Goal: Information Seeking & Learning: Learn about a topic

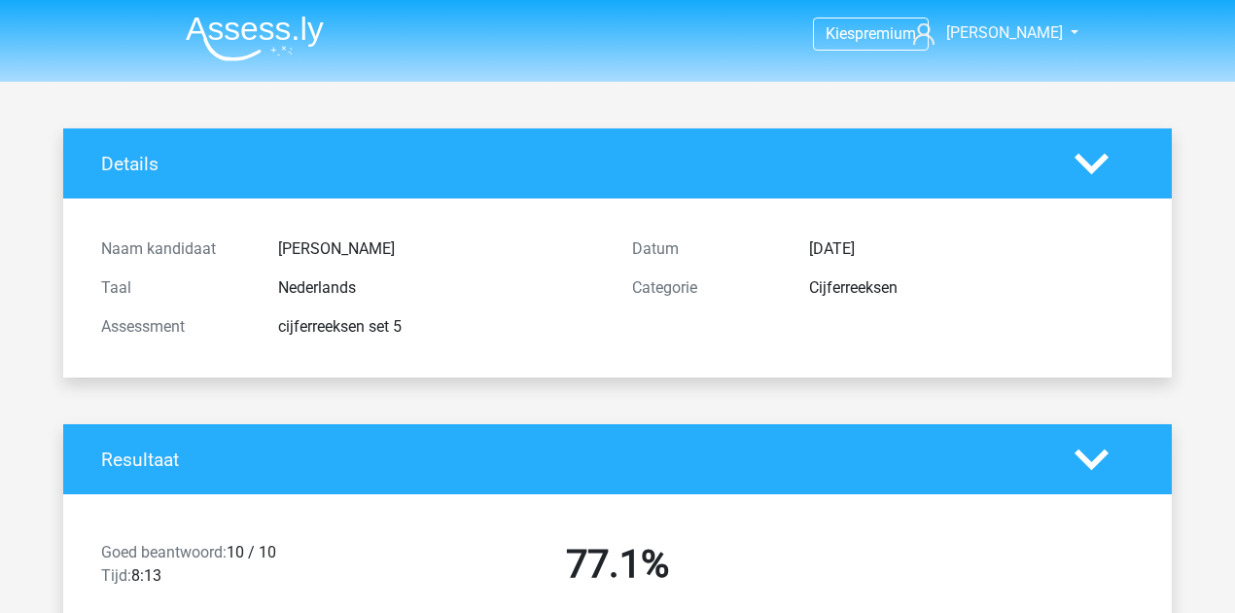
click at [266, 24] on img at bounding box center [255, 39] width 138 height 46
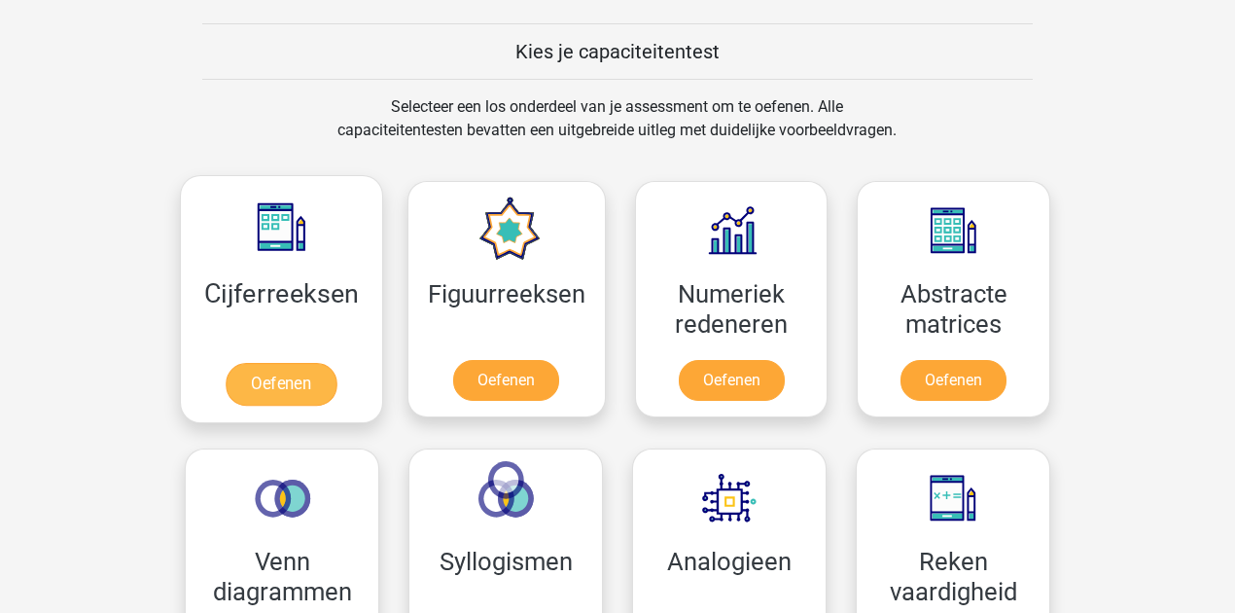
scroll to position [735, 0]
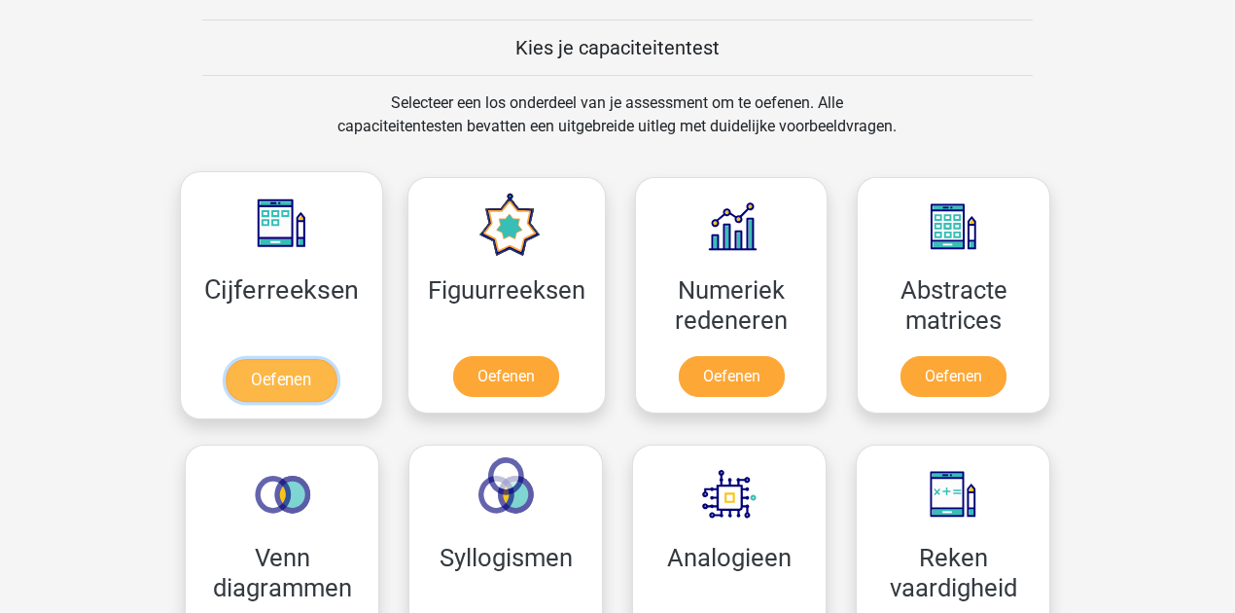
click at [315, 395] on link "Oefenen" at bounding box center [281, 380] width 111 height 43
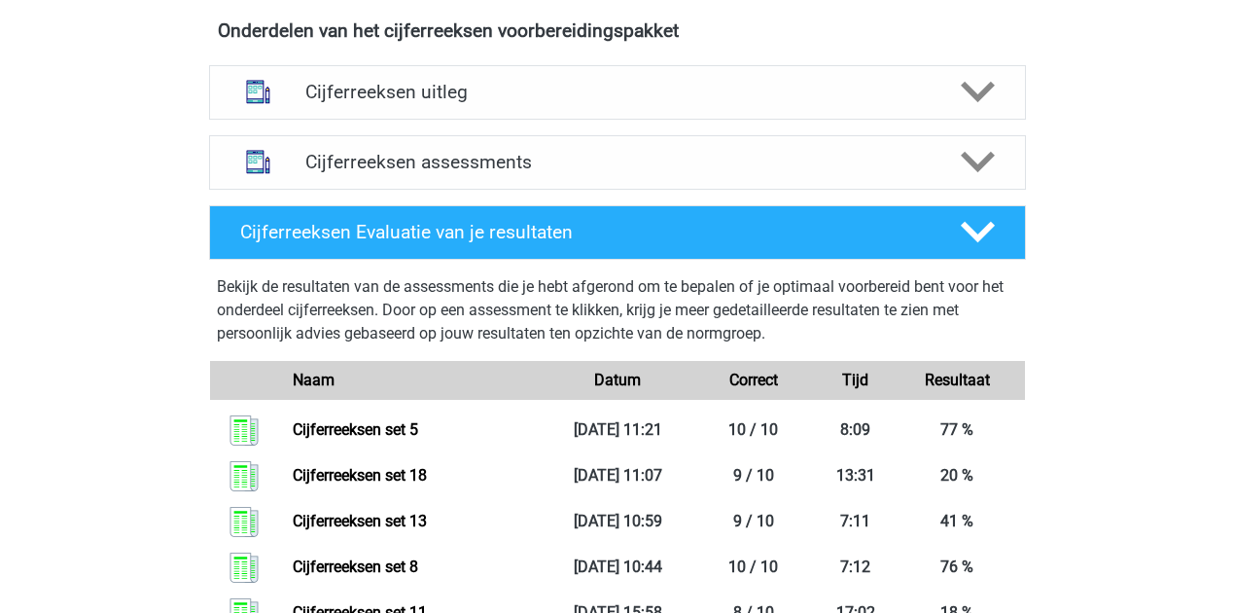
scroll to position [1183, 0]
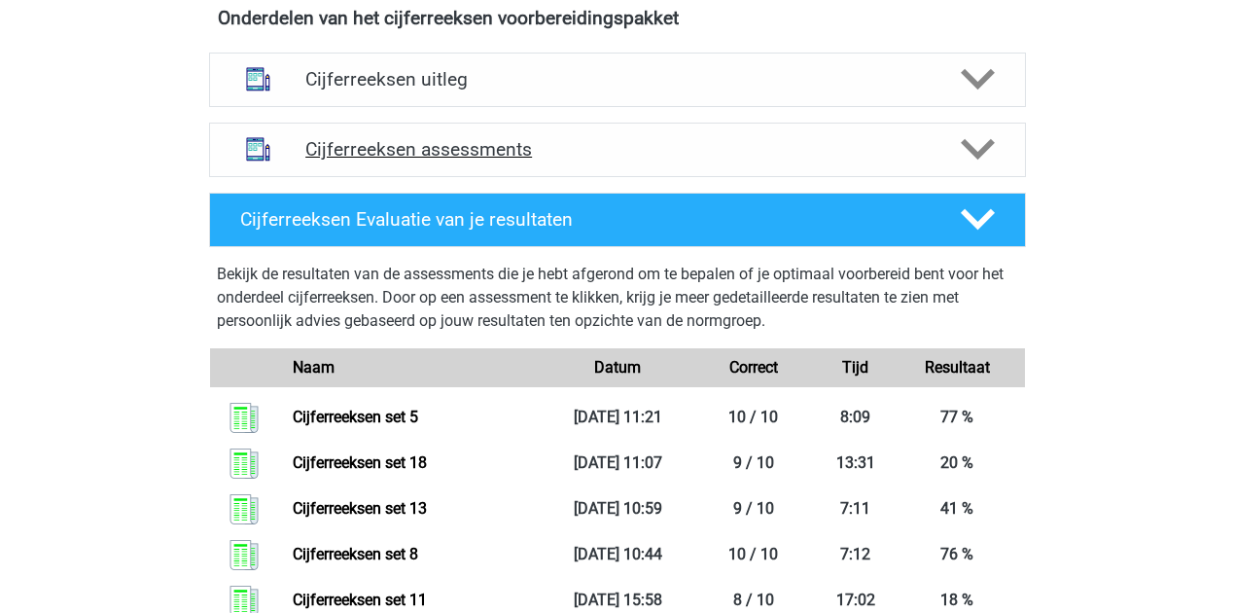
click at [663, 161] on h4 "Cijferreeksen assessments" at bounding box center [617, 149] width 625 height 22
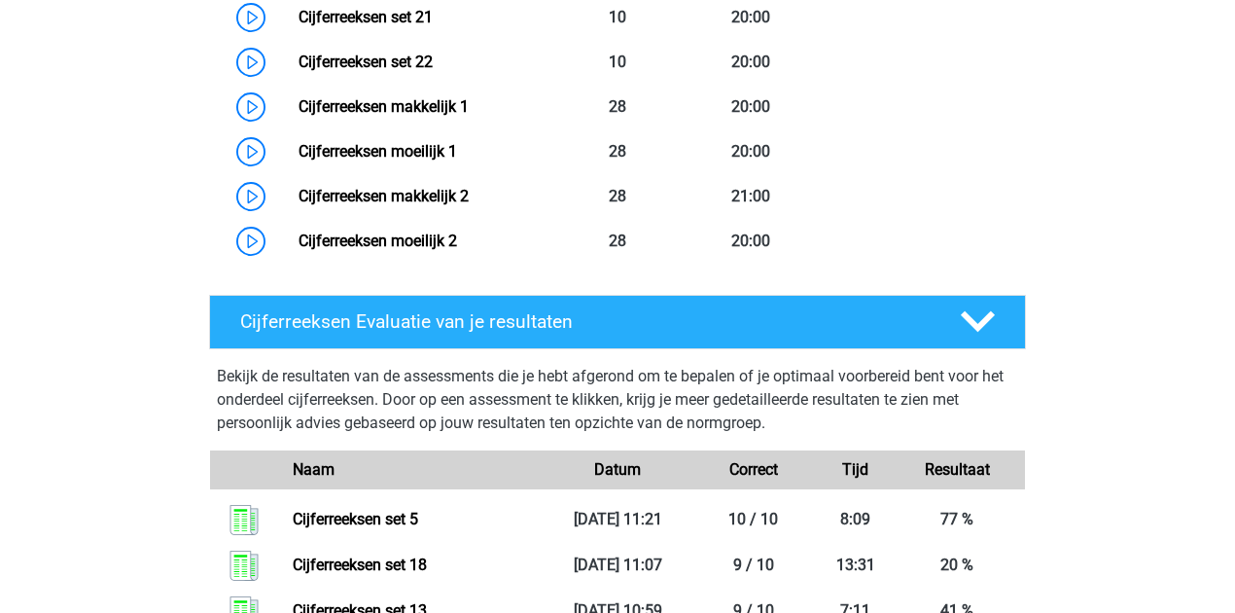
scroll to position [2383, 0]
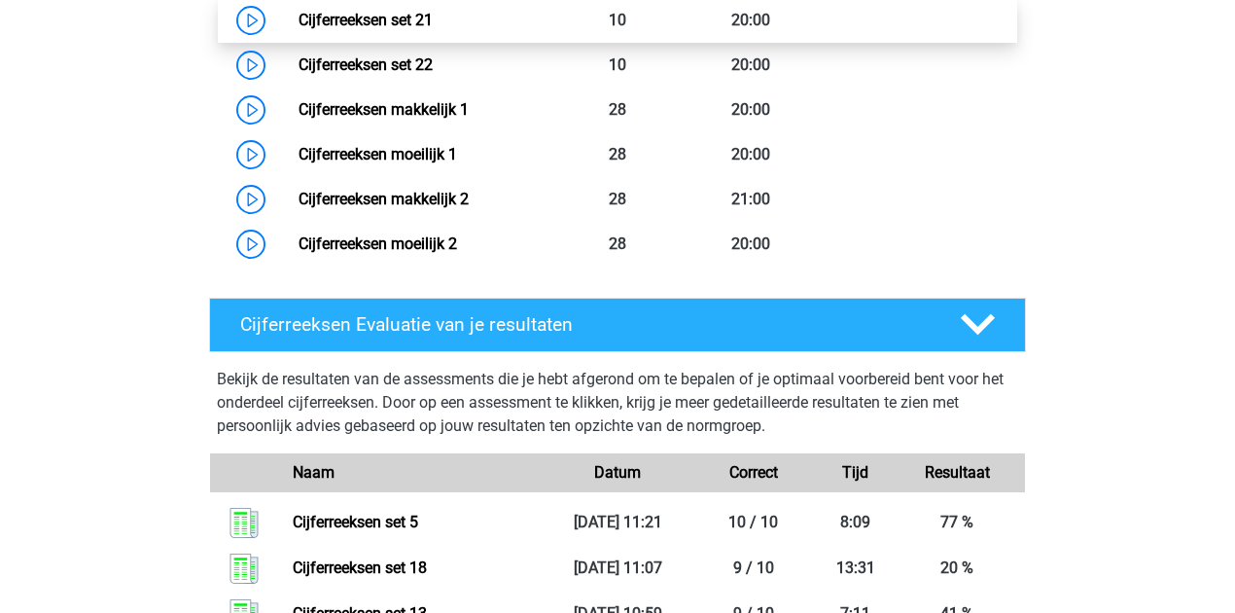
click at [383, 29] on link "Cijferreeksen set 21" at bounding box center [366, 20] width 134 height 18
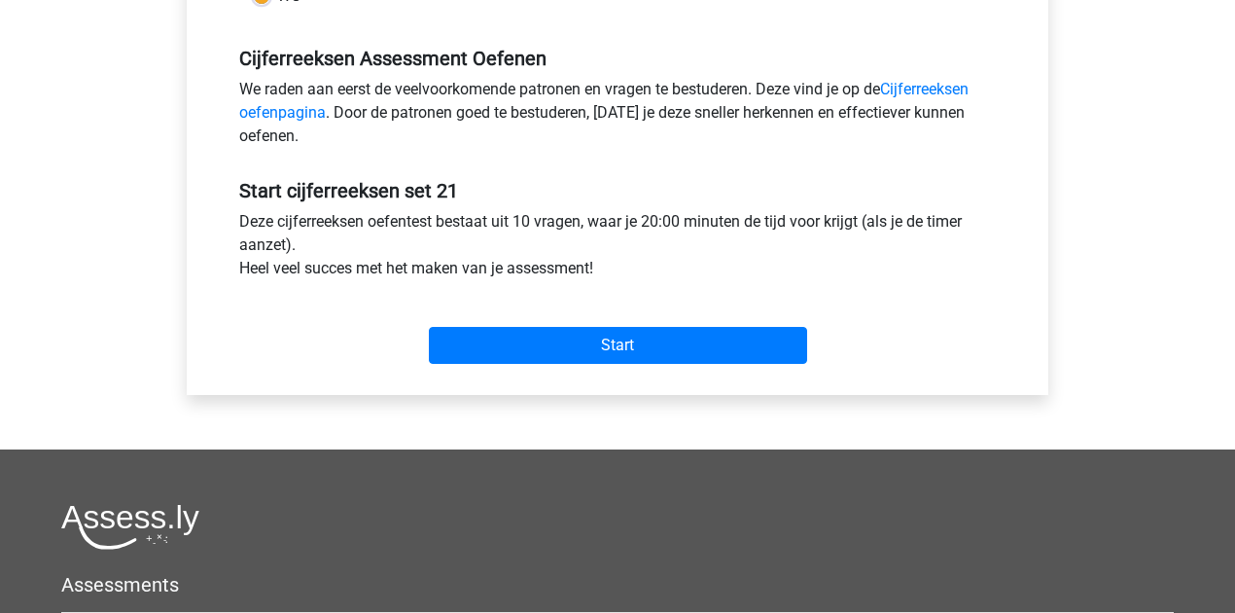
scroll to position [586, 0]
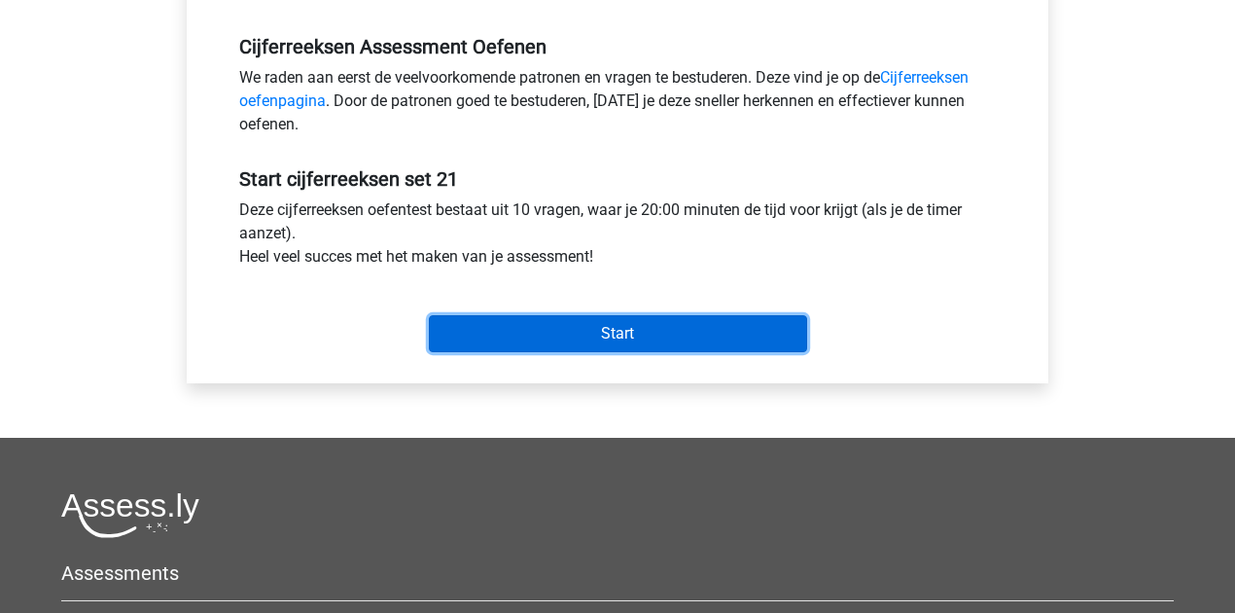
click at [553, 326] on input "Start" at bounding box center [618, 333] width 378 height 37
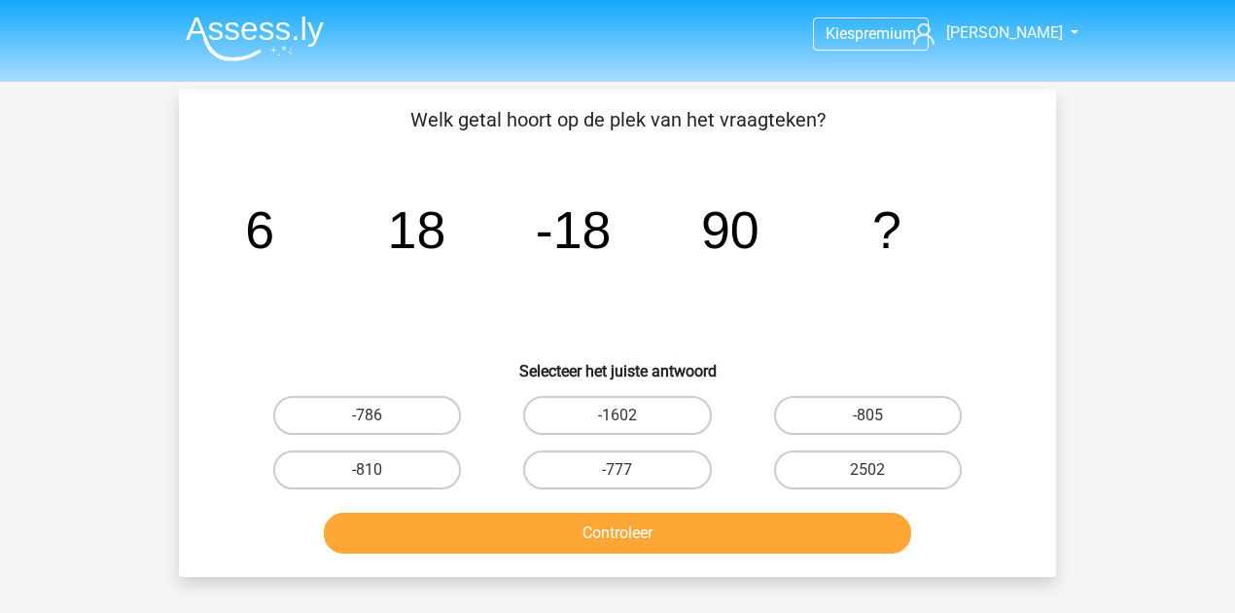
drag, startPoint x: 864, startPoint y: 426, endPoint x: 818, endPoint y: 519, distance: 104.0
click at [864, 426] on label "-805" at bounding box center [868, 415] width 188 height 39
click at [868, 426] on input "-805" at bounding box center [874, 421] width 13 height 13
radio input "true"
click at [804, 507] on div "Controleer" at bounding box center [617, 529] width 815 height 64
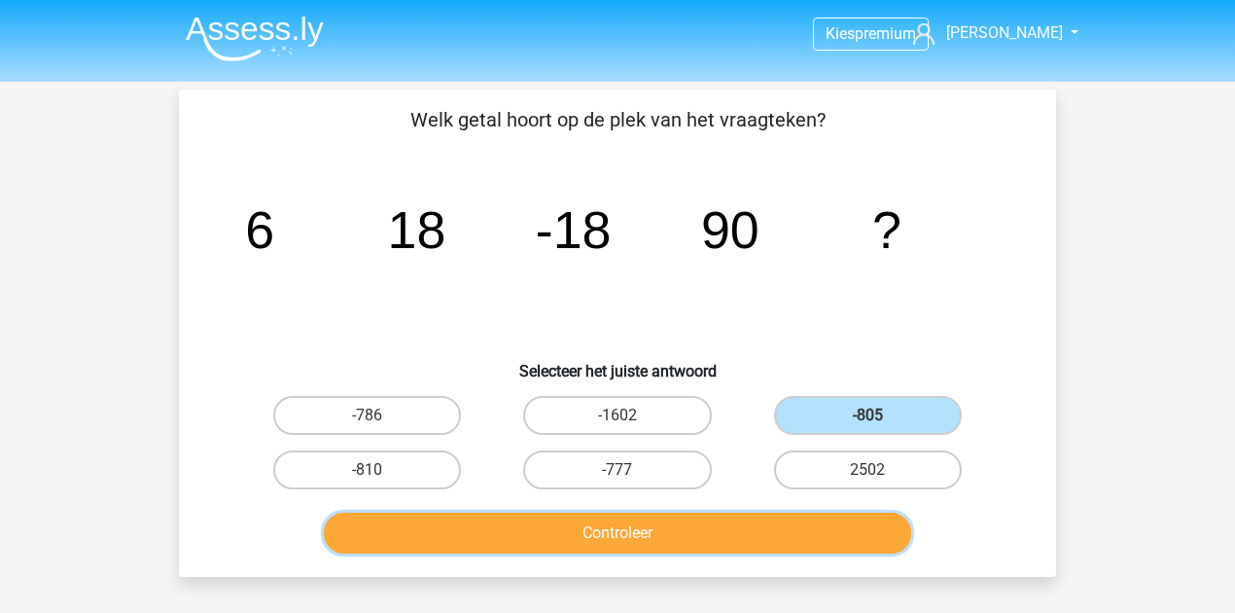
click at [805, 524] on button "Controleer" at bounding box center [618, 533] width 589 height 41
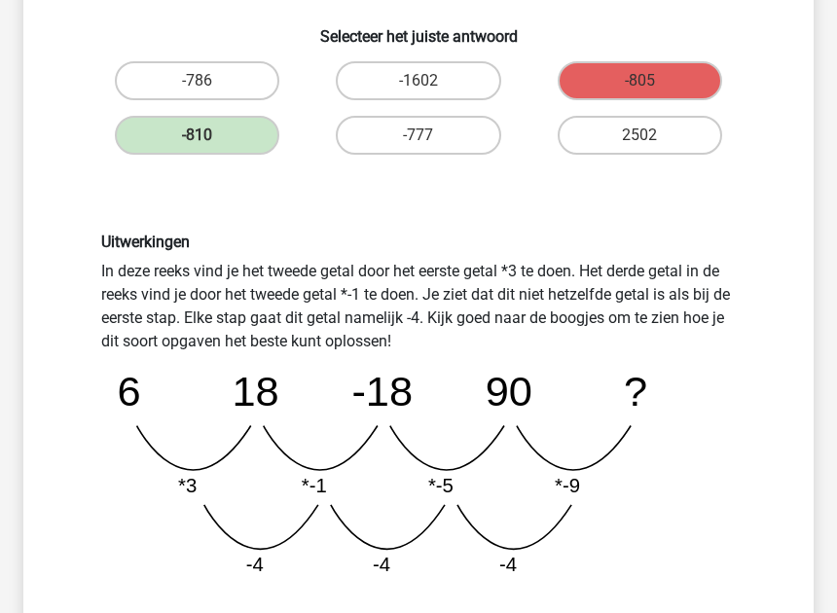
scroll to position [422, 0]
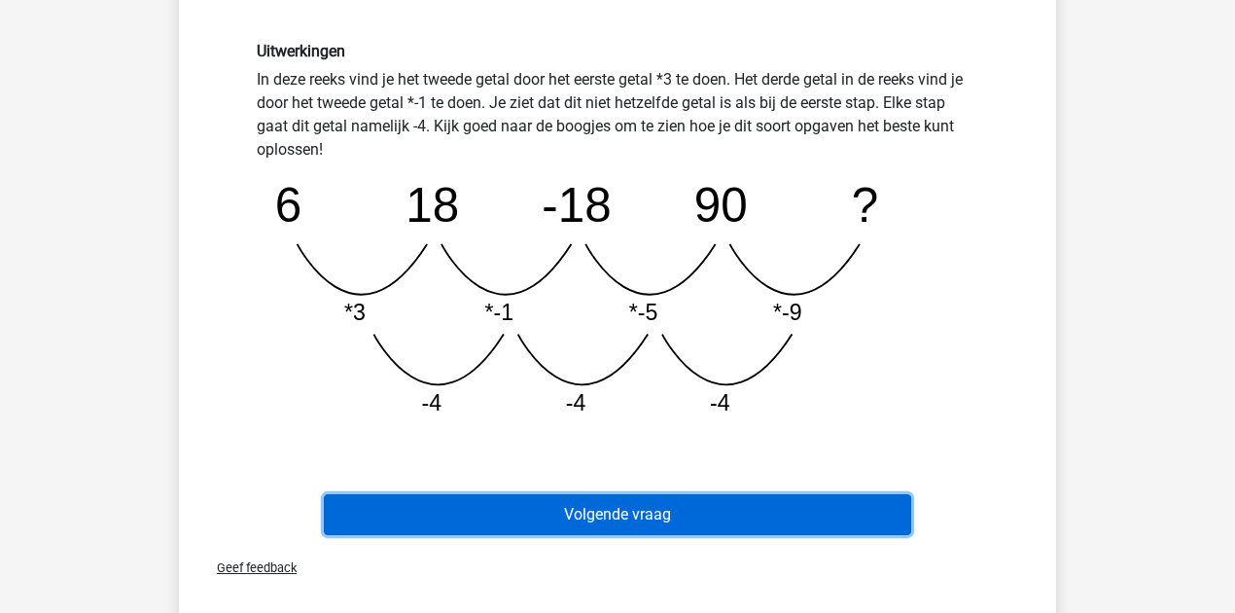
click at [728, 526] on button "Volgende vraag" at bounding box center [618, 514] width 589 height 41
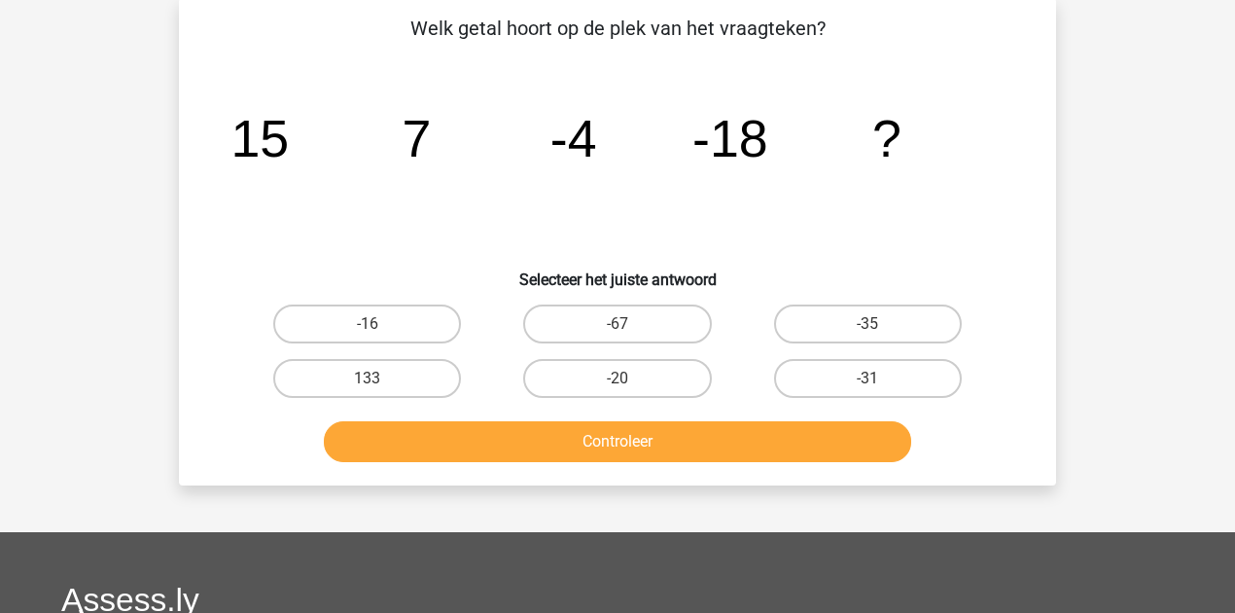
scroll to position [89, 0]
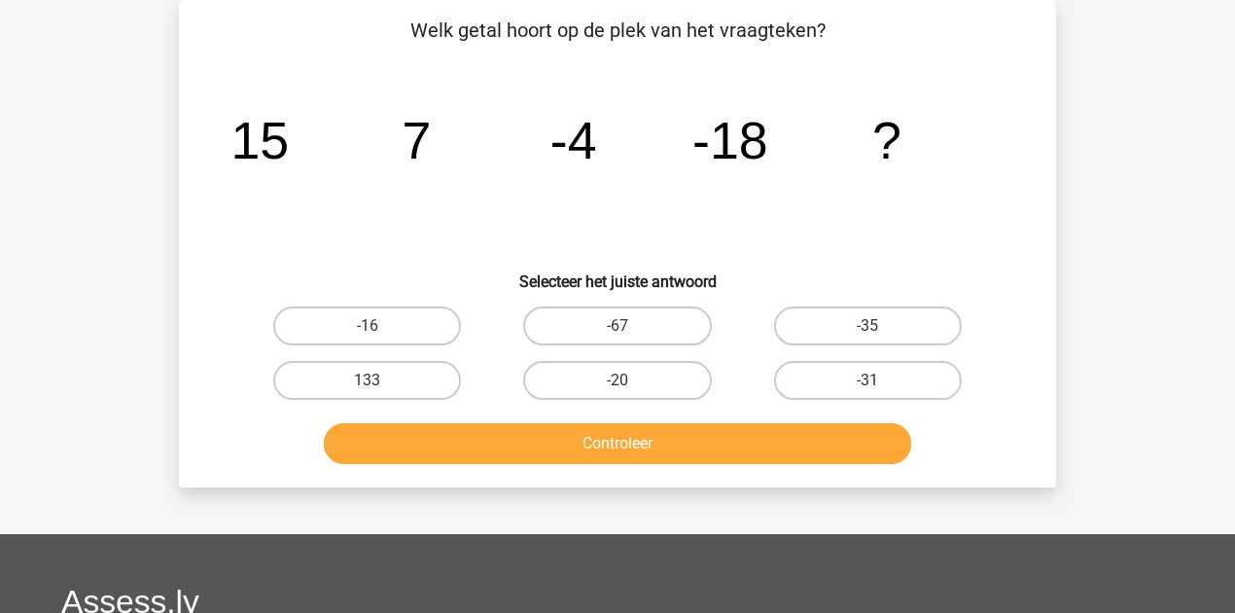
click at [865, 305] on div "-35" at bounding box center [868, 326] width 250 height 54
drag, startPoint x: 864, startPoint y: 320, endPoint x: 844, endPoint y: 354, distance: 39.2
click at [864, 321] on label "-35" at bounding box center [868, 325] width 188 height 39
click at [868, 326] on input "-35" at bounding box center [874, 332] width 13 height 13
radio input "true"
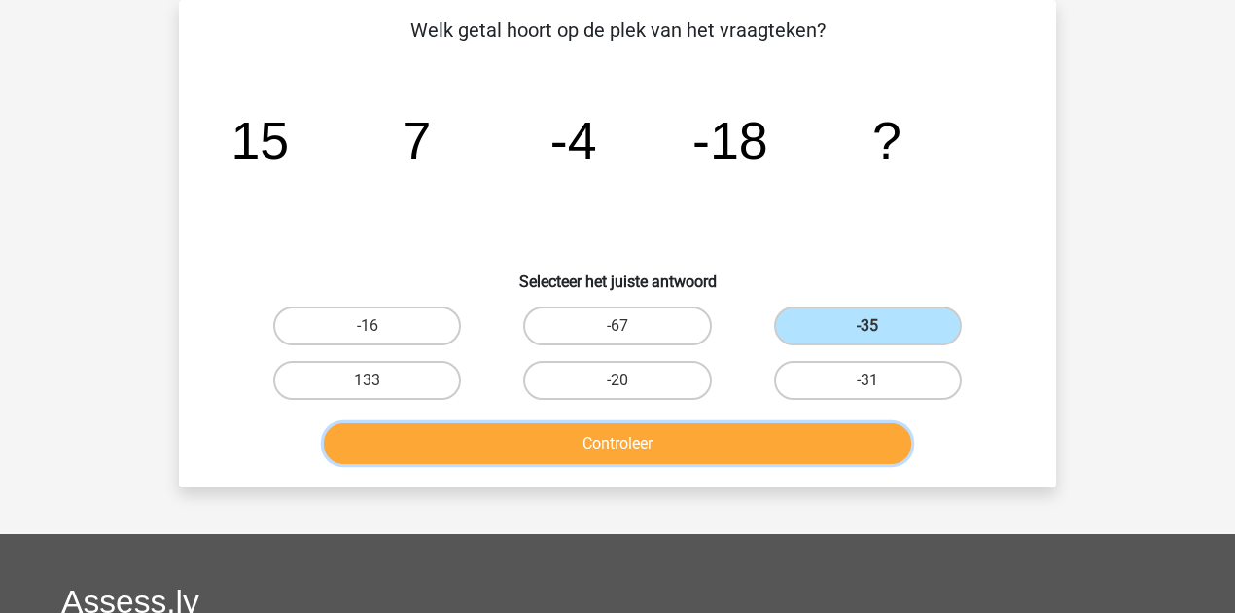
click at [811, 433] on button "Controleer" at bounding box center [618, 443] width 589 height 41
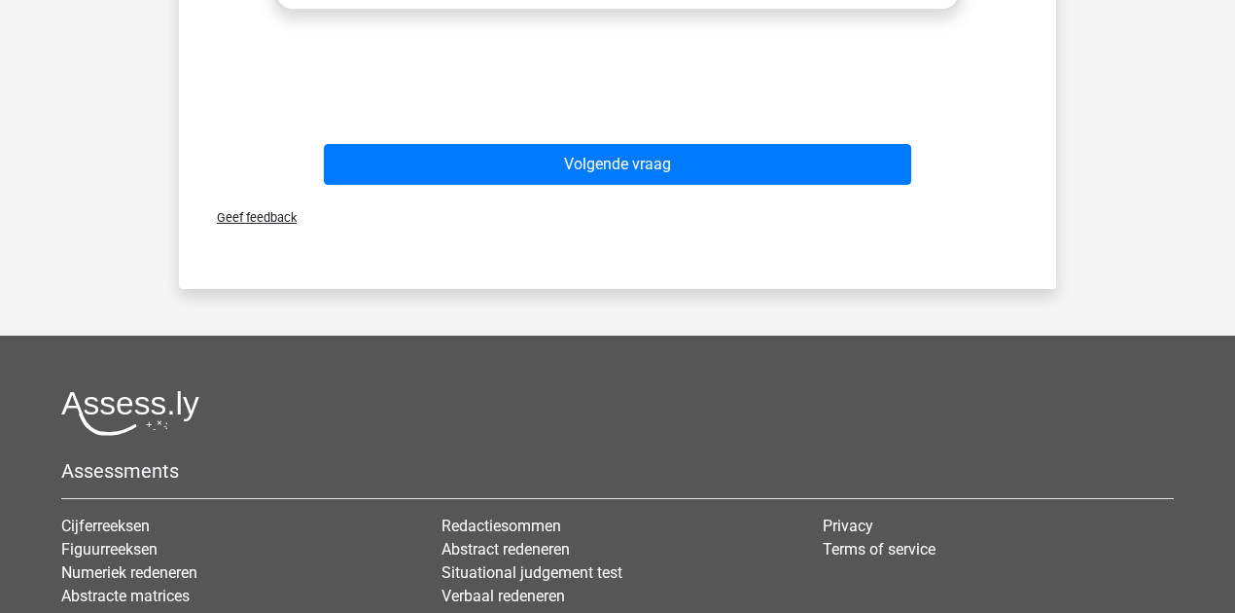
scroll to position [1101, 0]
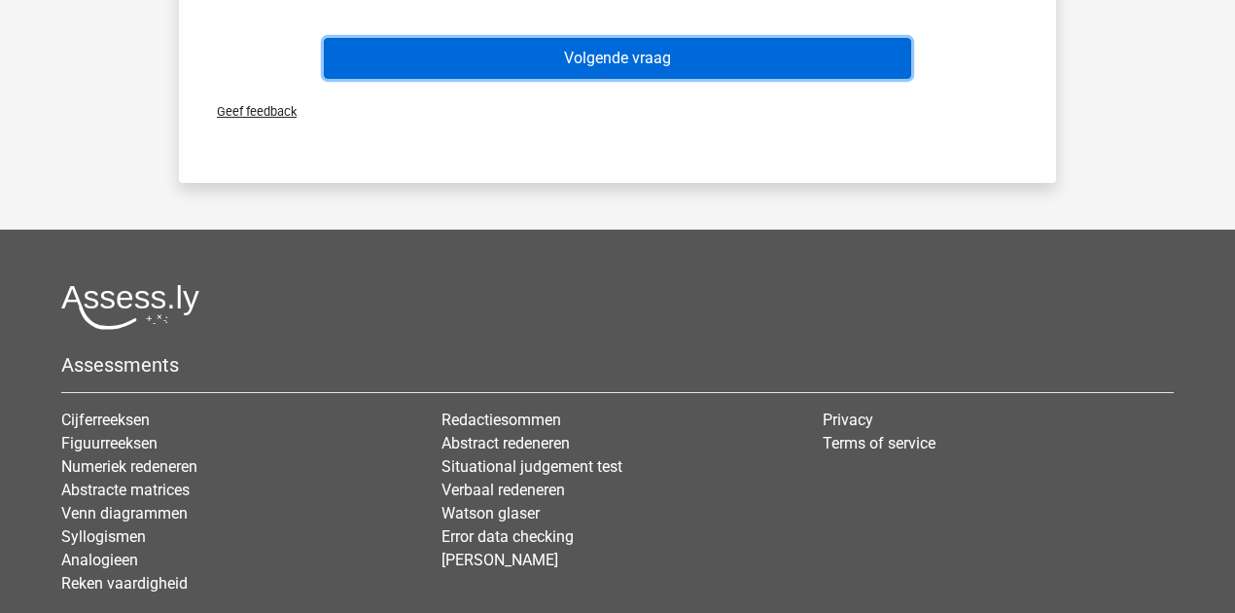
click at [765, 61] on button "Volgende vraag" at bounding box center [618, 58] width 589 height 41
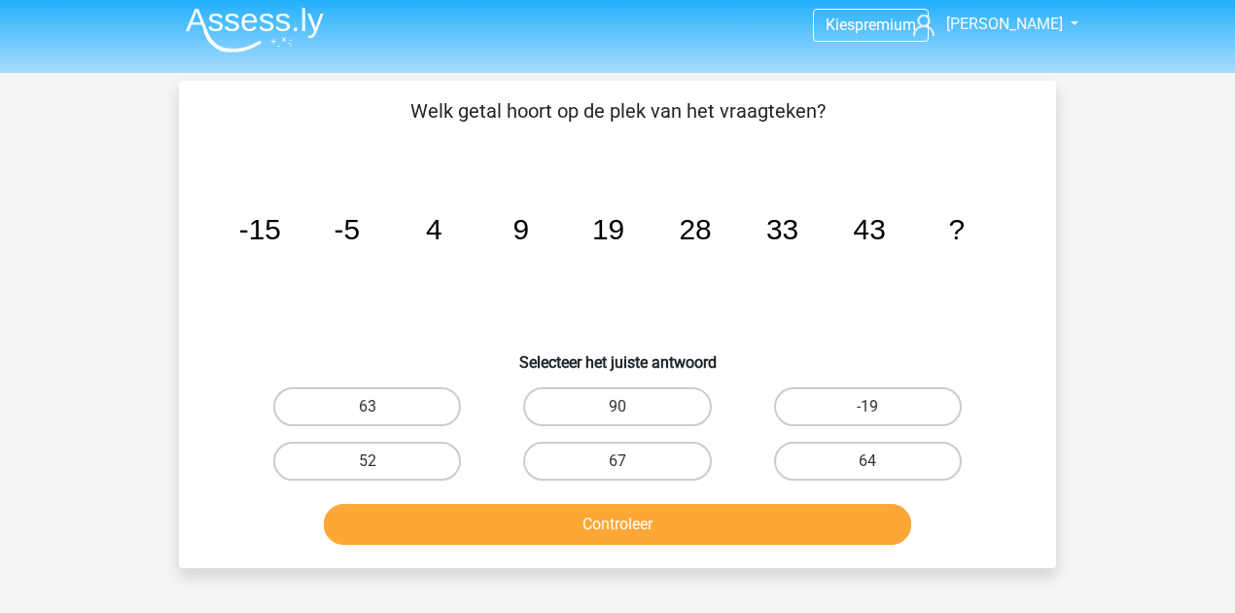
scroll to position [0, 0]
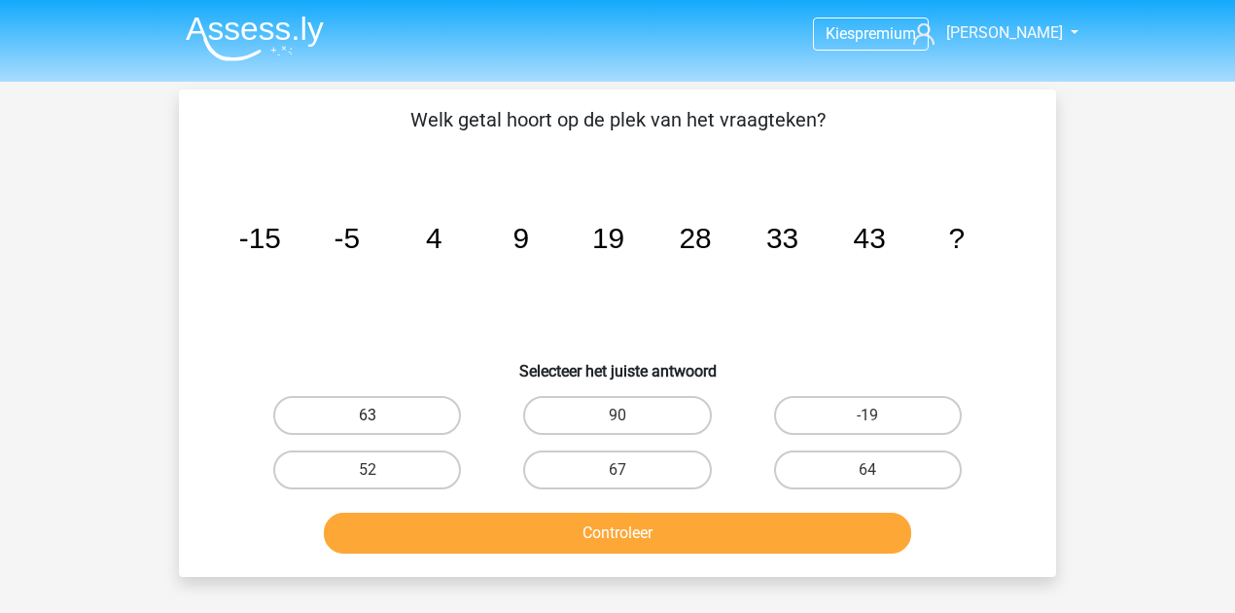
click at [411, 399] on label "63" at bounding box center [367, 415] width 188 height 39
click at [380, 415] on input "63" at bounding box center [374, 421] width 13 height 13
radio input "true"
click at [504, 518] on div "Controleer" at bounding box center [617, 529] width 815 height 64
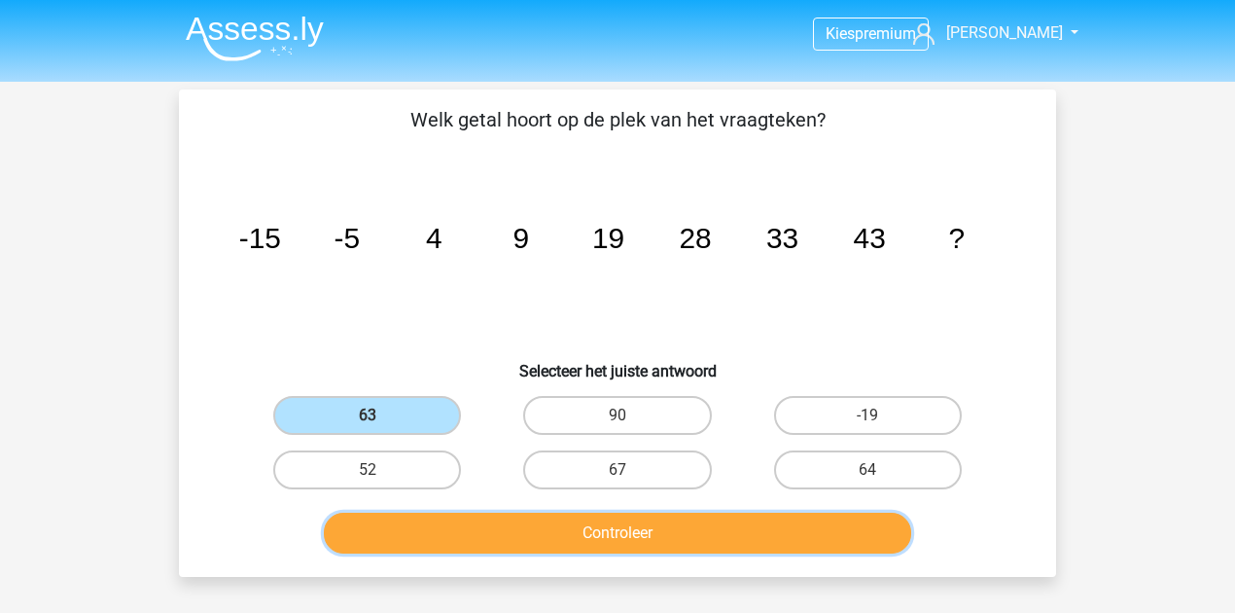
click at [507, 523] on button "Controleer" at bounding box center [618, 533] width 589 height 41
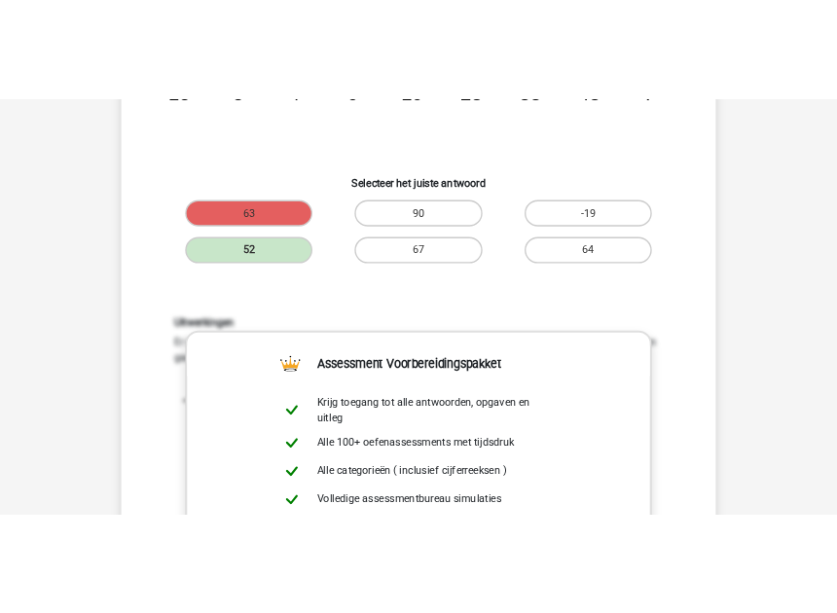
scroll to position [278, 0]
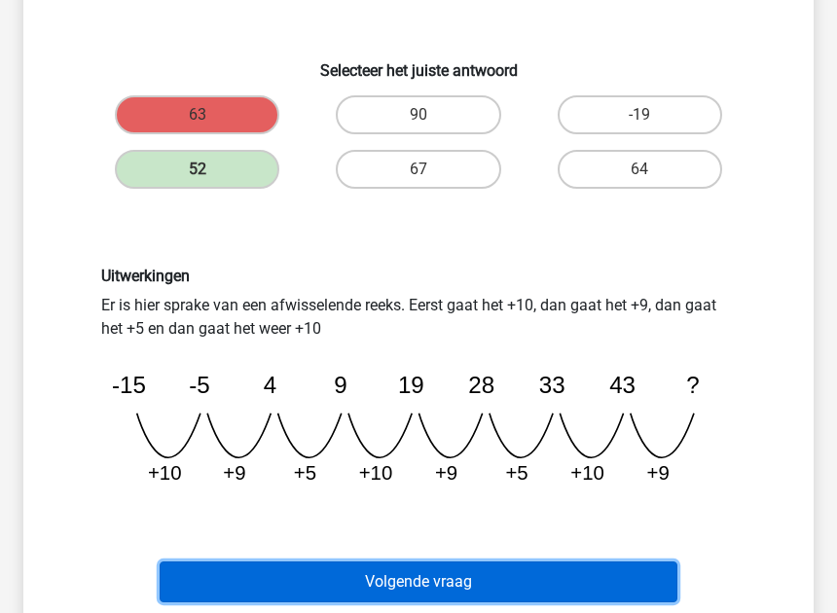
click at [564, 588] on button "Volgende vraag" at bounding box center [419, 581] width 518 height 41
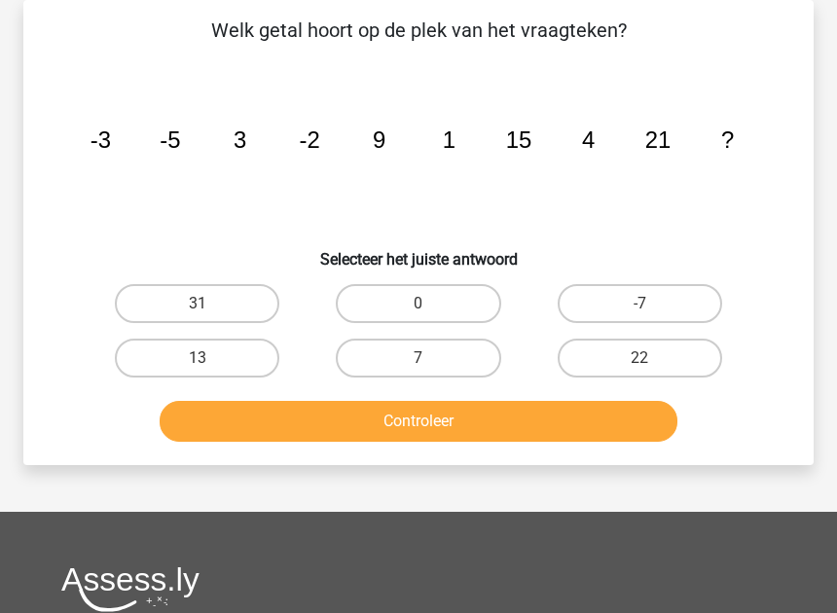
scroll to position [0, 0]
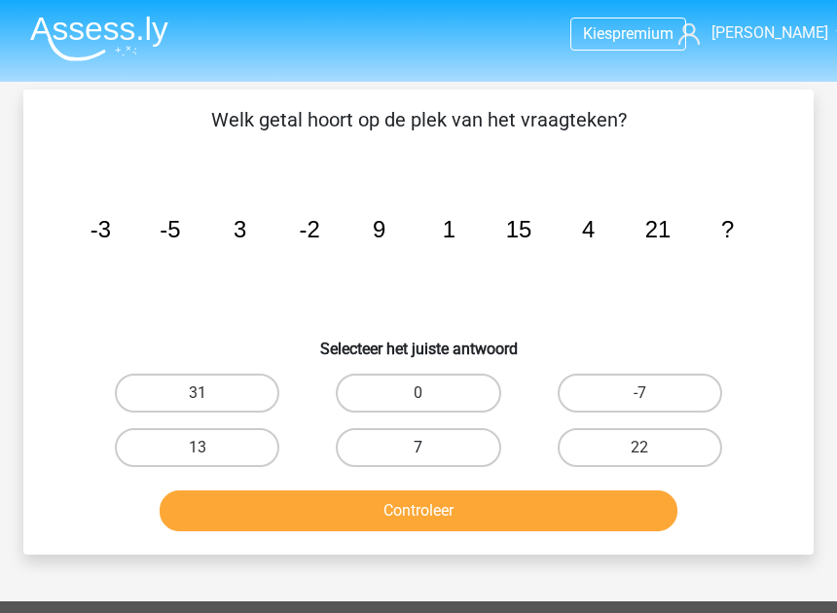
click at [426, 433] on label "7" at bounding box center [418, 447] width 164 height 39
click at [426, 447] on input "7" at bounding box center [424, 453] width 13 height 13
radio input "true"
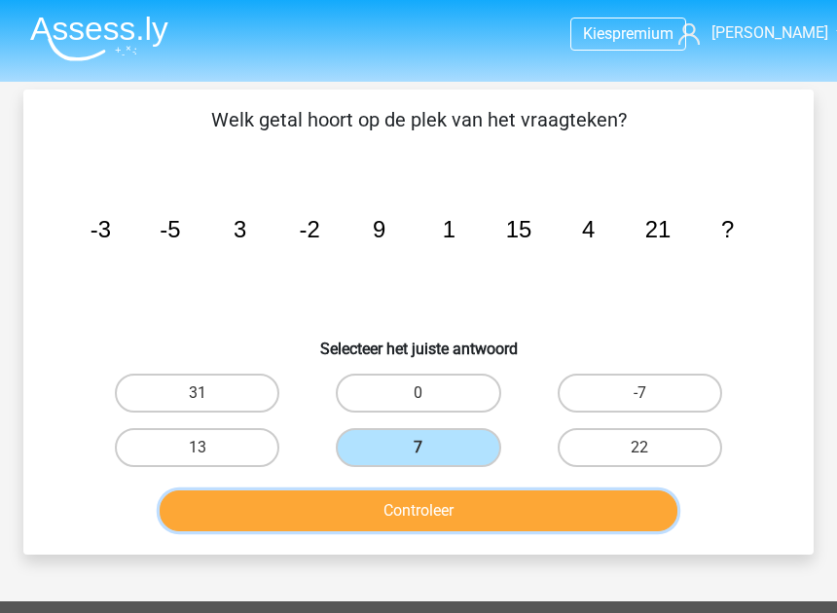
click at [435, 514] on button "Controleer" at bounding box center [419, 510] width 518 height 41
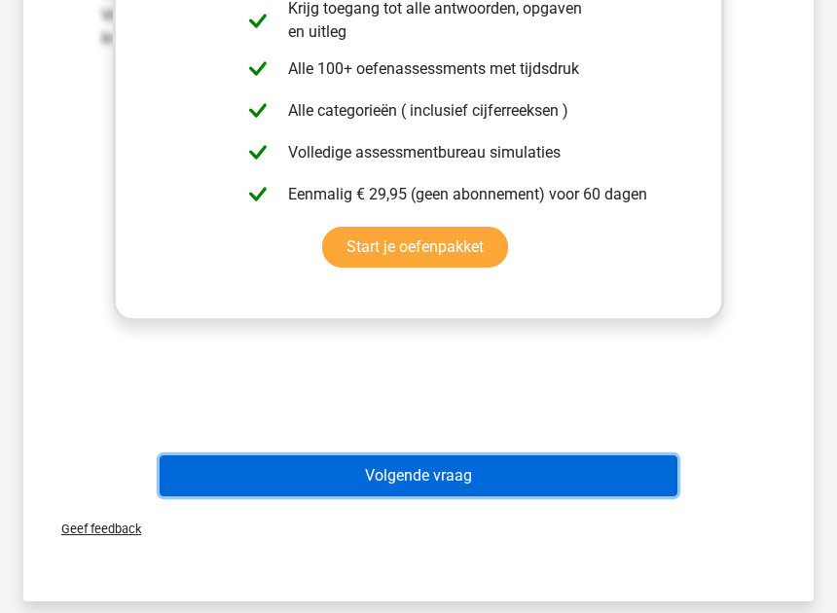
click at [493, 494] on button "Volgende vraag" at bounding box center [419, 475] width 518 height 41
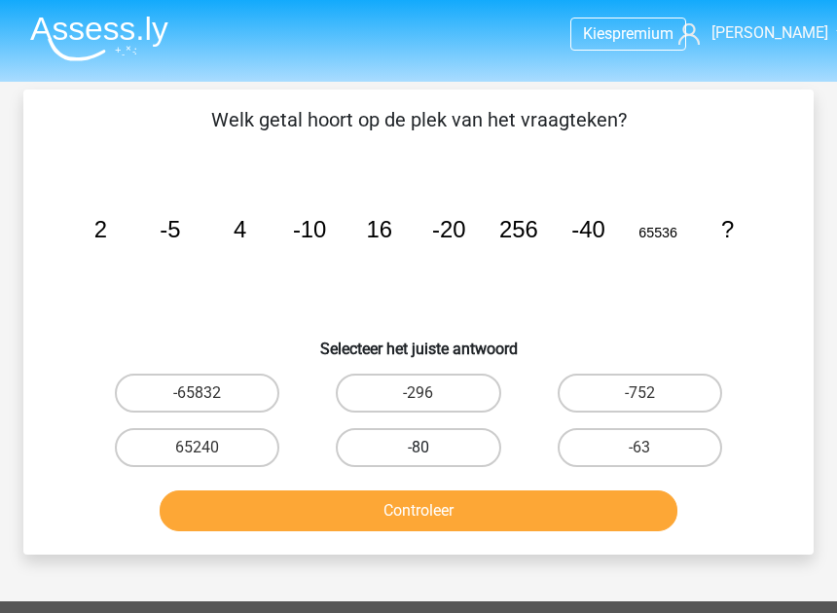
click at [440, 430] on label "-80" at bounding box center [418, 447] width 164 height 39
click at [431, 447] on input "-80" at bounding box center [424, 453] width 13 height 13
radio input "true"
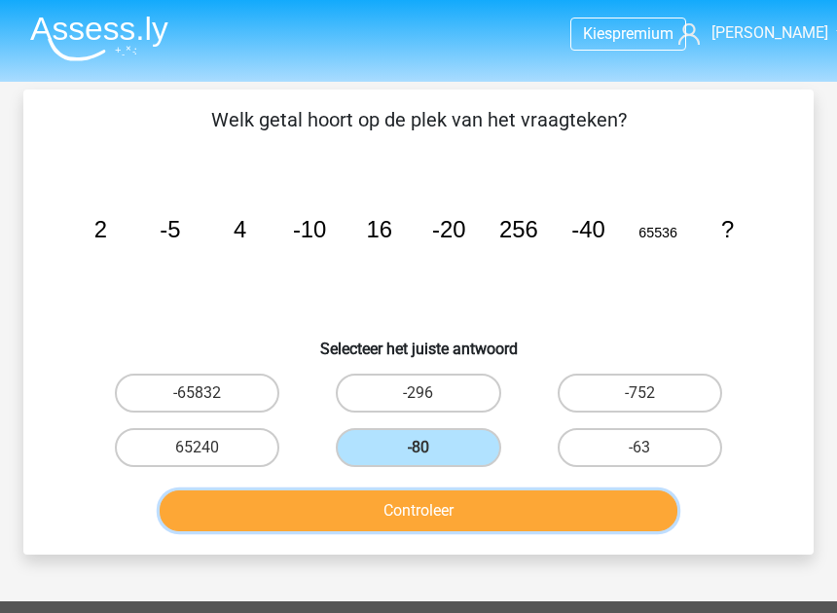
click at [451, 501] on button "Controleer" at bounding box center [419, 510] width 518 height 41
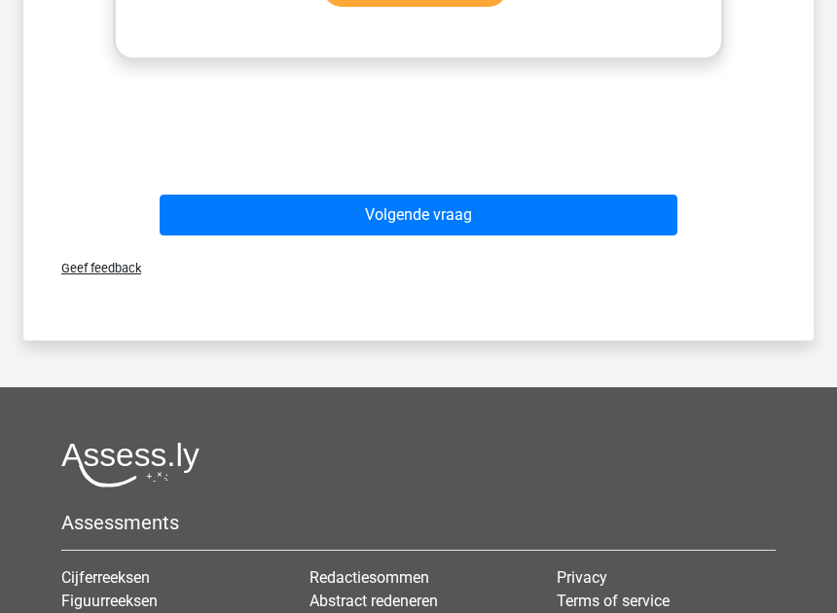
scroll to position [1035, 0]
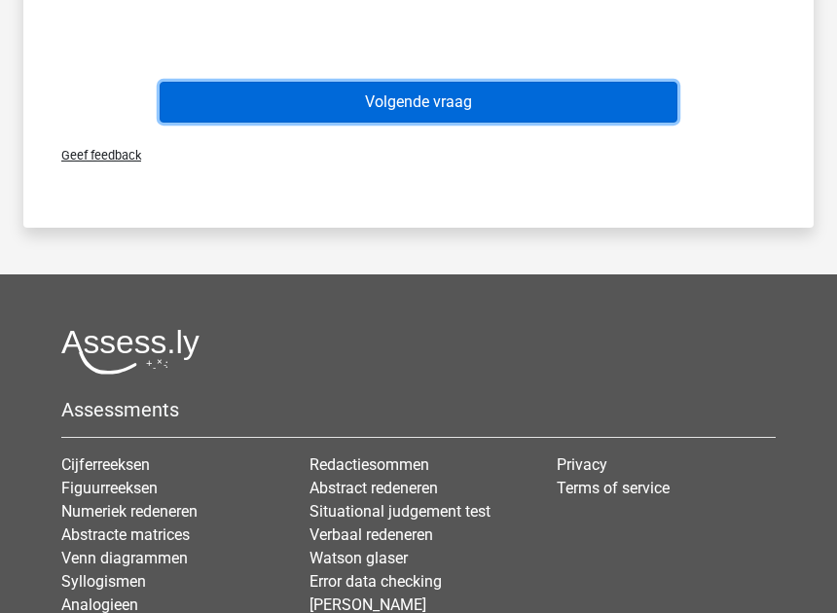
click at [543, 107] on button "Volgende vraag" at bounding box center [419, 102] width 518 height 41
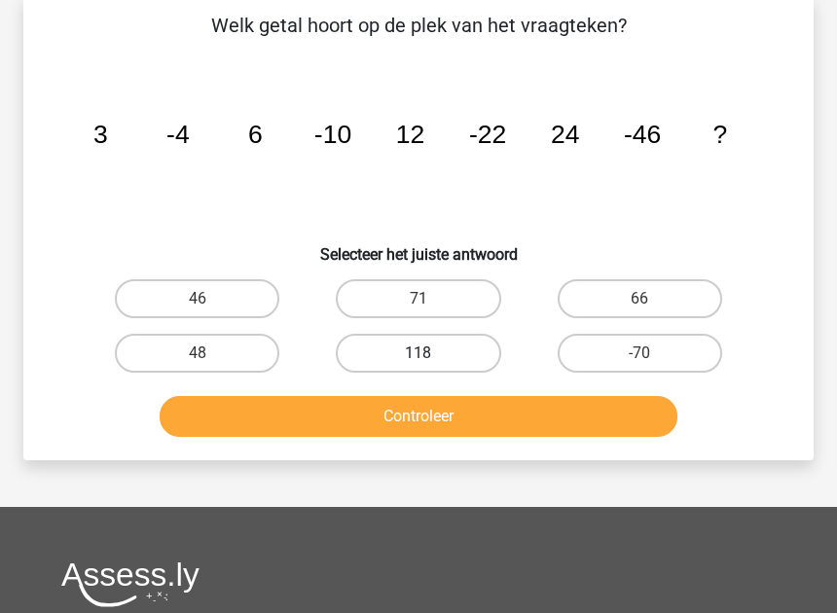
scroll to position [89, 0]
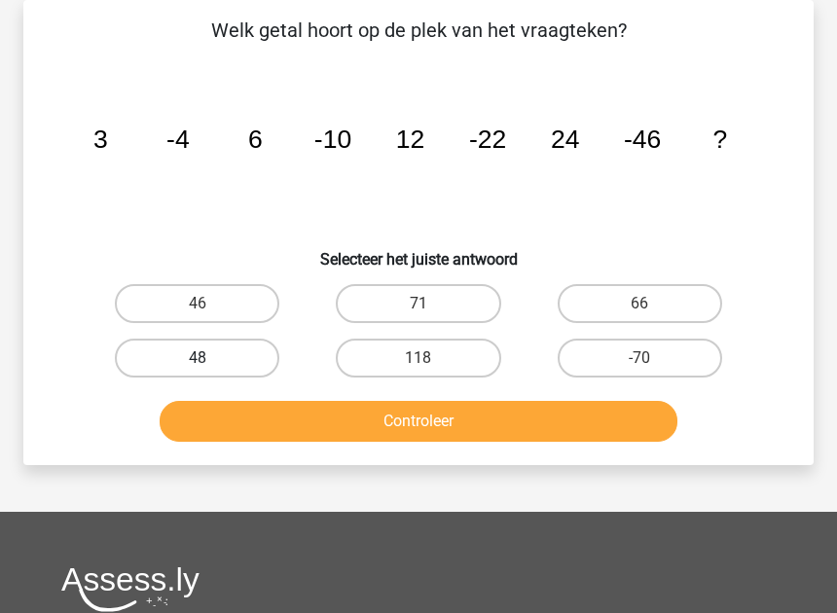
click at [210, 351] on label "48" at bounding box center [197, 358] width 164 height 39
click at [210, 358] on input "48" at bounding box center [203, 364] width 13 height 13
radio input "true"
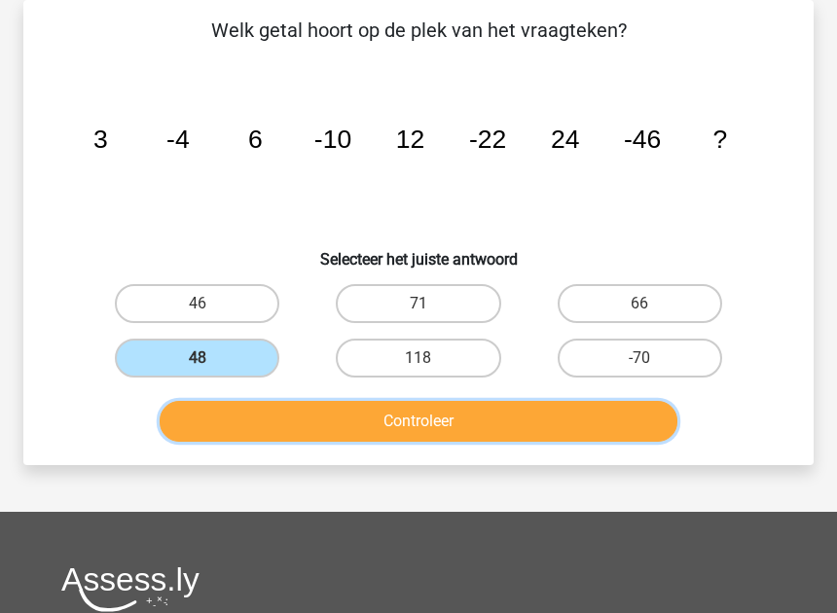
click at [246, 410] on button "Controleer" at bounding box center [419, 421] width 518 height 41
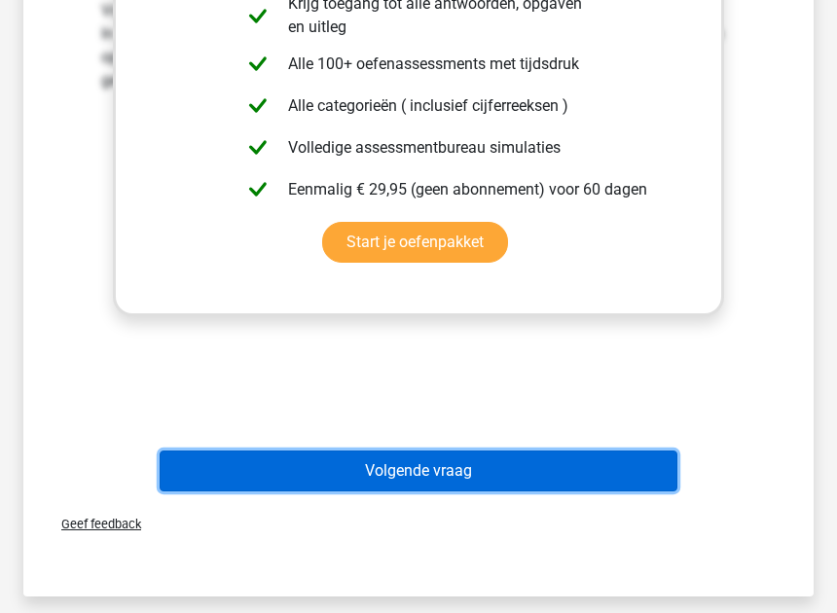
click at [478, 482] on button "Volgende vraag" at bounding box center [419, 470] width 518 height 41
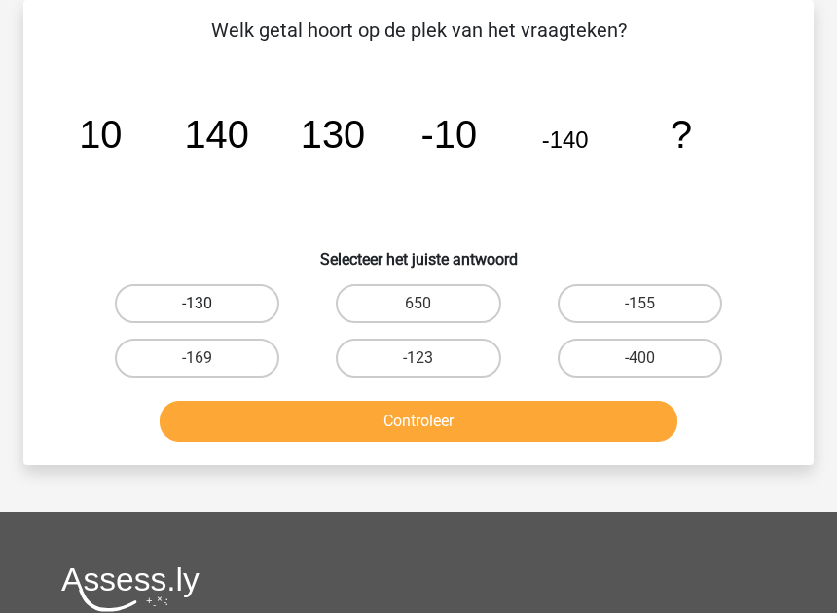
click at [233, 305] on label "-130" at bounding box center [197, 303] width 164 height 39
click at [210, 305] on input "-130" at bounding box center [203, 309] width 13 height 13
radio input "true"
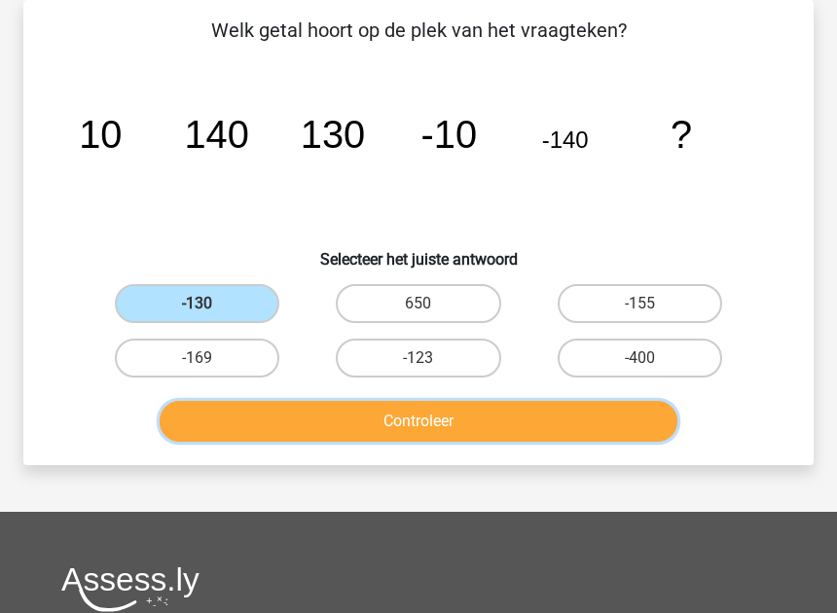
click at [359, 410] on button "Controleer" at bounding box center [419, 421] width 518 height 41
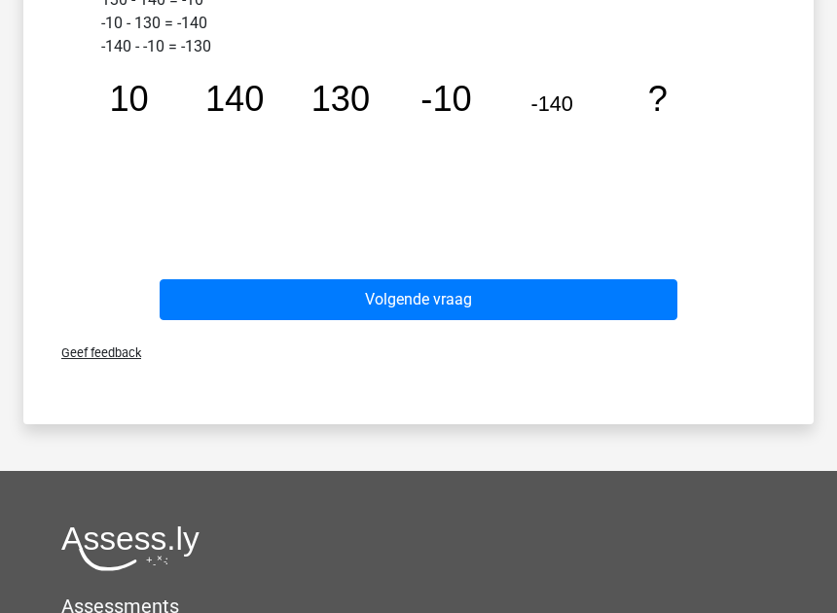
scroll to position [726, 0]
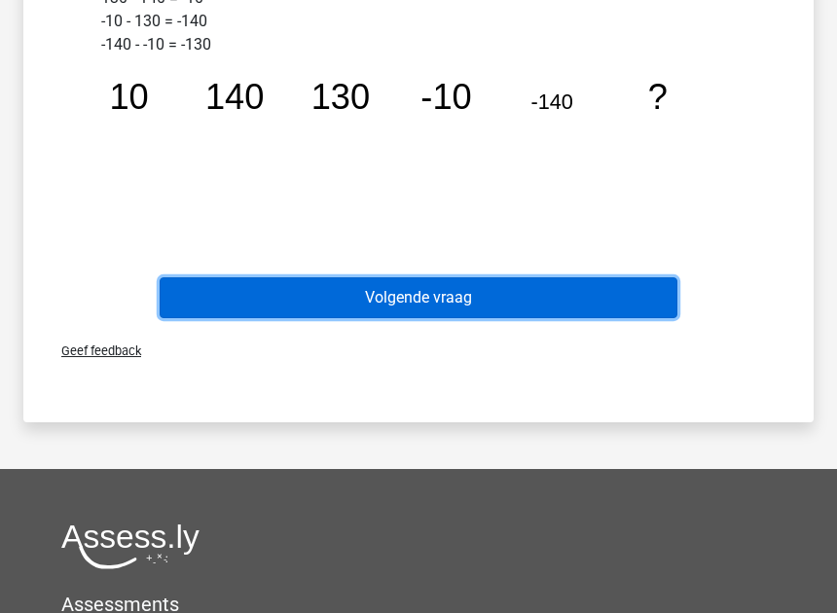
click at [309, 307] on button "Volgende vraag" at bounding box center [419, 297] width 518 height 41
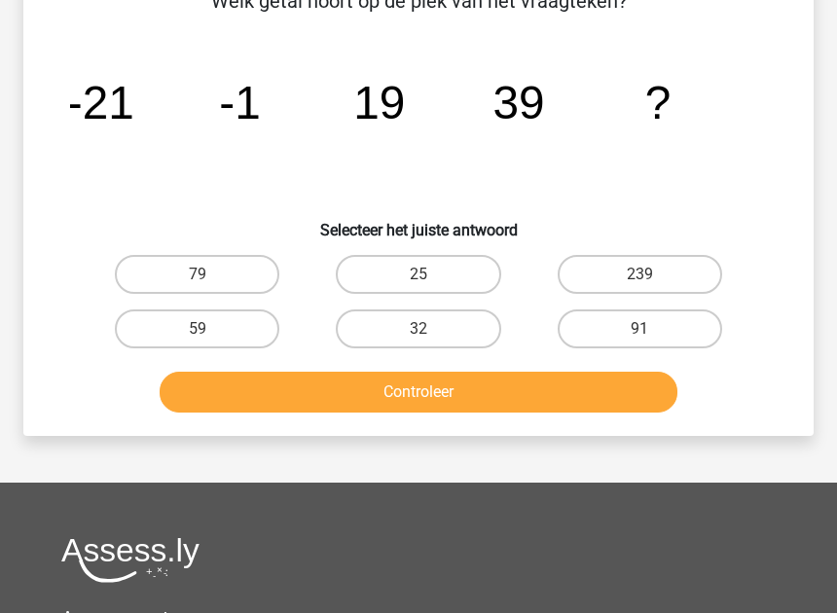
scroll to position [89, 0]
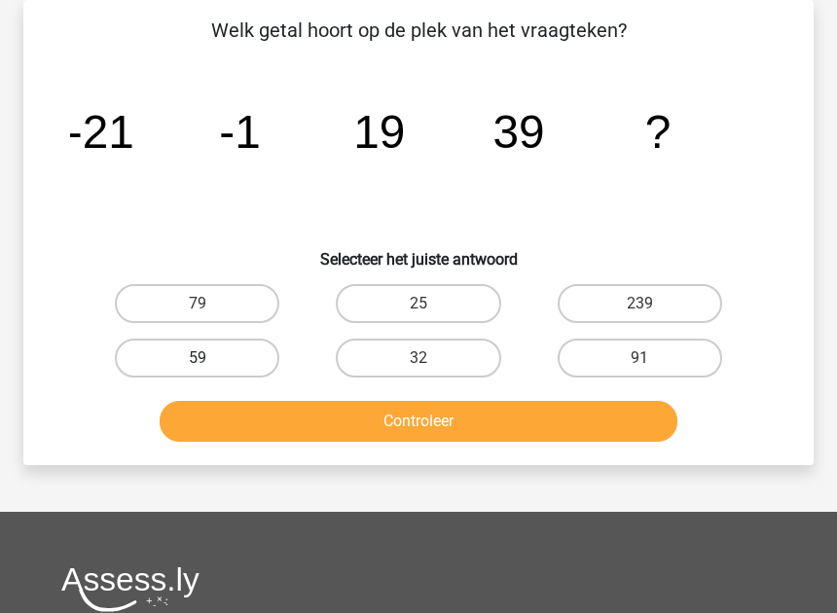
click at [243, 354] on label "59" at bounding box center [197, 358] width 164 height 39
click at [210, 358] on input "59" at bounding box center [203, 364] width 13 height 13
radio input "true"
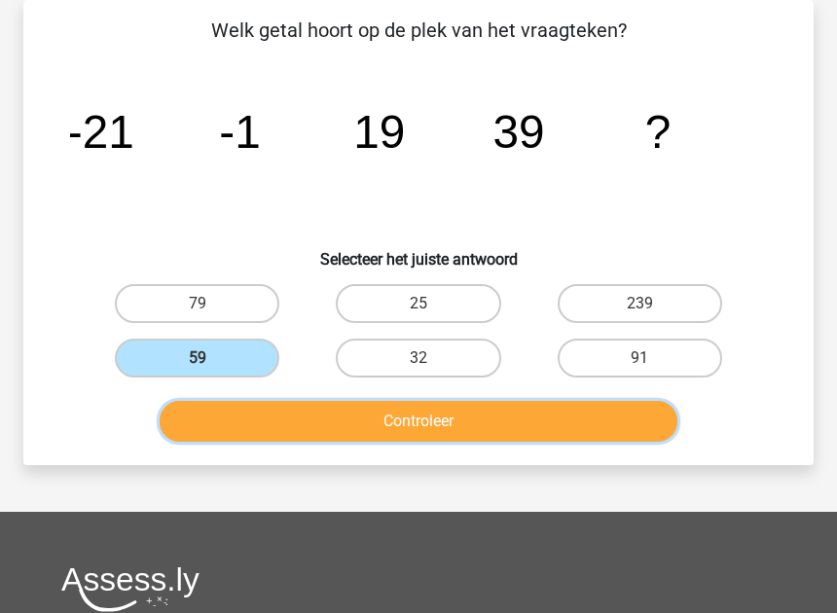
click at [374, 418] on button "Controleer" at bounding box center [419, 421] width 518 height 41
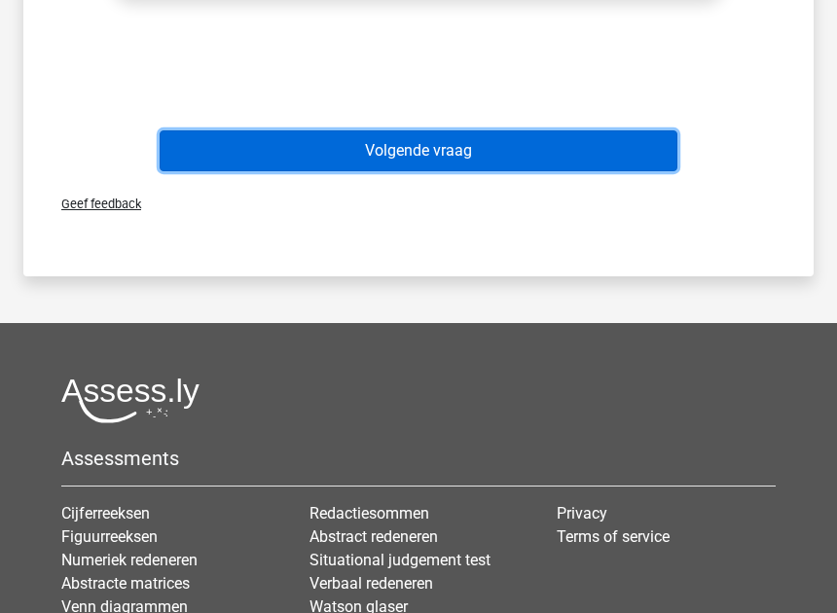
click at [553, 158] on button "Volgende vraag" at bounding box center [419, 150] width 518 height 41
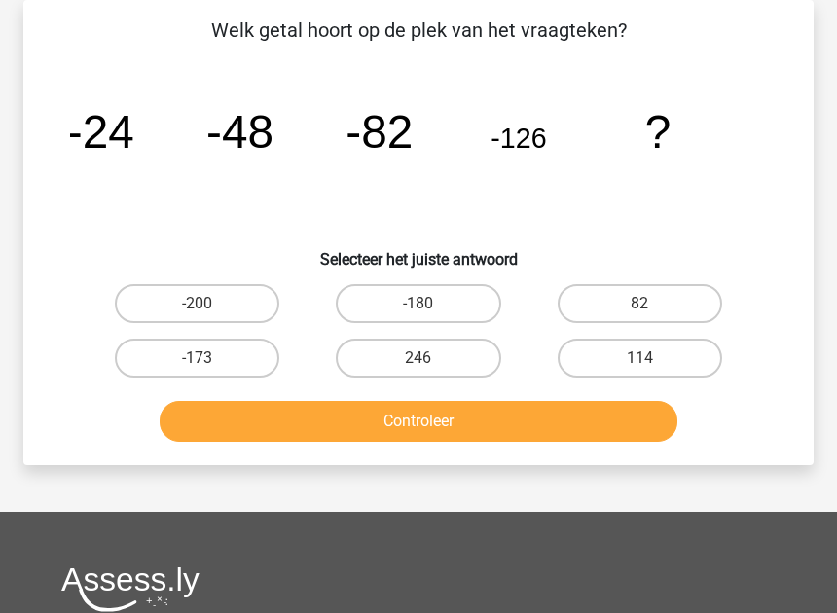
click at [421, 311] on input "-180" at bounding box center [424, 309] width 13 height 13
radio input "true"
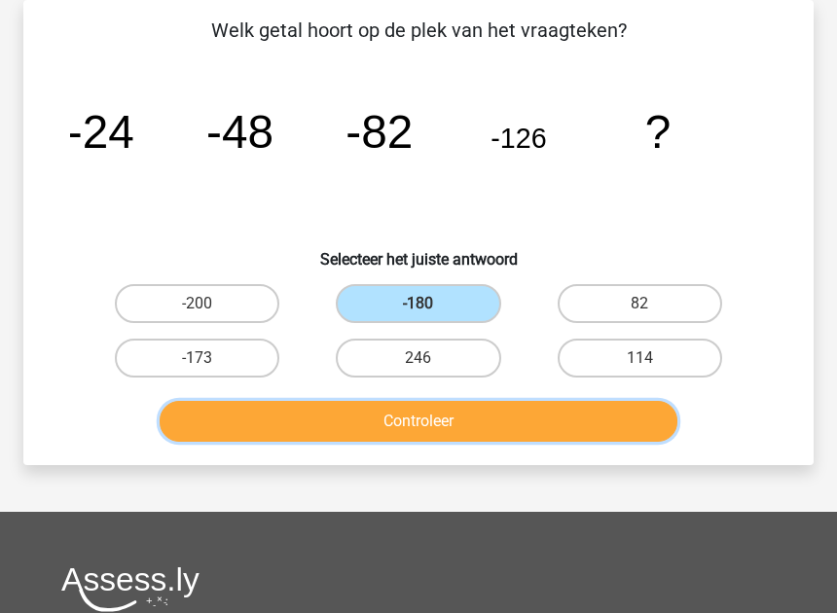
click at [421, 422] on button "Controleer" at bounding box center [419, 421] width 518 height 41
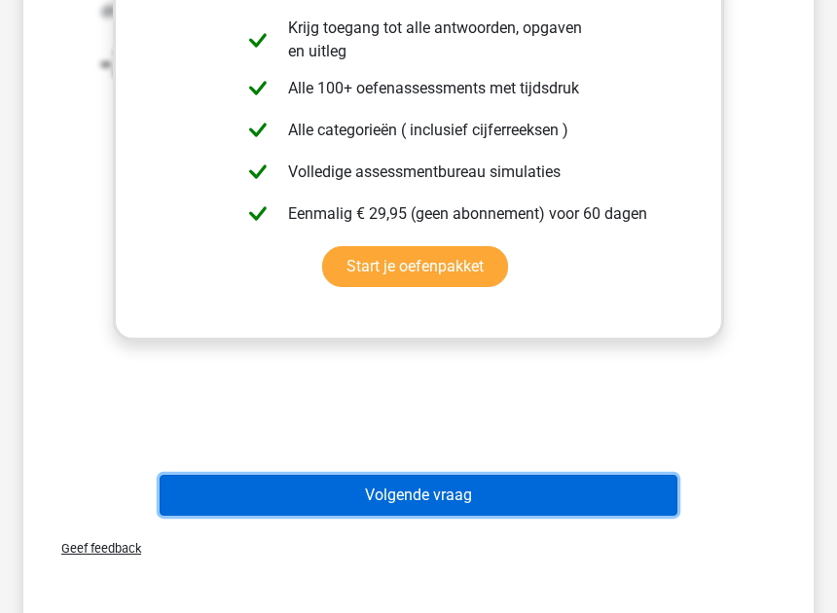
click at [435, 477] on button "Volgende vraag" at bounding box center [419, 495] width 518 height 41
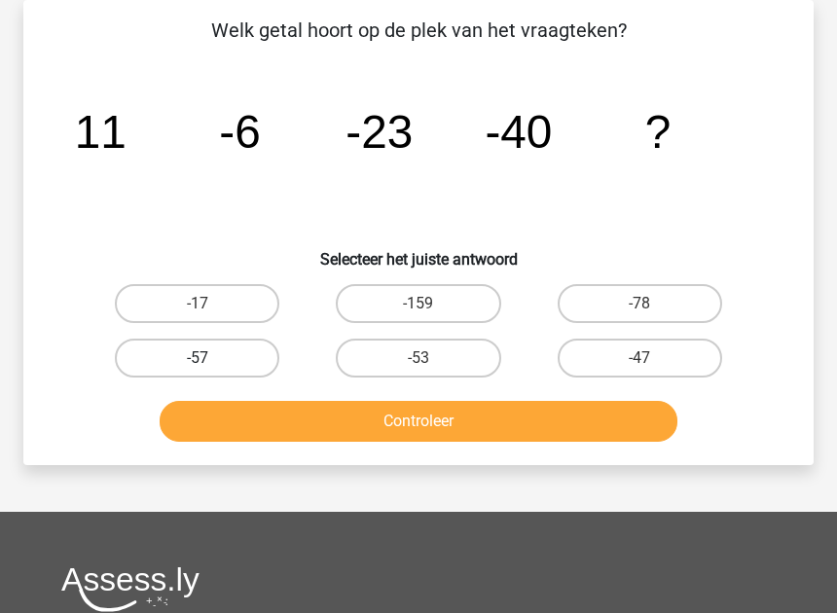
click at [220, 367] on label "-57" at bounding box center [197, 358] width 164 height 39
click at [210, 367] on input "-57" at bounding box center [203, 364] width 13 height 13
radio input "true"
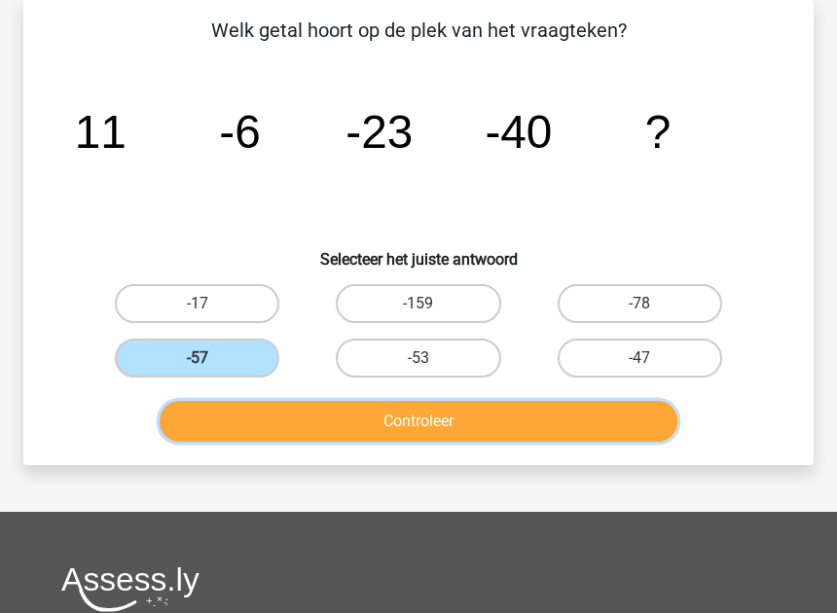
click at [263, 439] on button "Controleer" at bounding box center [419, 421] width 518 height 41
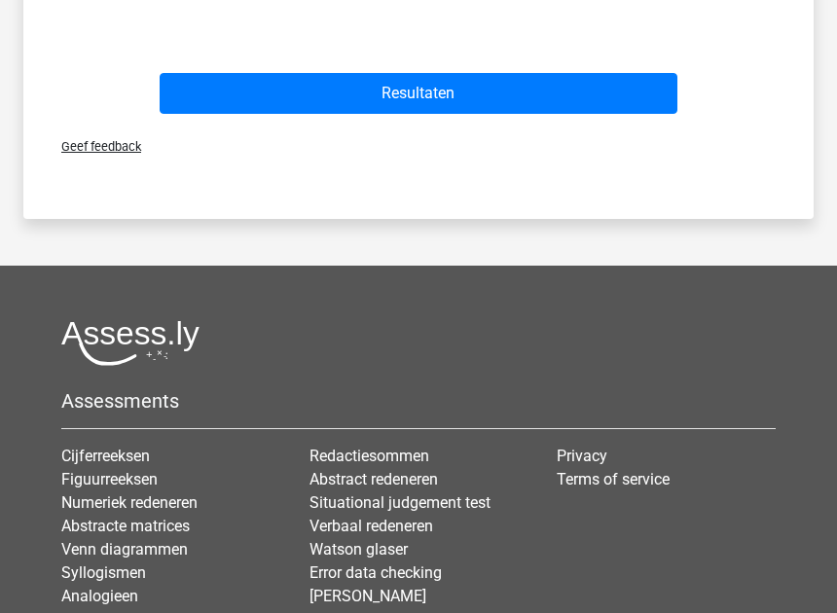
scroll to position [1051, 0]
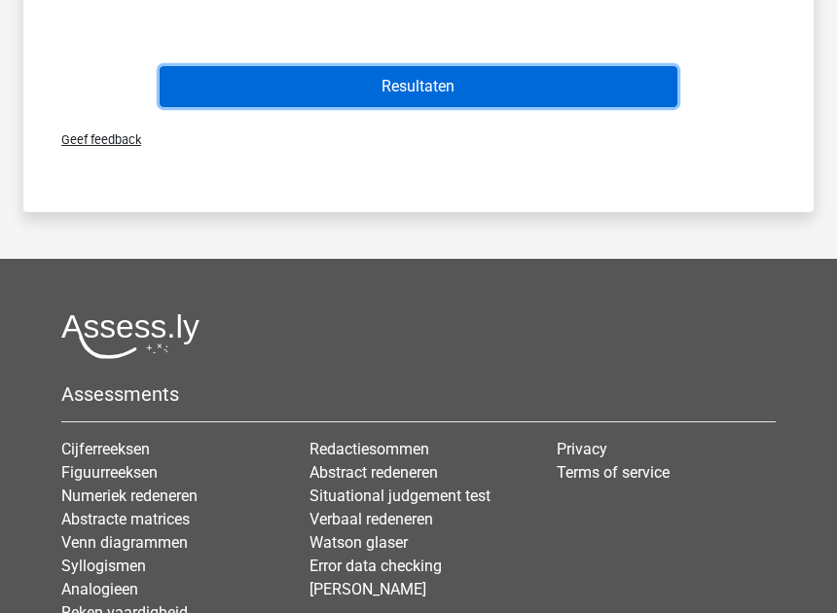
click at [490, 75] on button "Resultaten" at bounding box center [419, 86] width 518 height 41
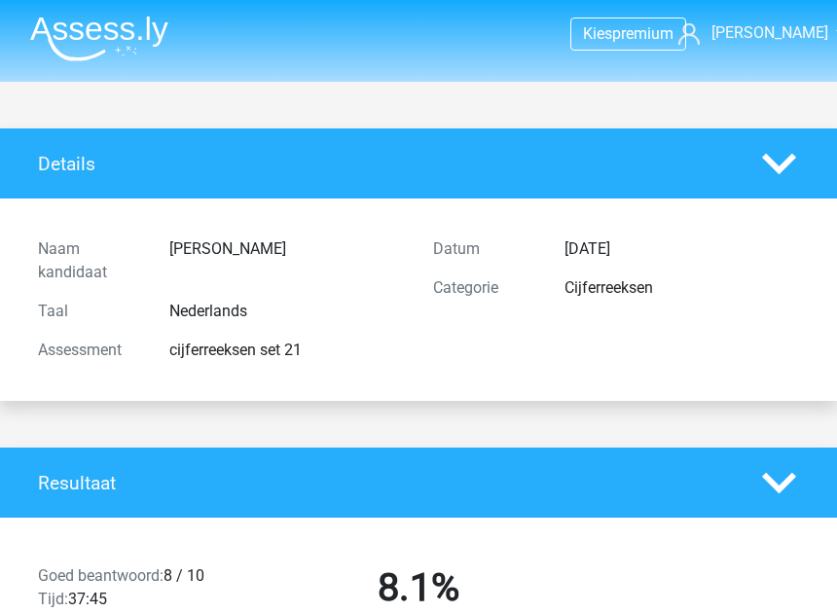
click at [108, 35] on img at bounding box center [99, 39] width 138 height 46
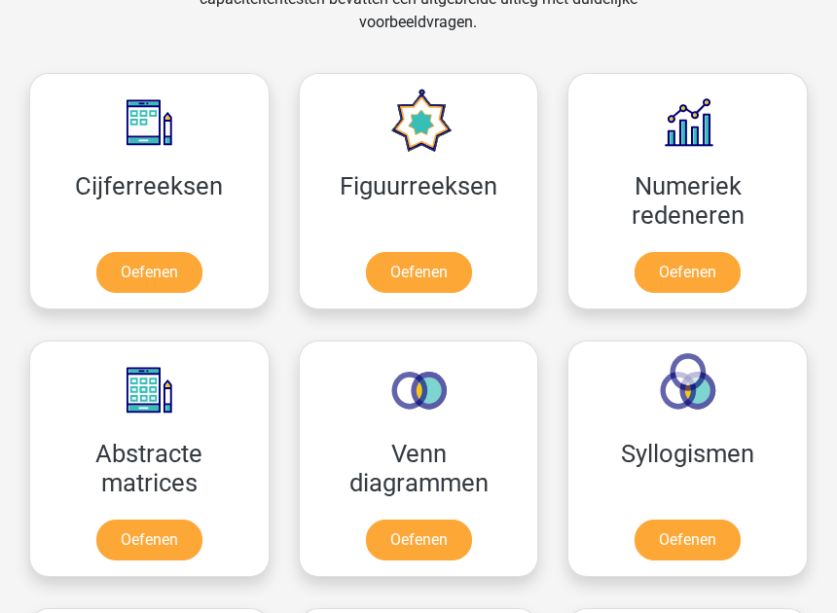
scroll to position [1247, 0]
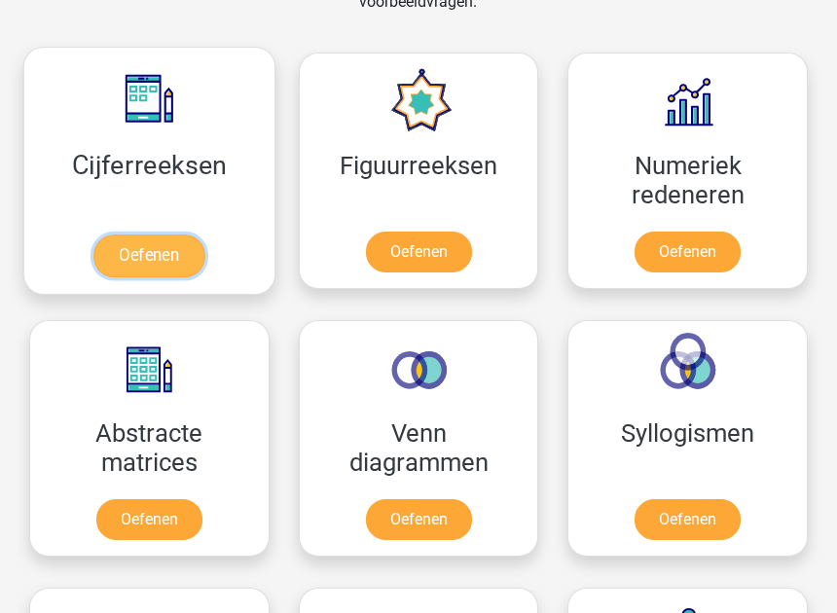
click at [143, 234] on link "Oefenen" at bounding box center [148, 255] width 111 height 43
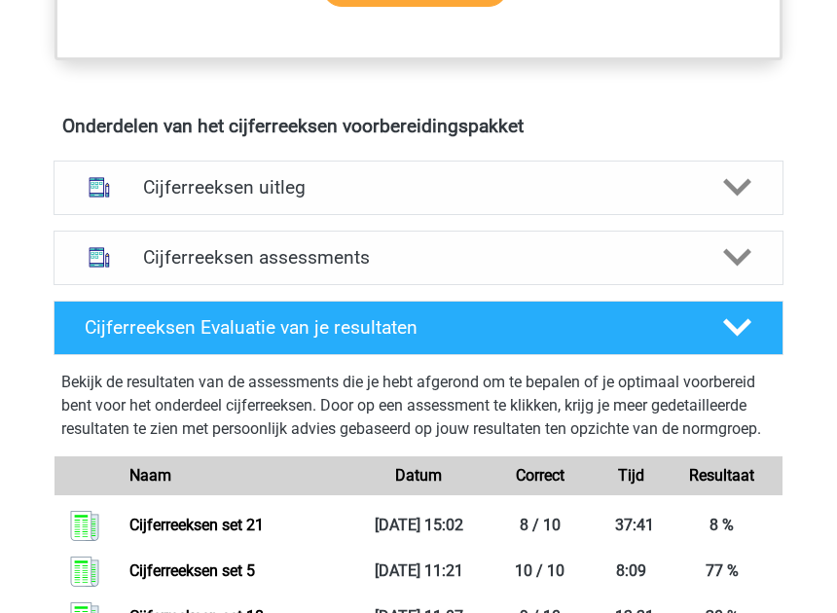
scroll to position [1121, 0]
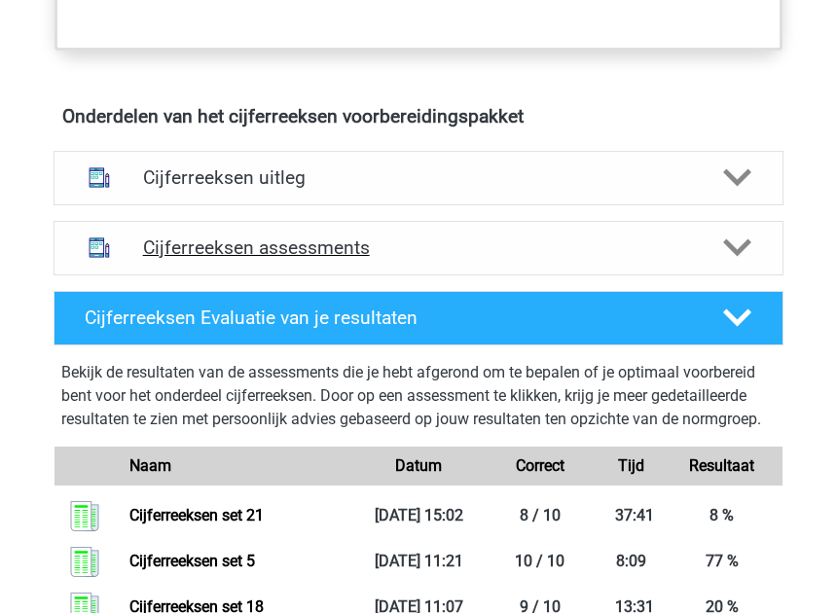
click at [543, 236] on h4 "Cijferreeksen assessments" at bounding box center [419, 247] width 552 height 22
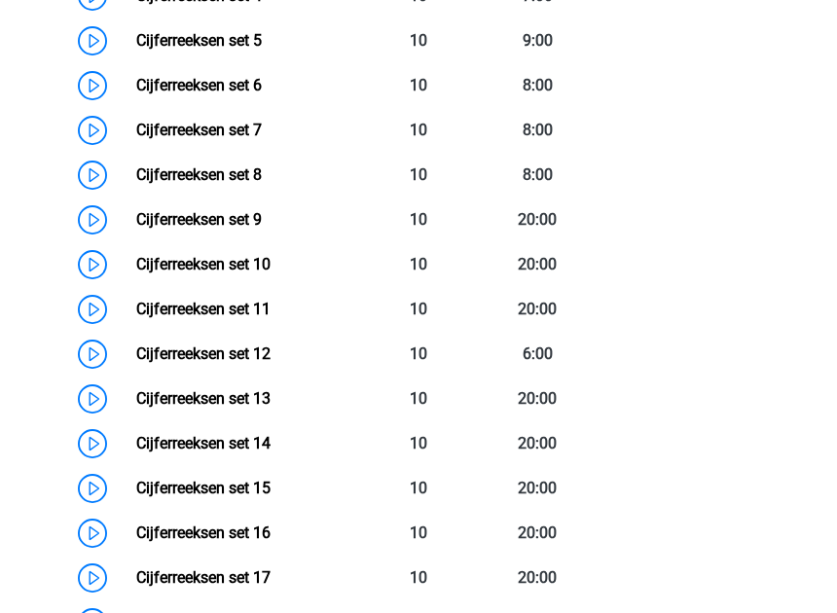
scroll to position [1722, 0]
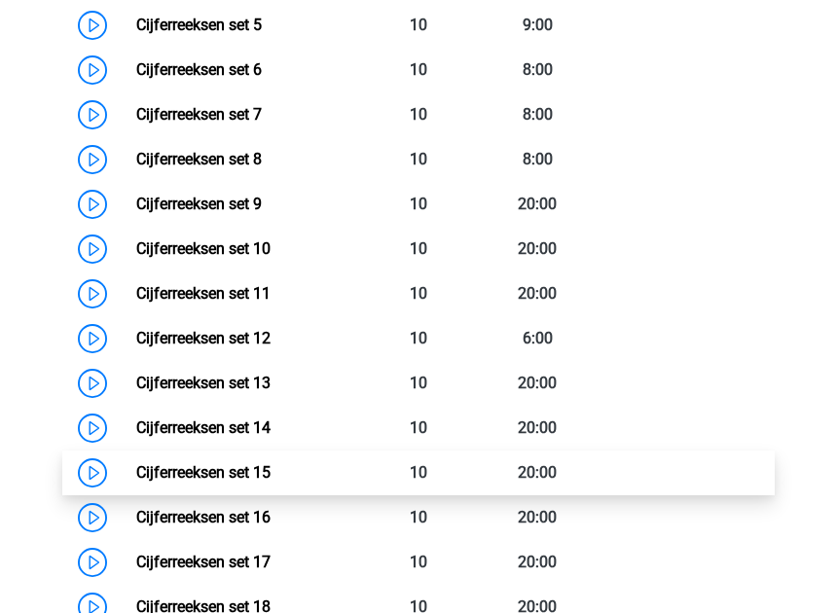
click at [270, 463] on link "Cijferreeksen set 15" at bounding box center [203, 472] width 134 height 18
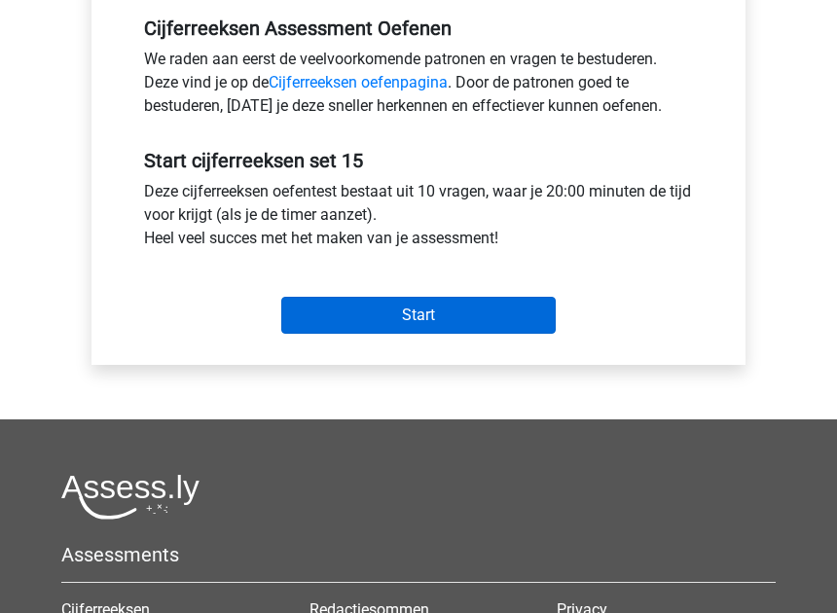
scroll to position [628, 0]
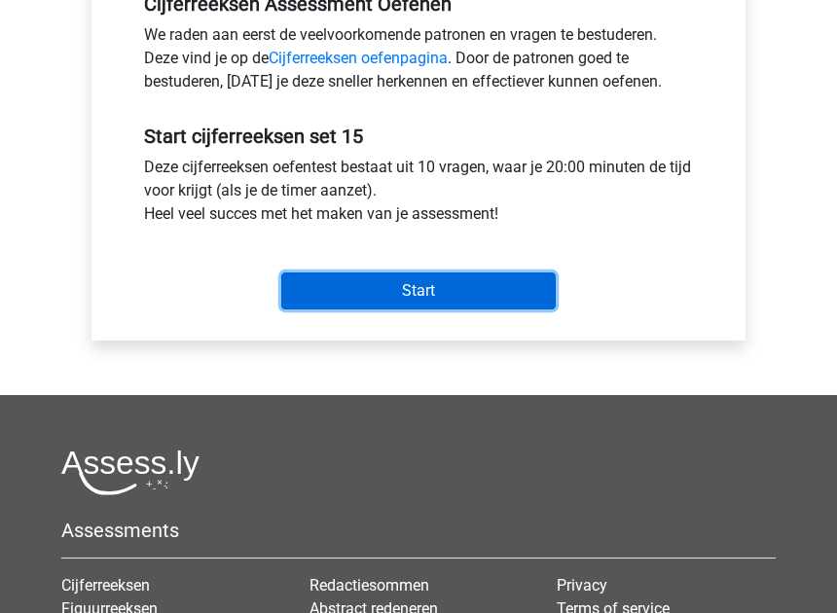
click at [441, 288] on input "Start" at bounding box center [418, 290] width 274 height 37
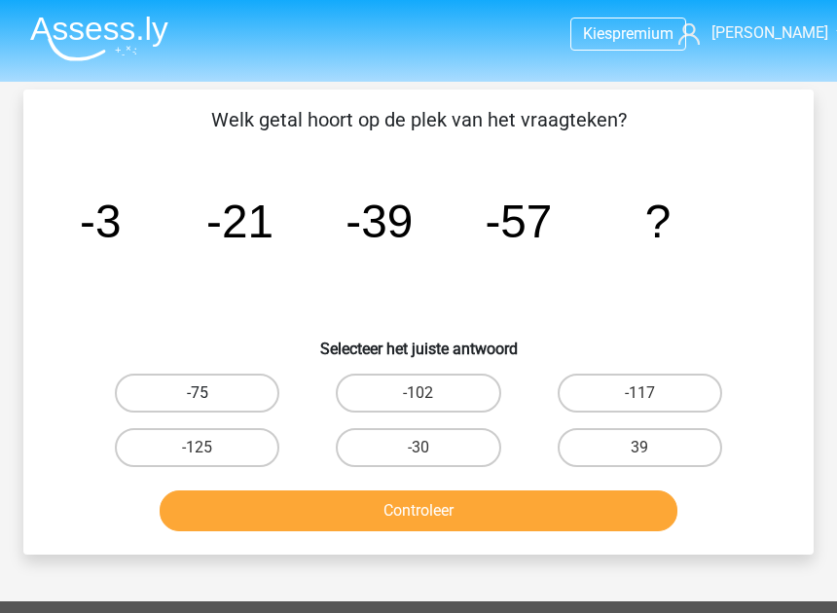
click at [243, 407] on label "-75" at bounding box center [197, 393] width 164 height 39
click at [210, 406] on input "-75" at bounding box center [203, 399] width 13 height 13
radio input "true"
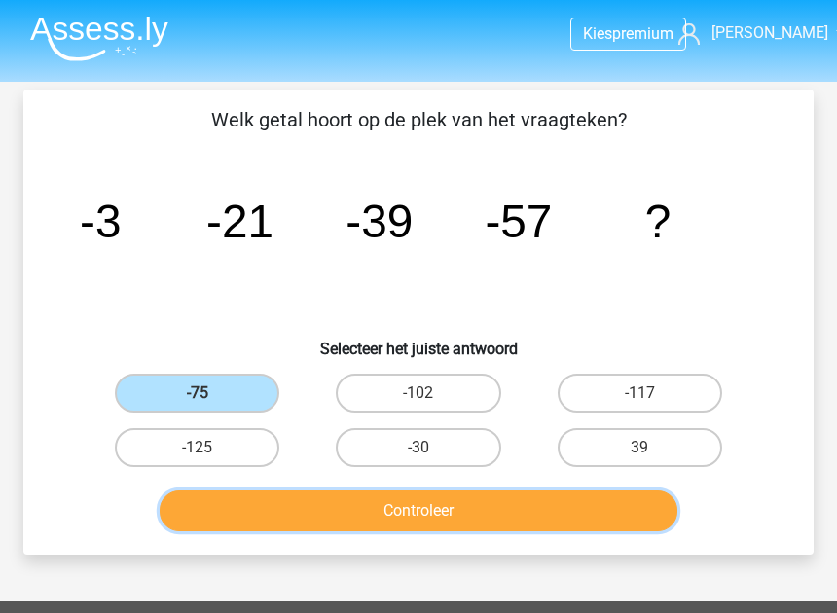
click at [323, 504] on button "Controleer" at bounding box center [419, 510] width 518 height 41
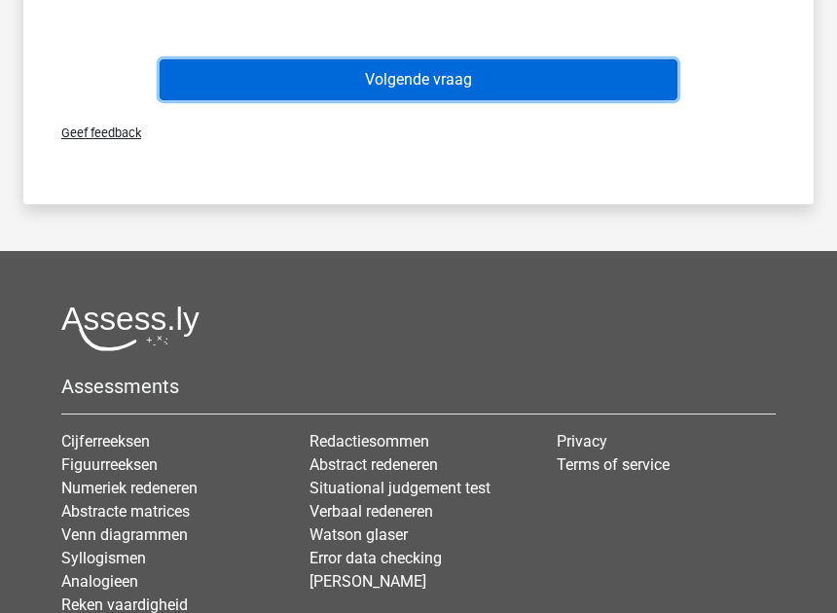
click at [463, 89] on button "Volgende vraag" at bounding box center [419, 79] width 518 height 41
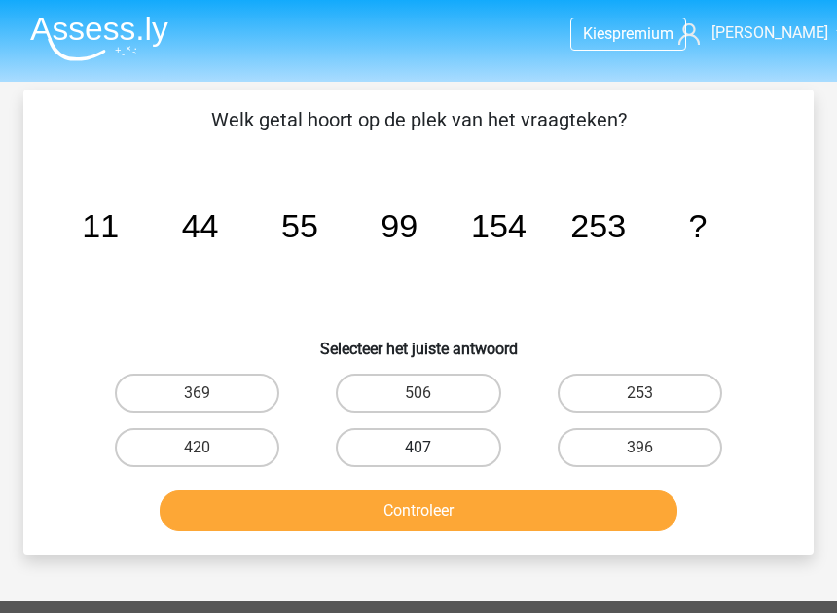
click at [479, 453] on label "407" at bounding box center [418, 447] width 164 height 39
click at [431, 453] on input "407" at bounding box center [424, 453] width 13 height 13
radio input "true"
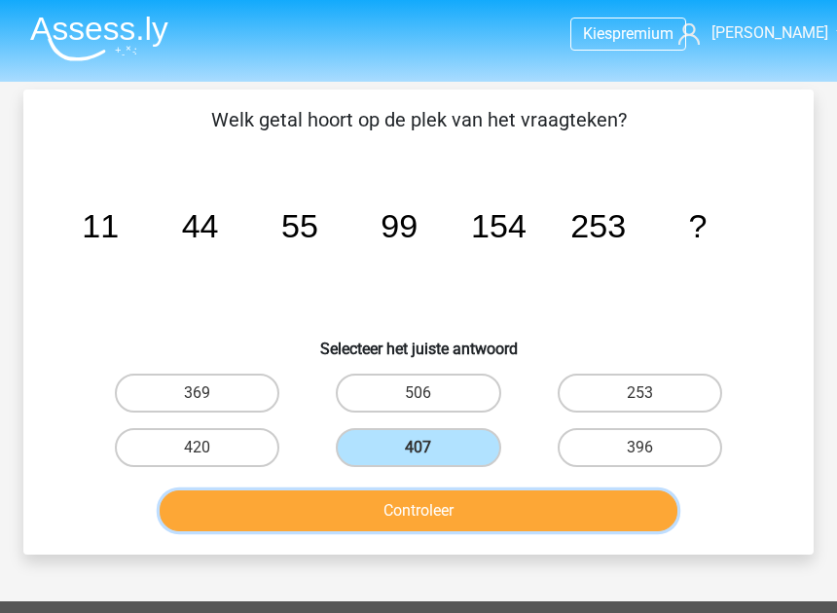
click at [511, 513] on button "Controleer" at bounding box center [419, 510] width 518 height 41
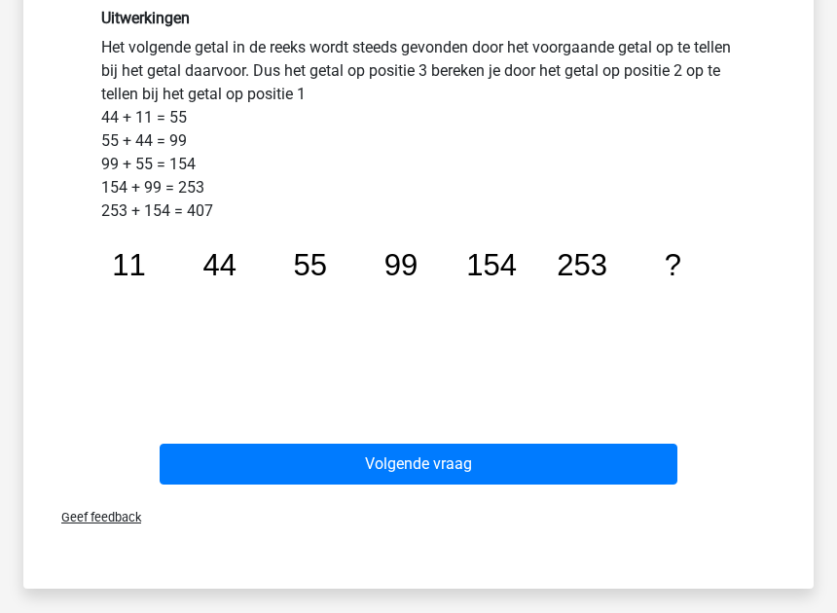
scroll to position [514, 0]
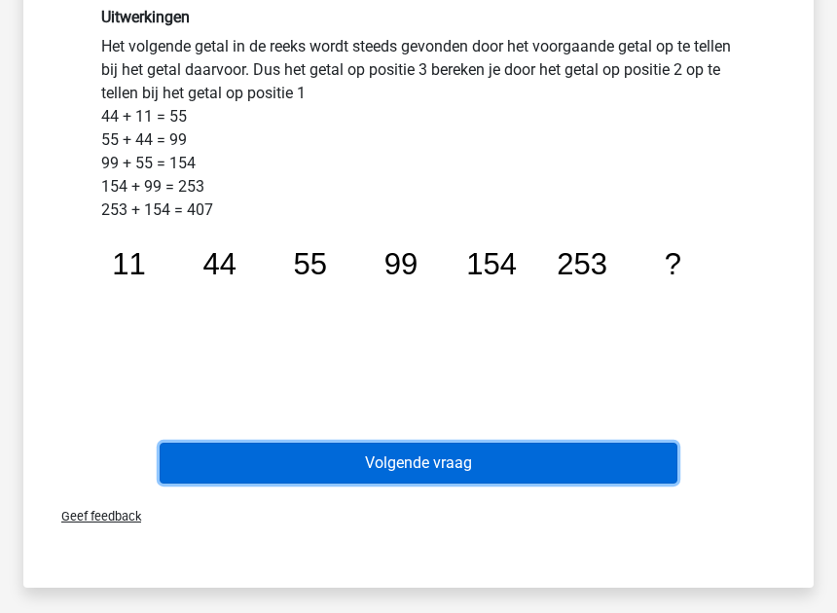
click at [549, 469] on button "Volgende vraag" at bounding box center [419, 463] width 518 height 41
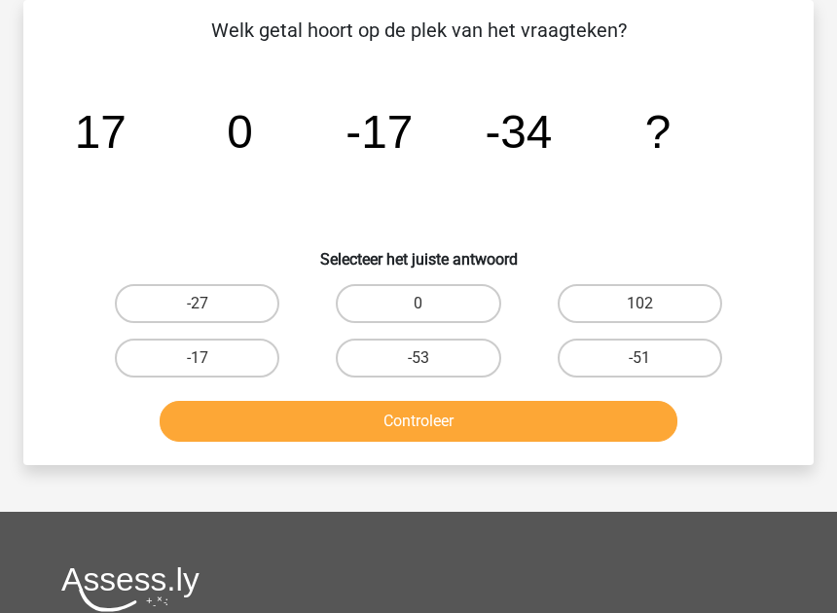
scroll to position [0, 0]
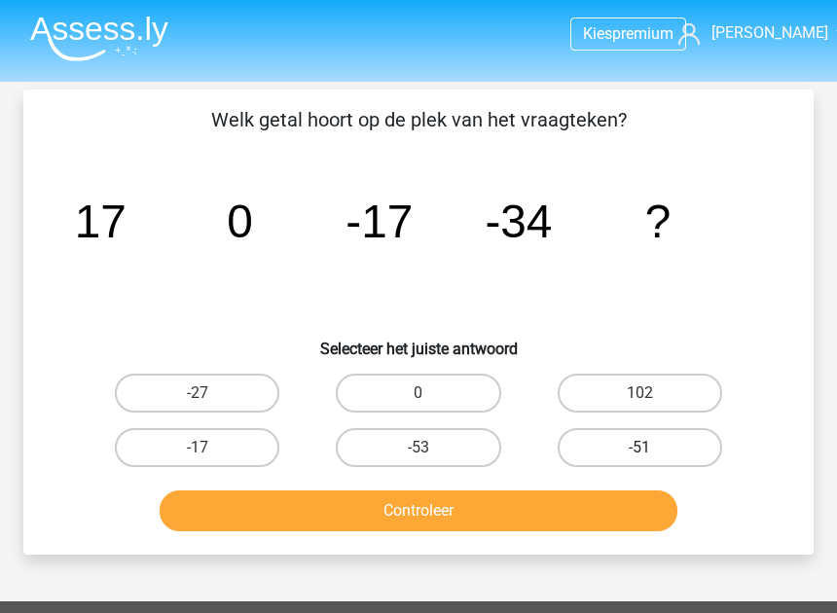
click at [667, 456] on label "-51" at bounding box center [639, 447] width 164 height 39
click at [652, 456] on input "-51" at bounding box center [645, 453] width 13 height 13
radio input "true"
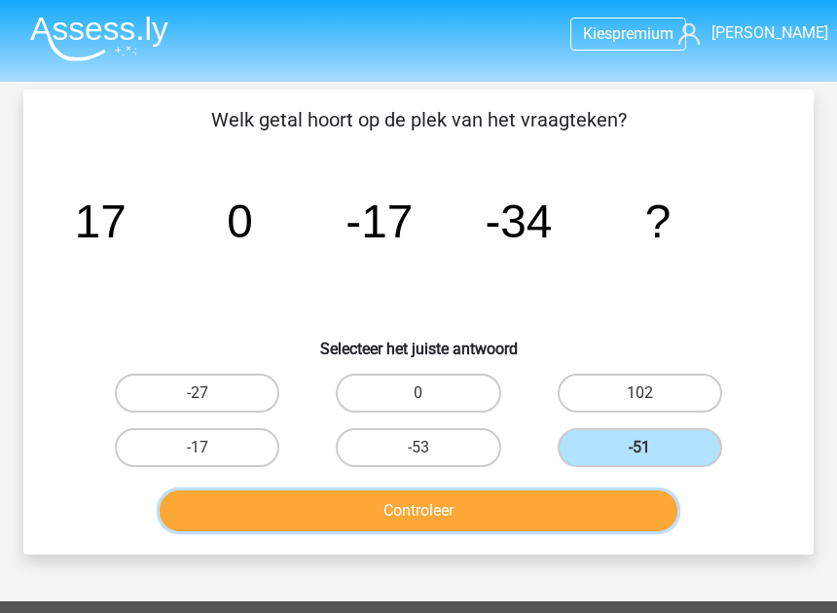
click at [604, 514] on button "Controleer" at bounding box center [419, 510] width 518 height 41
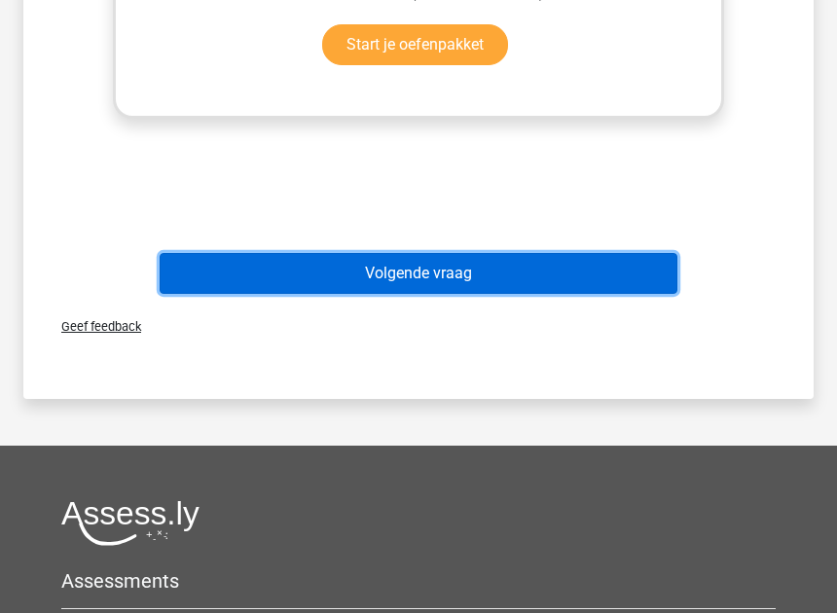
click at [592, 280] on button "Volgende vraag" at bounding box center [419, 273] width 518 height 41
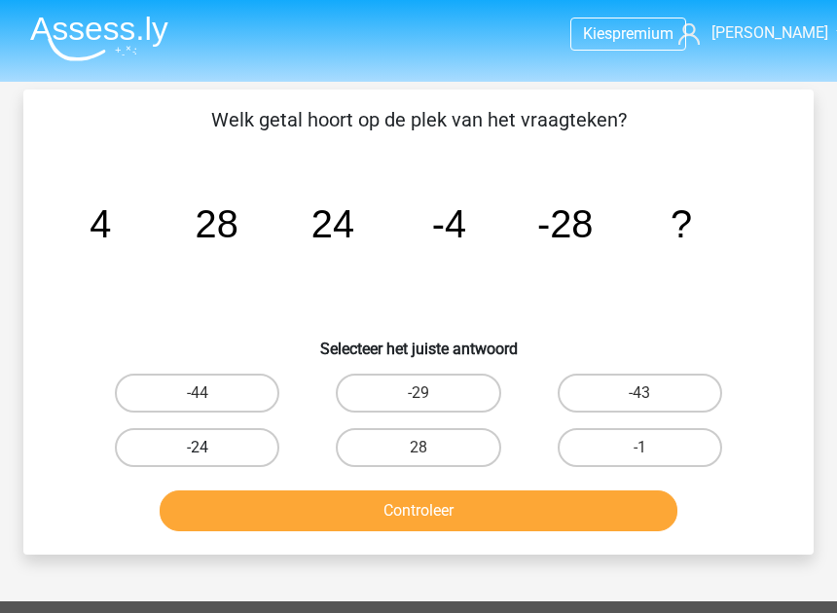
click at [230, 447] on label "-24" at bounding box center [197, 447] width 164 height 39
click at [210, 447] on input "-24" at bounding box center [203, 453] width 13 height 13
radio input "true"
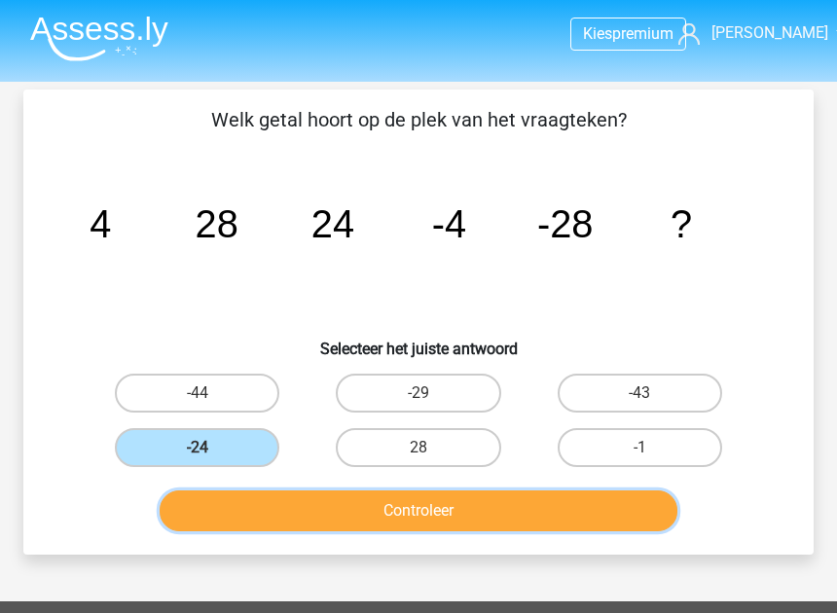
click at [280, 519] on button "Controleer" at bounding box center [419, 510] width 518 height 41
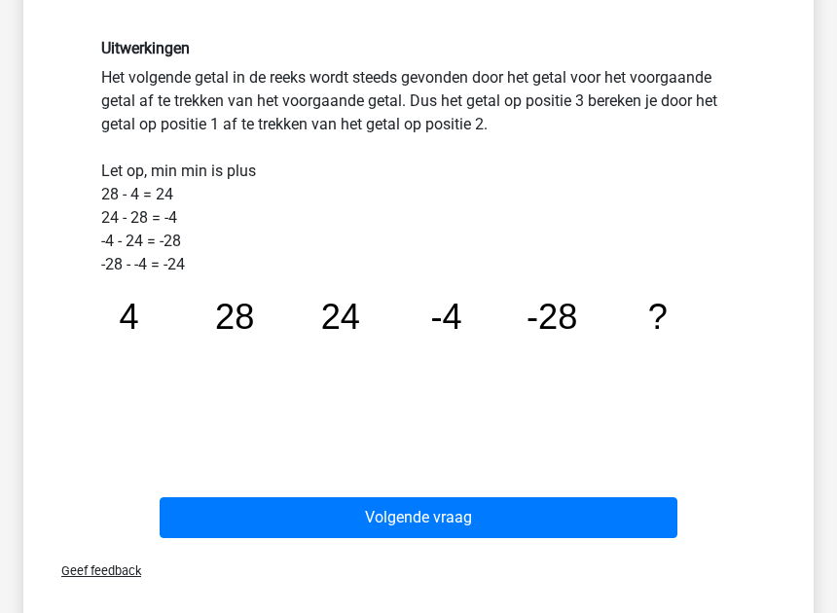
scroll to position [518, 0]
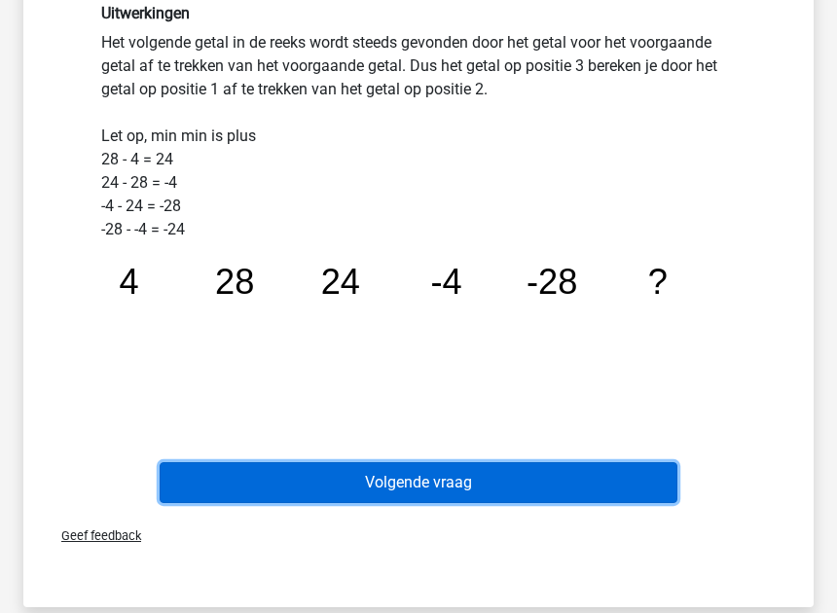
click at [482, 465] on button "Volgende vraag" at bounding box center [419, 482] width 518 height 41
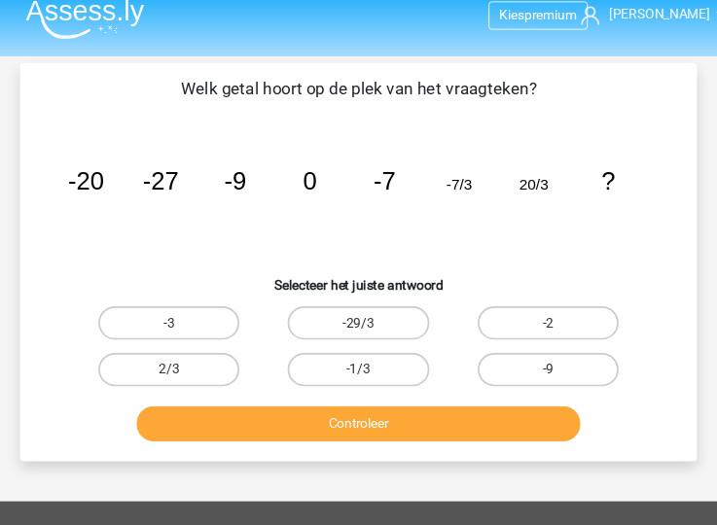
scroll to position [16, 0]
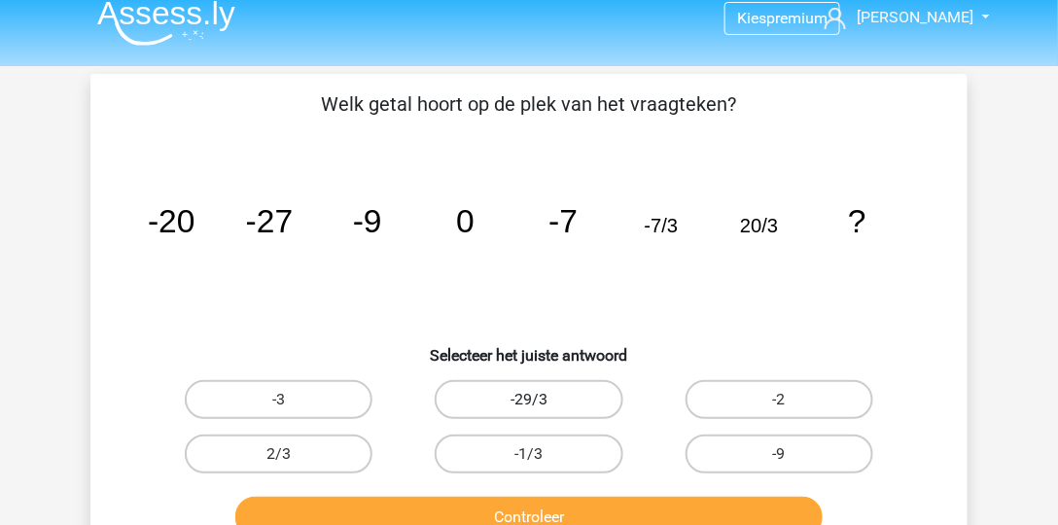
click at [607, 395] on label "-29/3" at bounding box center [529, 399] width 188 height 39
click at [542, 400] on input "-29/3" at bounding box center [535, 406] width 13 height 13
radio input "true"
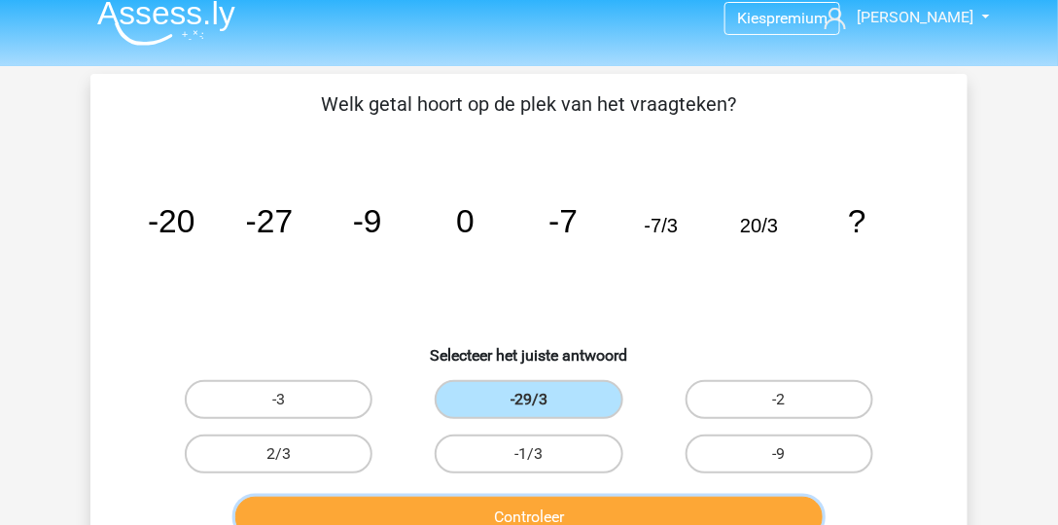
click at [647, 504] on button "Controleer" at bounding box center [529, 517] width 589 height 41
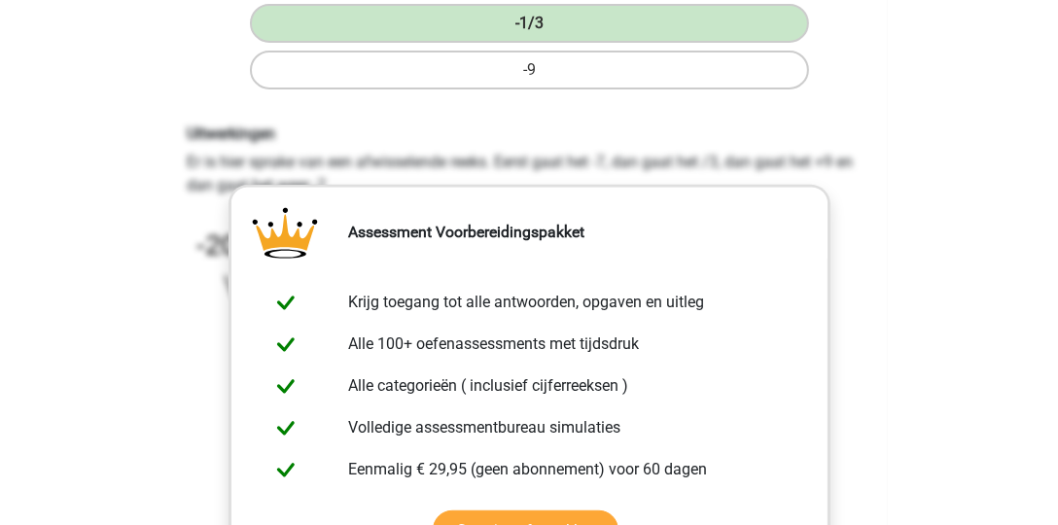
scroll to position [517, 0]
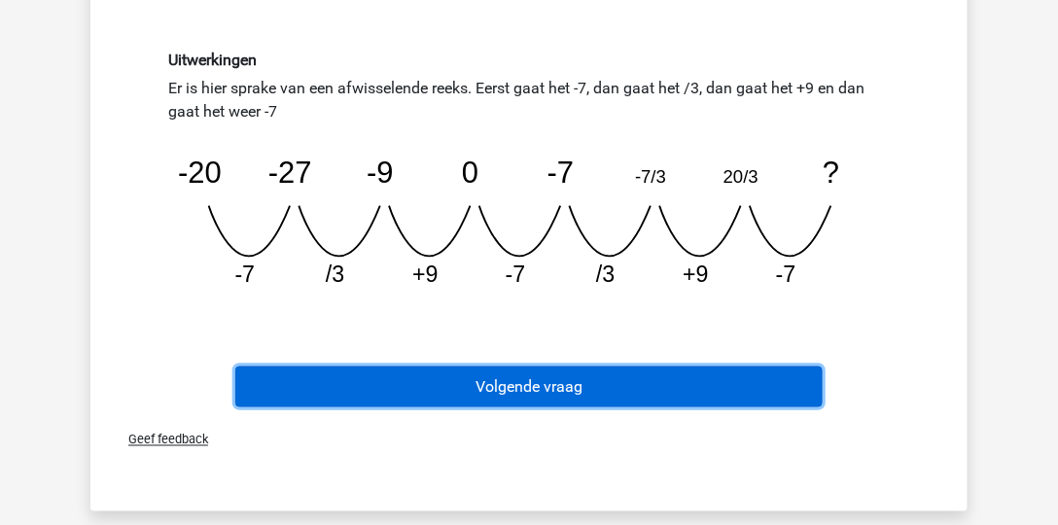
click at [568, 389] on button "Volgende vraag" at bounding box center [529, 387] width 589 height 41
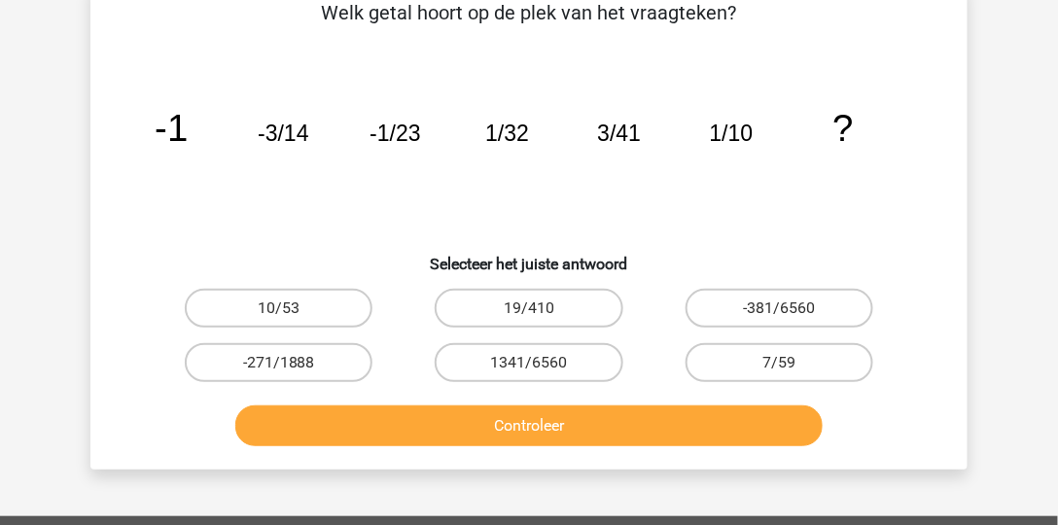
scroll to position [89, 0]
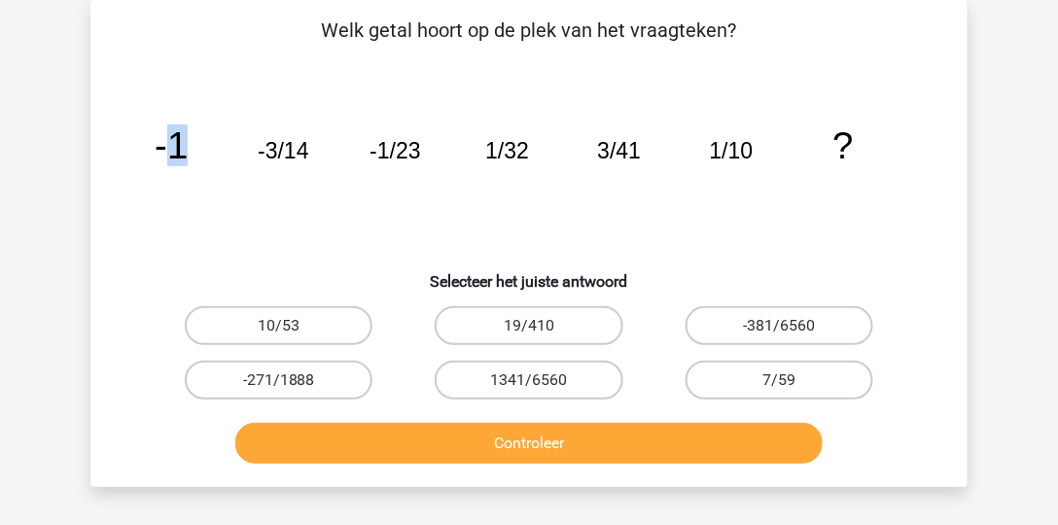
click at [177, 144] on tspan "-1" at bounding box center [171, 146] width 33 height 42
drag, startPoint x: 767, startPoint y: 147, endPoint x: 703, endPoint y: 140, distance: 64.6
click at [703, 140] on icon "image/svg+xml -1 -3/14 -1/23 1/32 3/41 1/10 ?" at bounding box center [529, 158] width 784 height 196
click at [754, 379] on label "7/59" at bounding box center [780, 380] width 188 height 39
click at [779, 380] on input "7/59" at bounding box center [785, 386] width 13 height 13
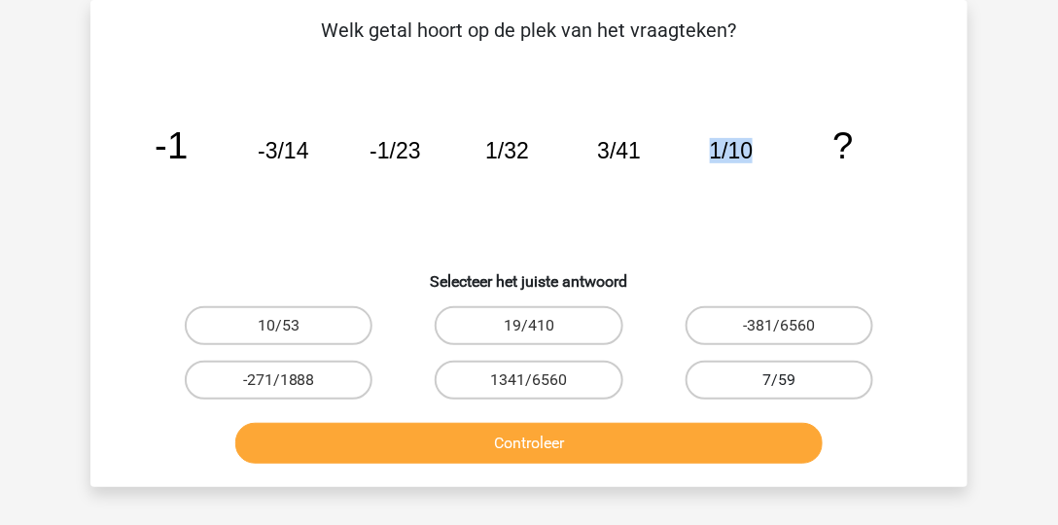
radio input "true"
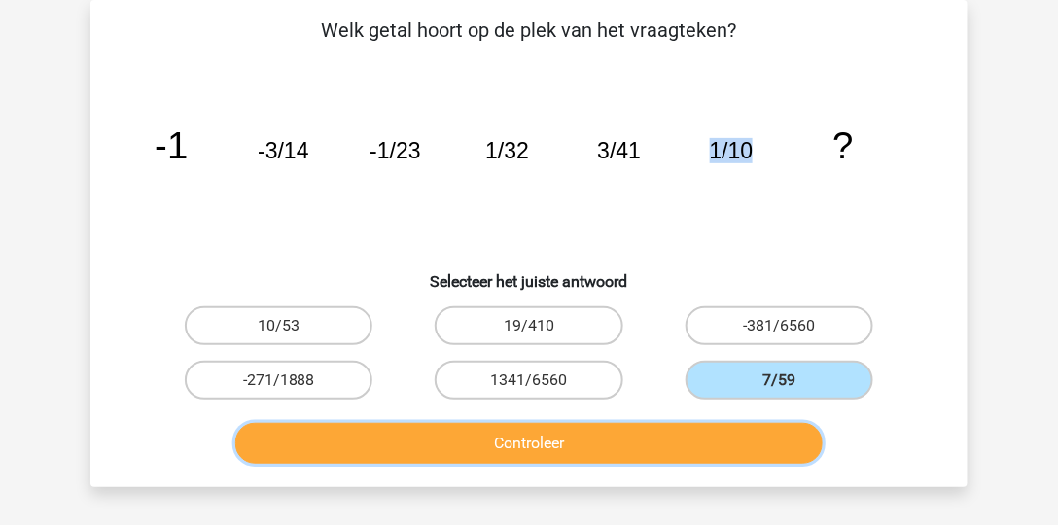
click at [706, 455] on button "Controleer" at bounding box center [529, 443] width 589 height 41
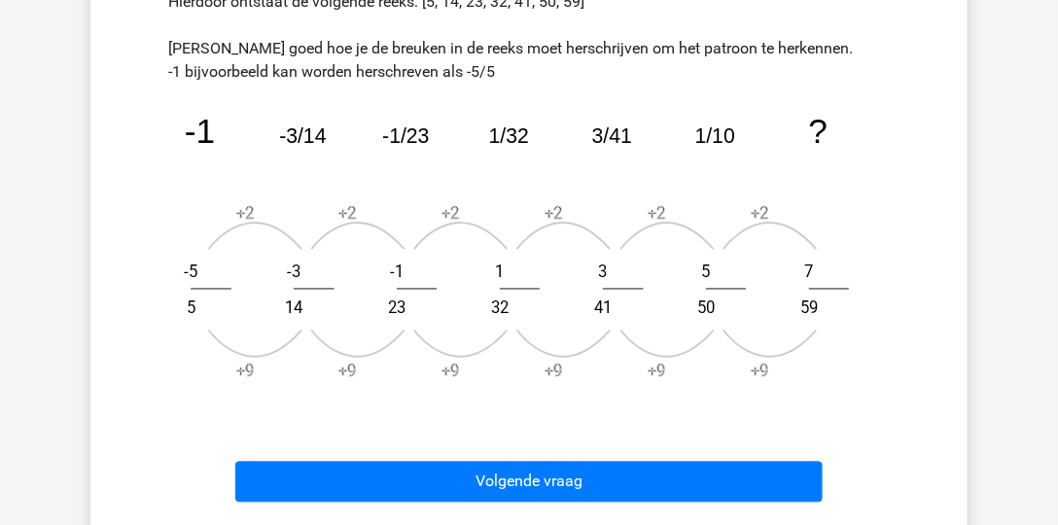
scroll to position [697, 0]
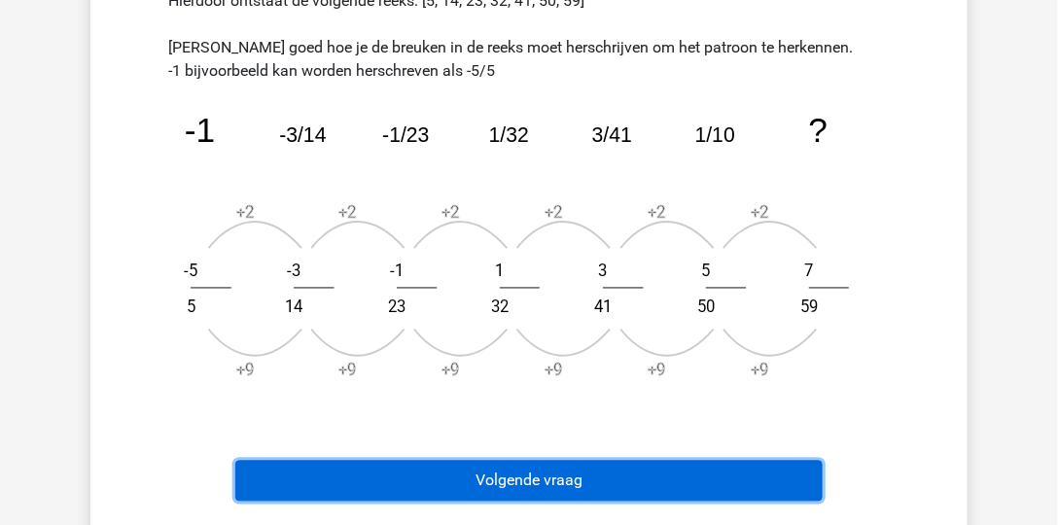
click at [562, 490] on button "Volgende vraag" at bounding box center [529, 481] width 589 height 41
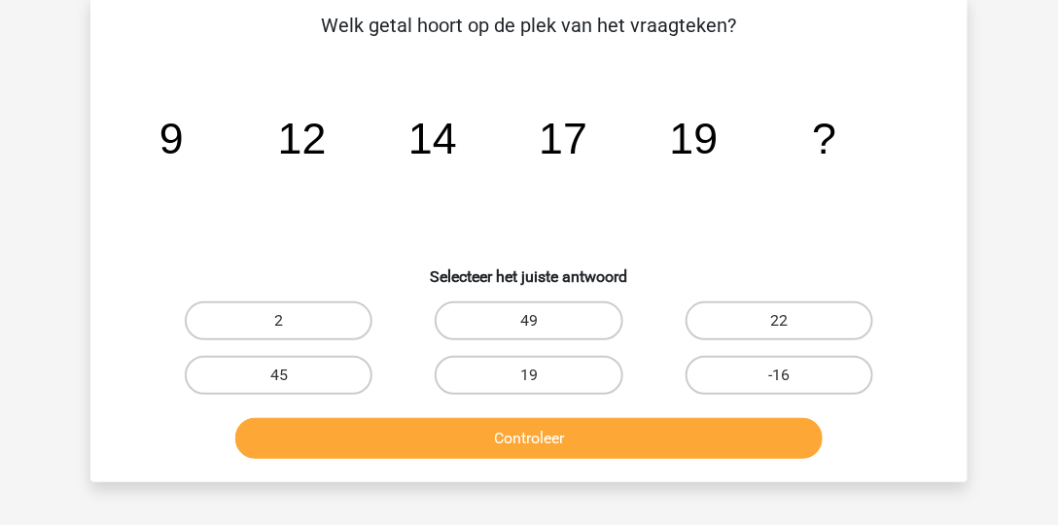
scroll to position [89, 0]
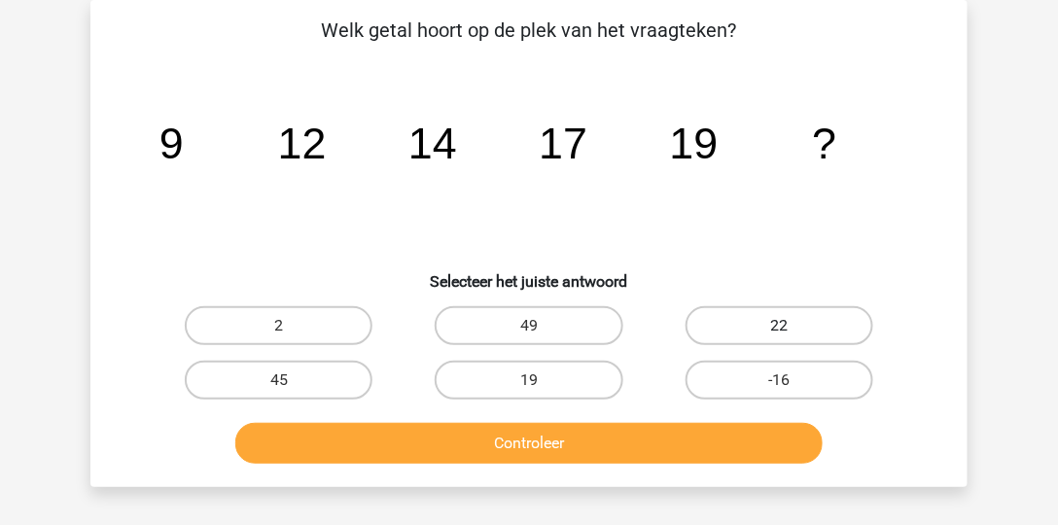
click at [803, 333] on label "22" at bounding box center [780, 325] width 188 height 39
click at [792, 333] on input "22" at bounding box center [785, 332] width 13 height 13
radio input "true"
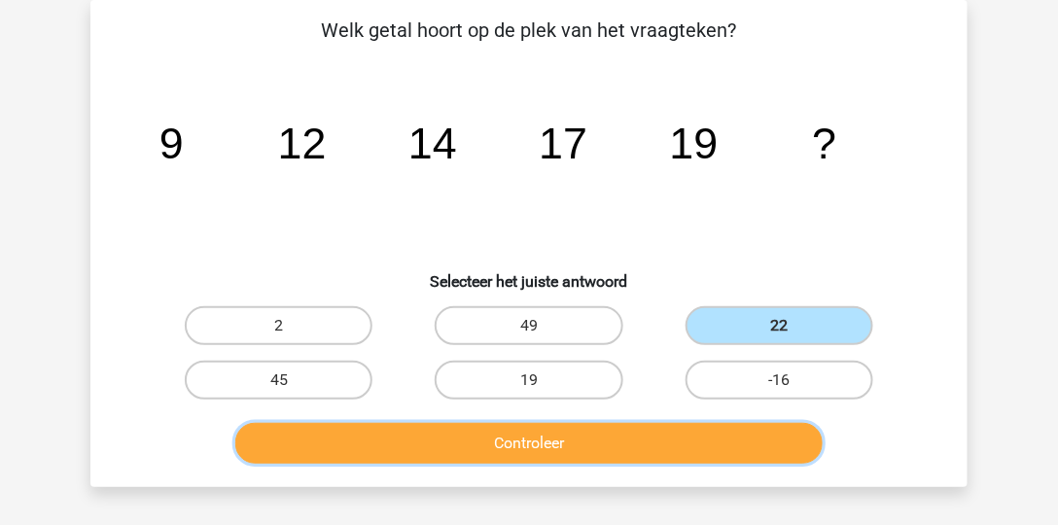
click at [739, 432] on button "Controleer" at bounding box center [529, 443] width 589 height 41
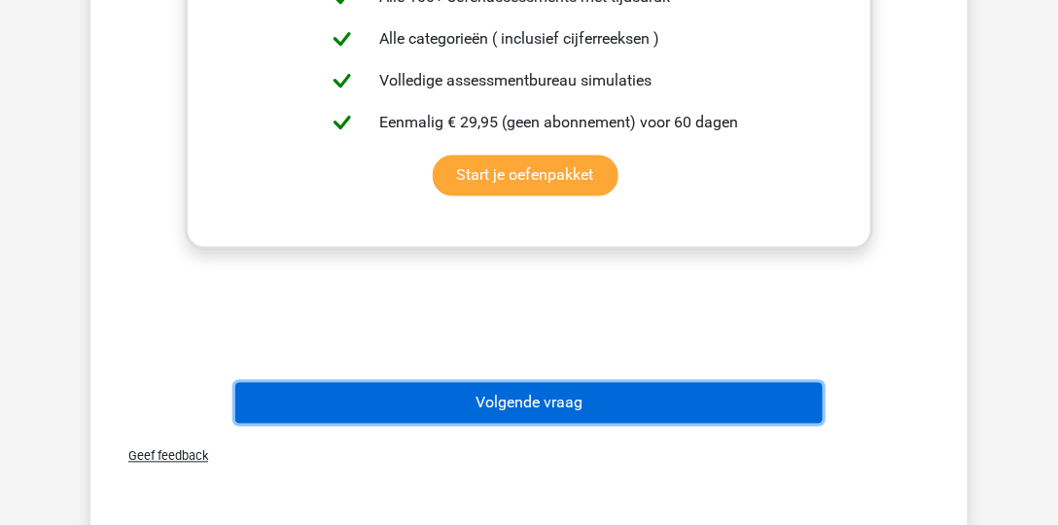
click at [484, 417] on button "Volgende vraag" at bounding box center [529, 403] width 589 height 41
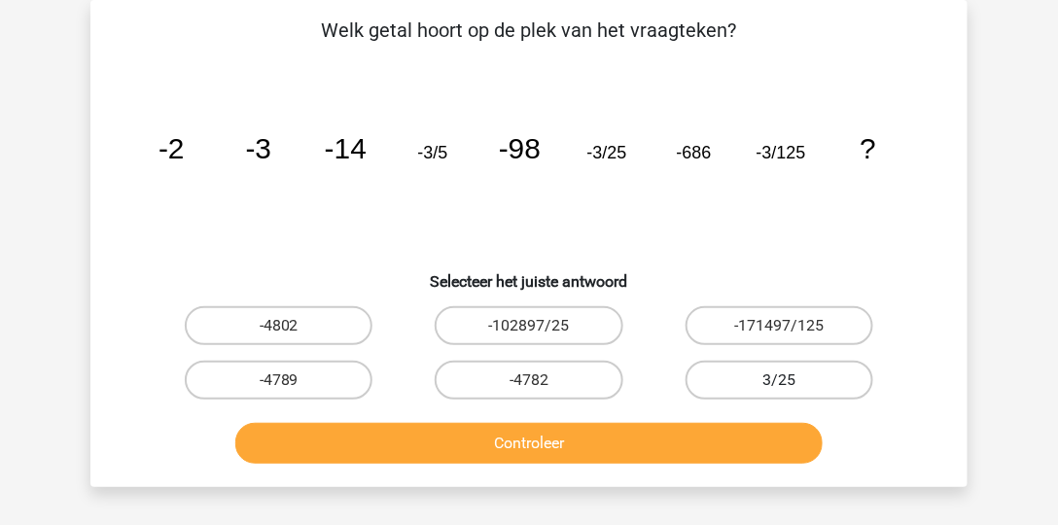
click at [767, 385] on label "3/25" at bounding box center [780, 380] width 188 height 39
click at [779, 385] on input "3/25" at bounding box center [785, 386] width 13 height 13
radio input "true"
click at [351, 323] on label "-4802" at bounding box center [279, 325] width 188 height 39
click at [292, 326] on input "-4802" at bounding box center [285, 332] width 13 height 13
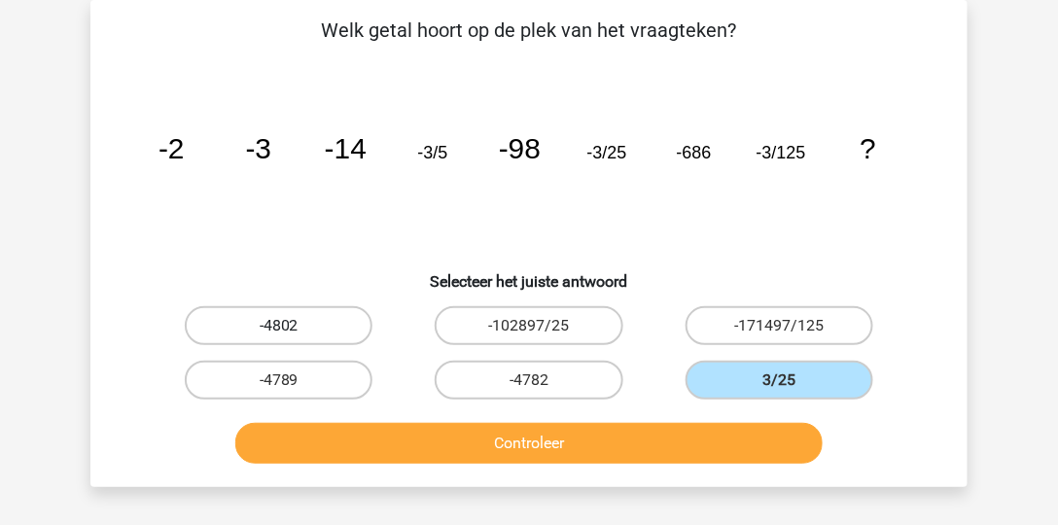
radio input "true"
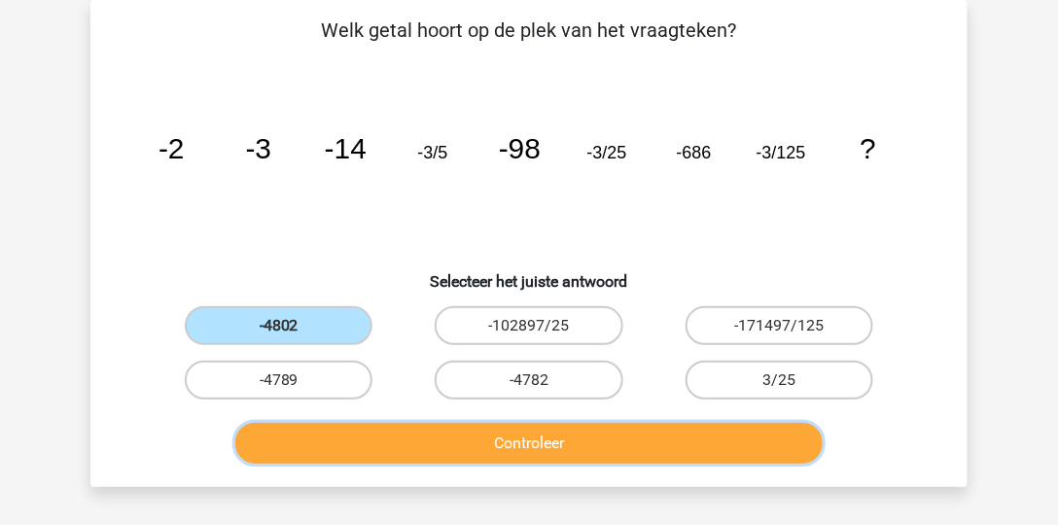
click at [446, 445] on button "Controleer" at bounding box center [529, 443] width 589 height 41
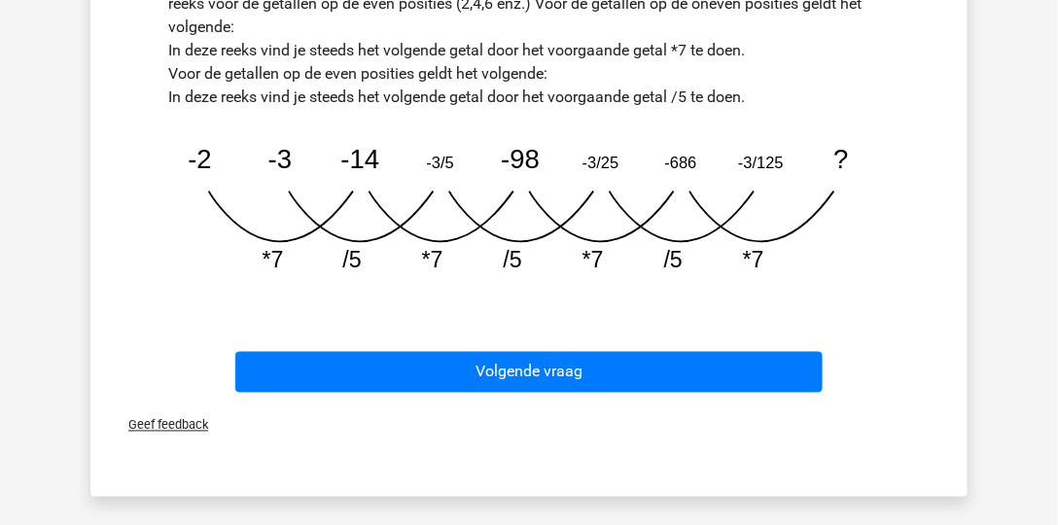
scroll to position [602, 0]
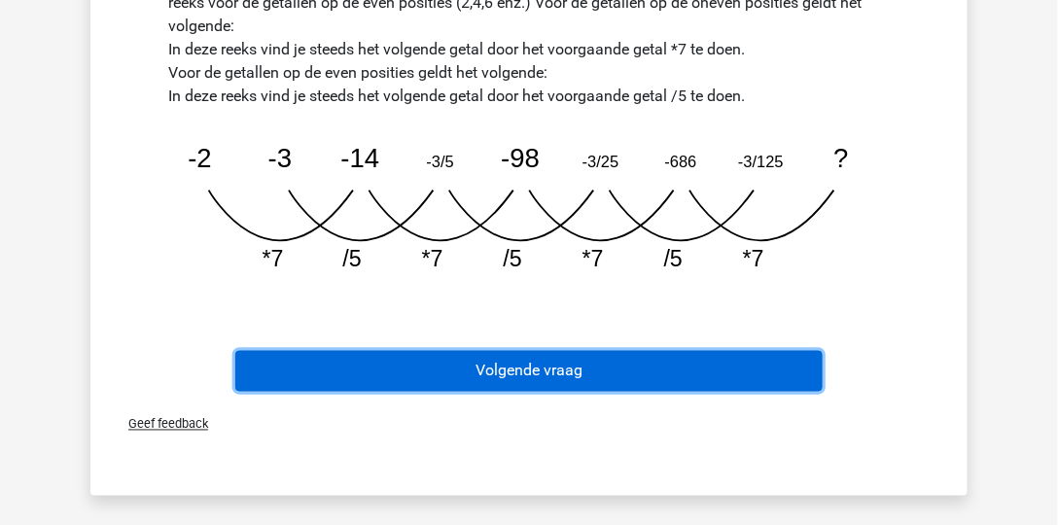
click at [500, 377] on button "Volgende vraag" at bounding box center [529, 371] width 589 height 41
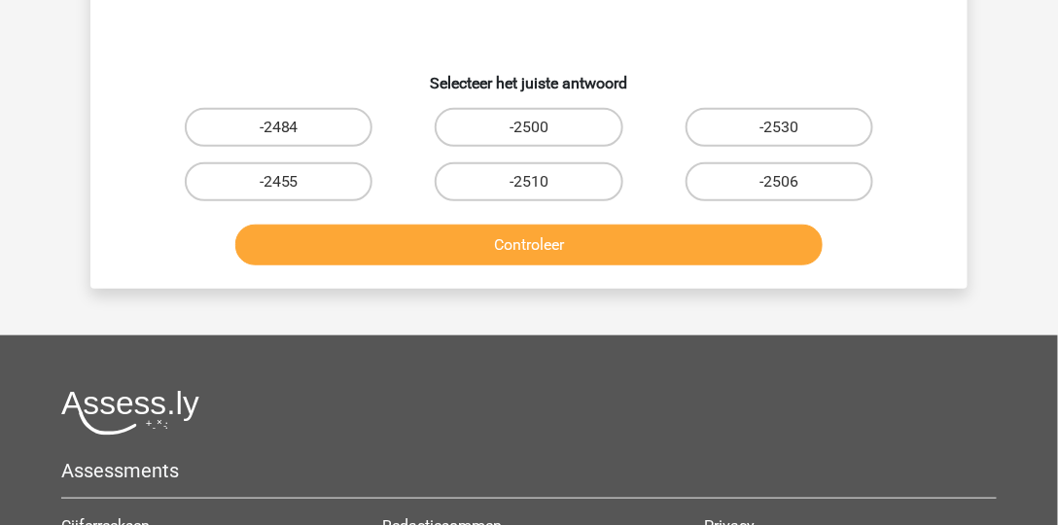
click at [500, 377] on div "Kies premium Jordi jordikuipers2000@gmail.com" at bounding box center [529, 280] width 1058 height 1137
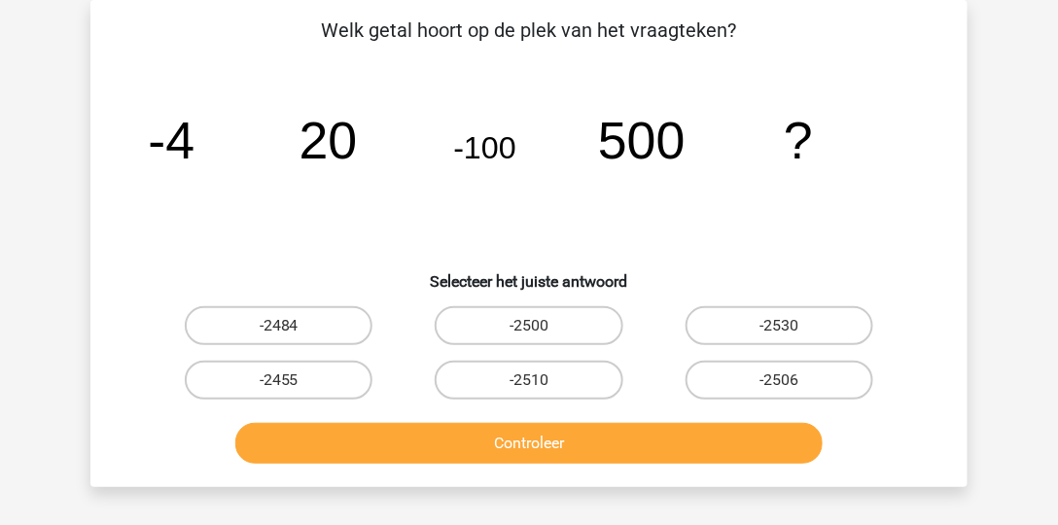
scroll to position [89, 0]
click at [542, 331] on label "-2500" at bounding box center [529, 325] width 188 height 39
click at [542, 331] on input "-2500" at bounding box center [535, 332] width 13 height 13
radio input "true"
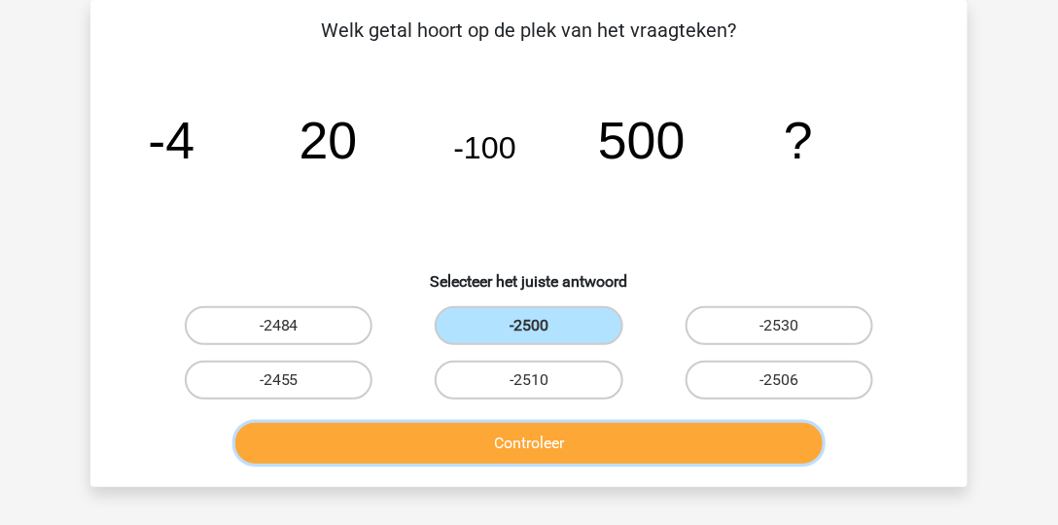
click at [551, 428] on button "Controleer" at bounding box center [529, 443] width 589 height 41
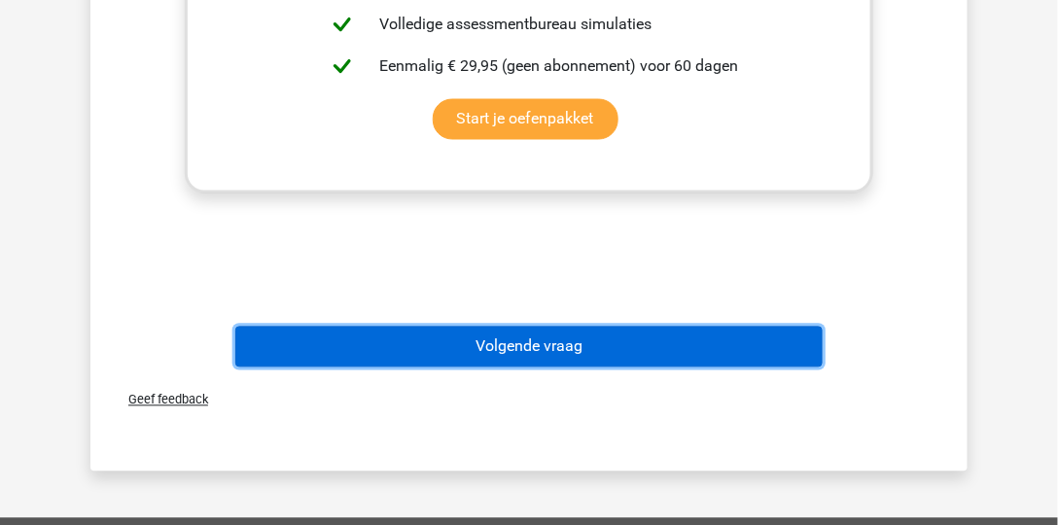
click at [668, 344] on button "Volgende vraag" at bounding box center [529, 347] width 589 height 41
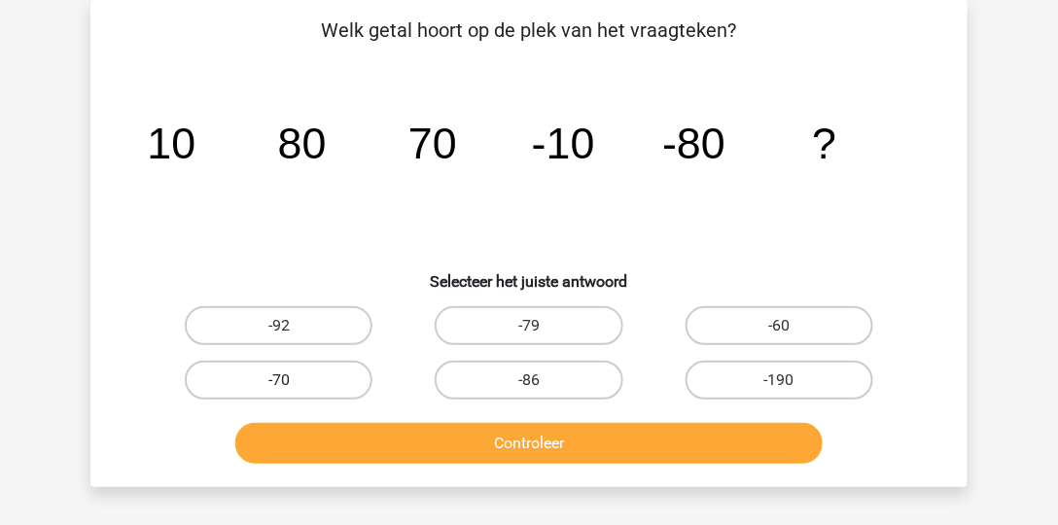
click at [350, 391] on label "-70" at bounding box center [279, 380] width 188 height 39
click at [292, 391] on input "-70" at bounding box center [285, 386] width 13 height 13
radio input "true"
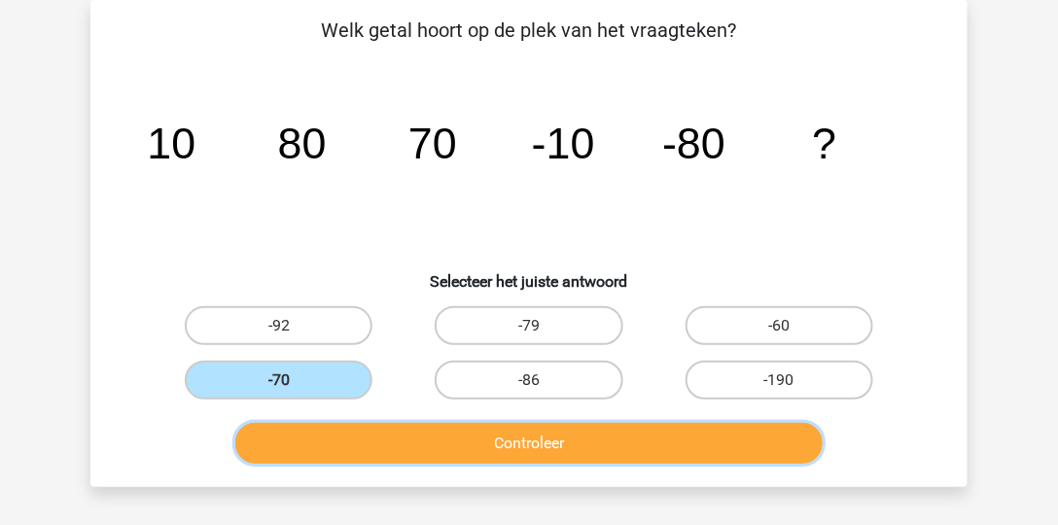
click at [386, 431] on button "Controleer" at bounding box center [529, 443] width 589 height 41
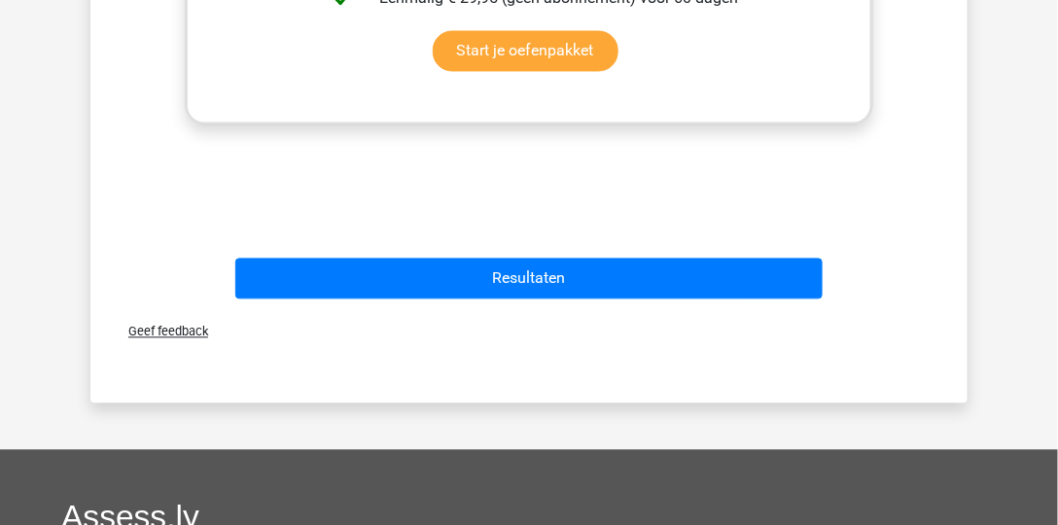
scroll to position [880, 0]
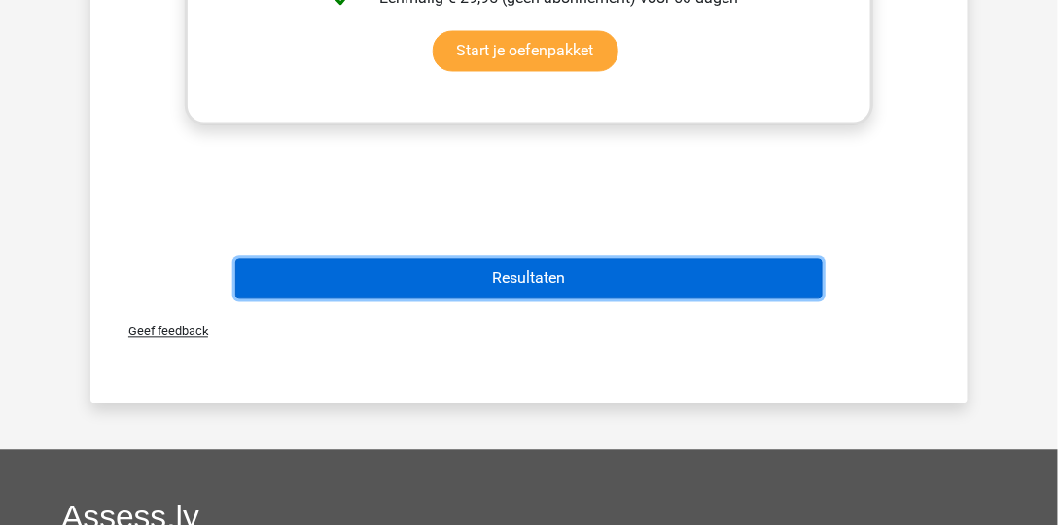
click at [631, 286] on button "Resultaten" at bounding box center [529, 279] width 589 height 41
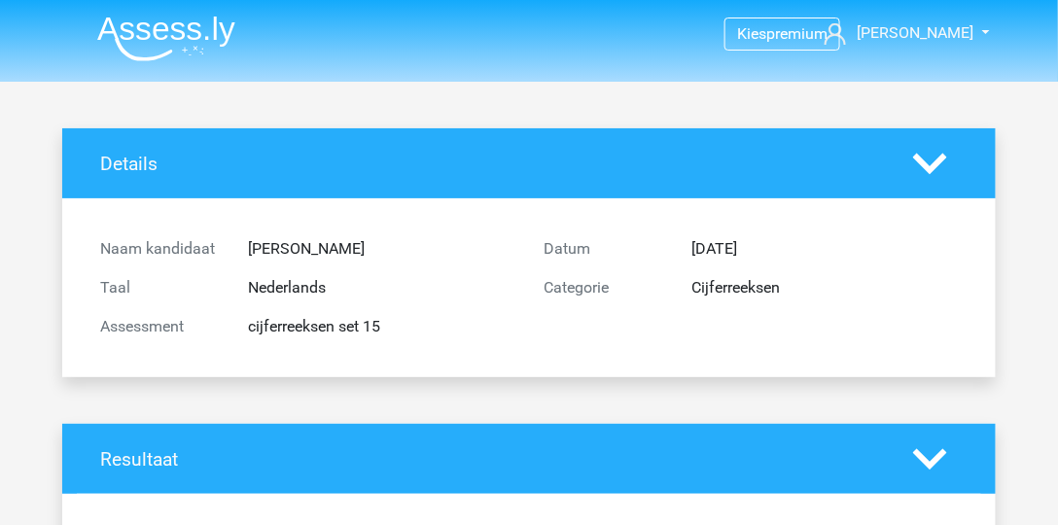
click at [198, 44] on img at bounding box center [166, 39] width 138 height 46
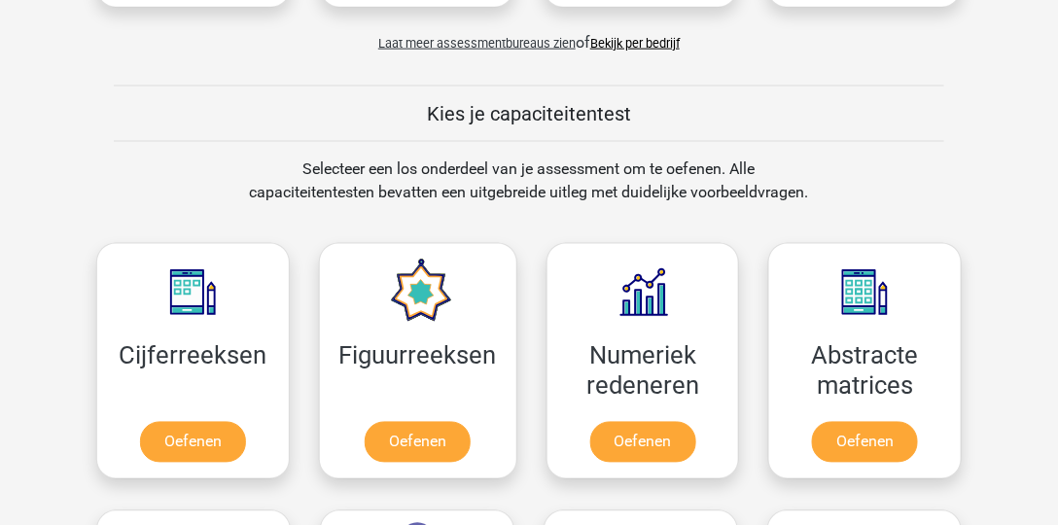
scroll to position [686, 0]
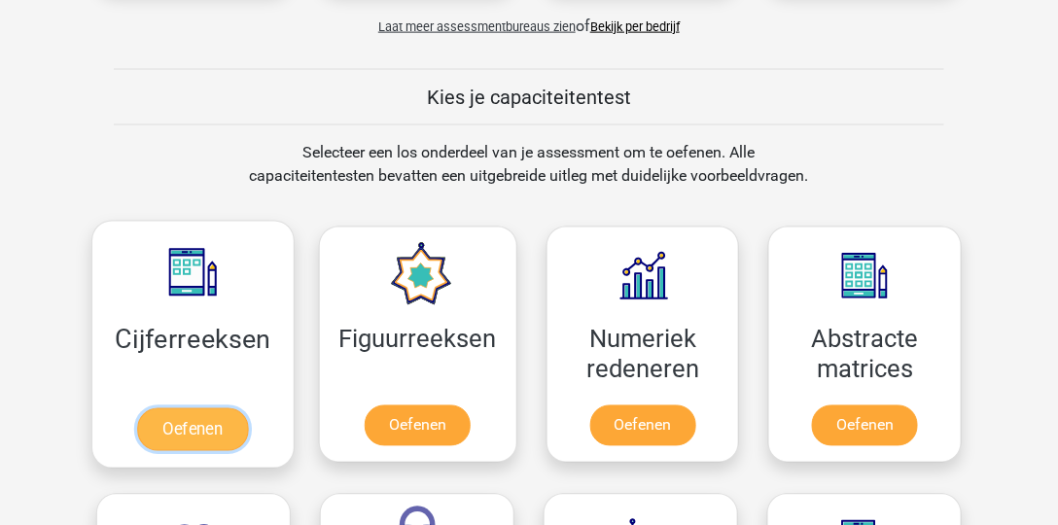
click at [199, 430] on link "Oefenen" at bounding box center [192, 430] width 111 height 43
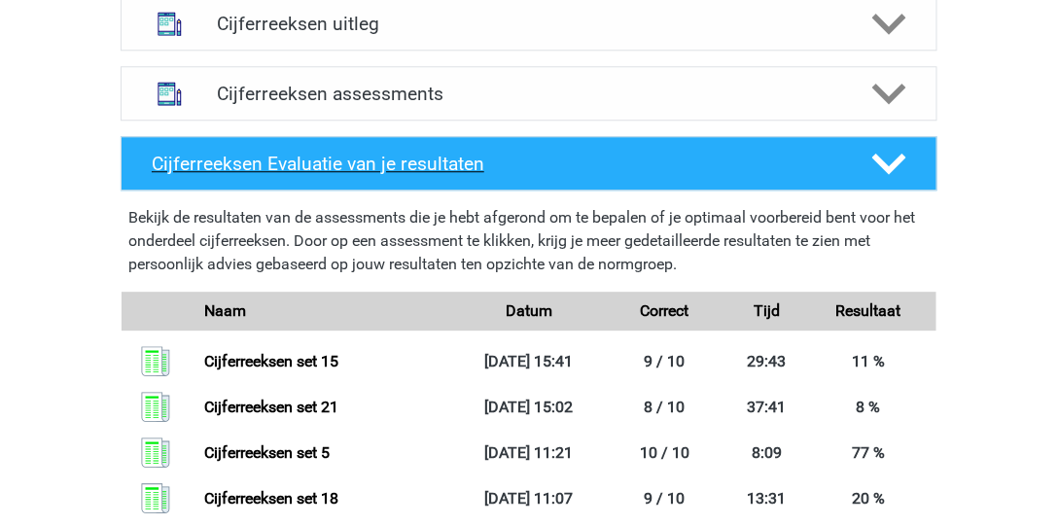
scroll to position [1237, 0]
click at [445, 105] on h4 "Cijferreeksen assessments" at bounding box center [529, 94] width 625 height 22
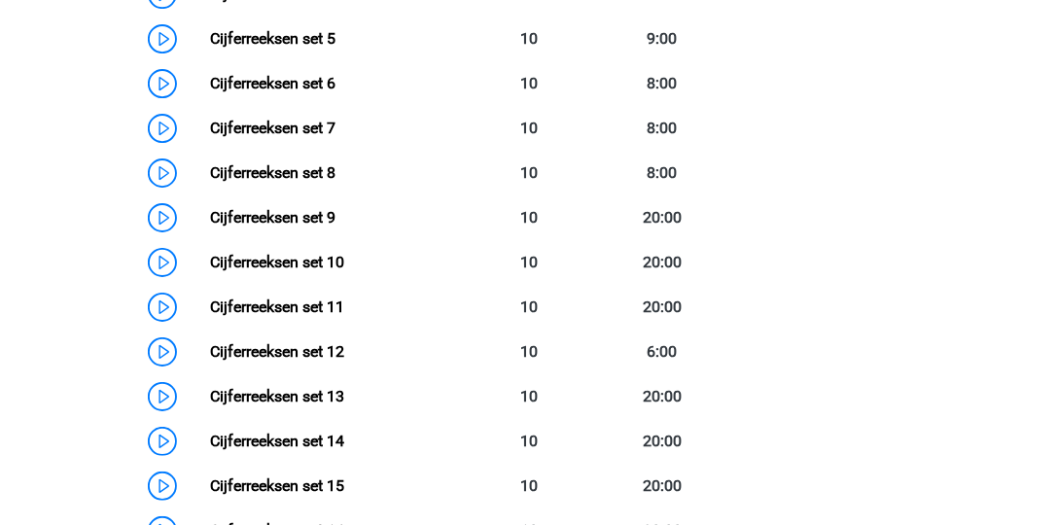
scroll to position [1654, 0]
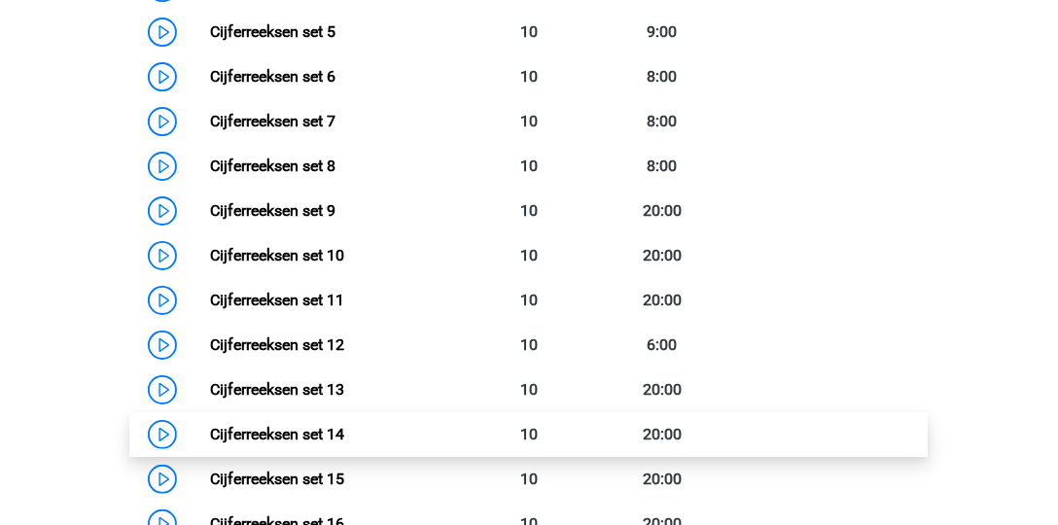
click at [210, 444] on link "Cijferreeksen set 14" at bounding box center [277, 434] width 134 height 18
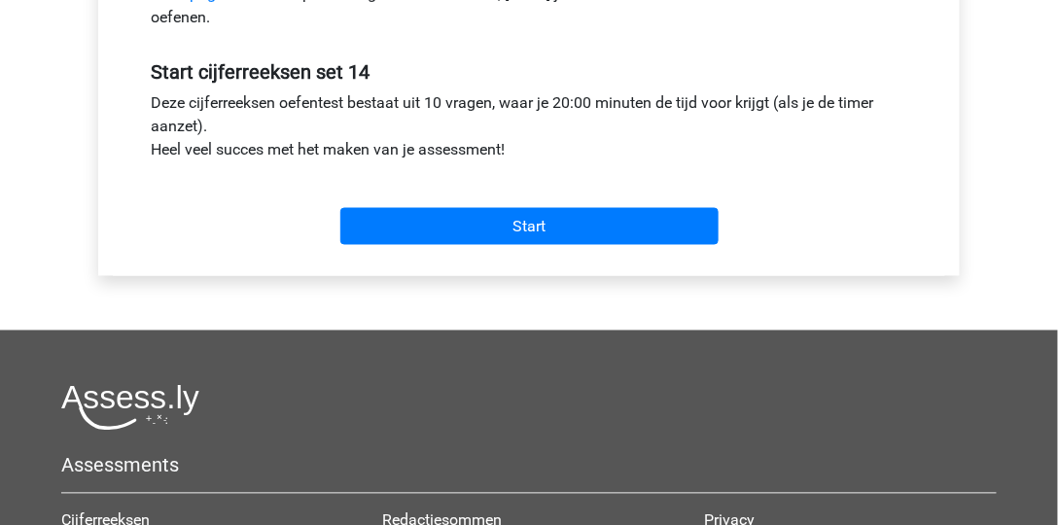
scroll to position [732, 0]
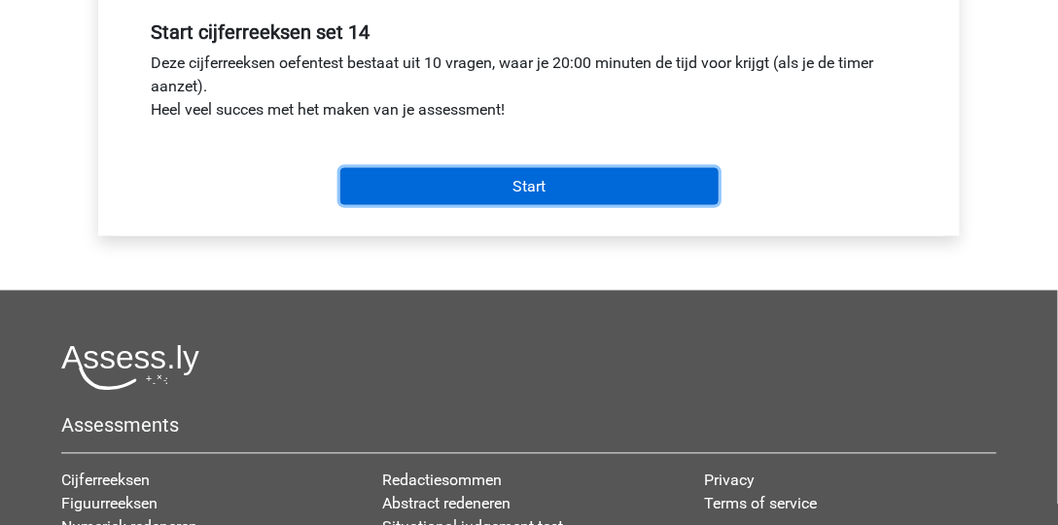
click at [628, 193] on input "Start" at bounding box center [529, 186] width 378 height 37
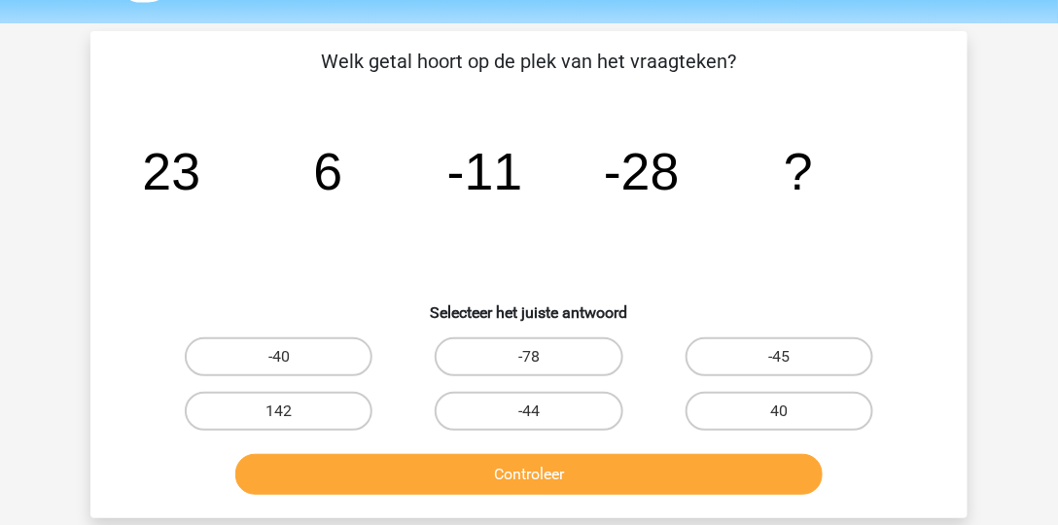
scroll to position [59, 0]
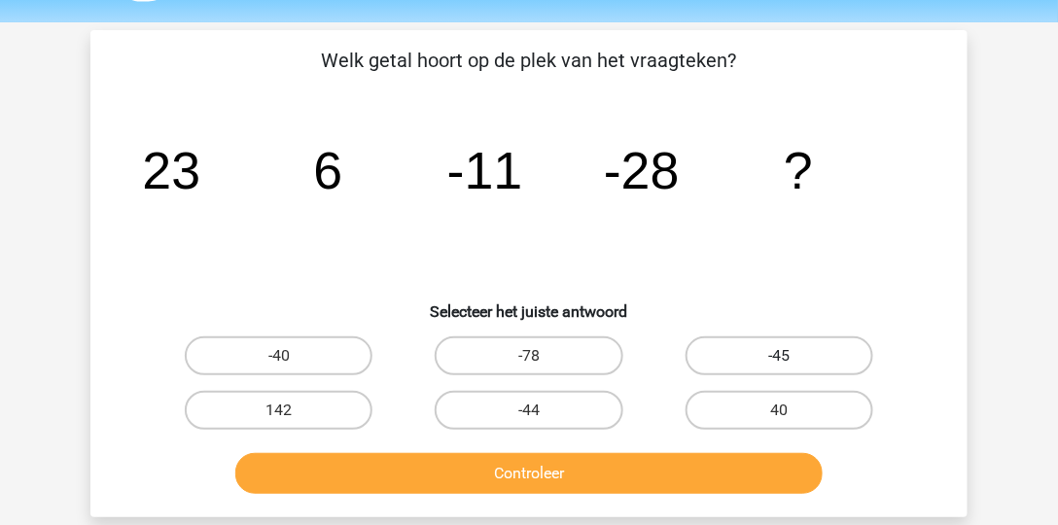
click at [774, 367] on label "-45" at bounding box center [780, 356] width 188 height 39
click at [779, 367] on input "-45" at bounding box center [785, 362] width 13 height 13
radio input "true"
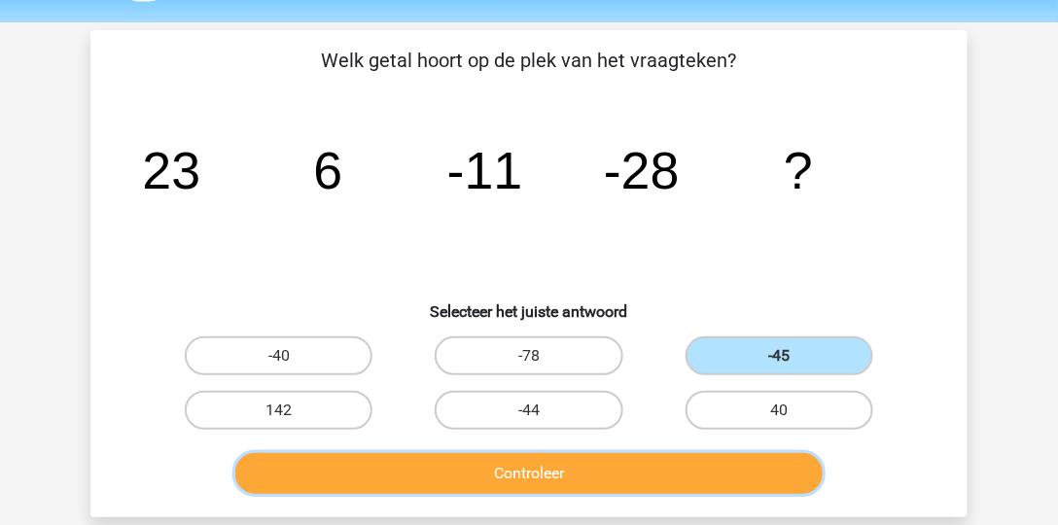
click at [721, 461] on button "Controleer" at bounding box center [529, 473] width 589 height 41
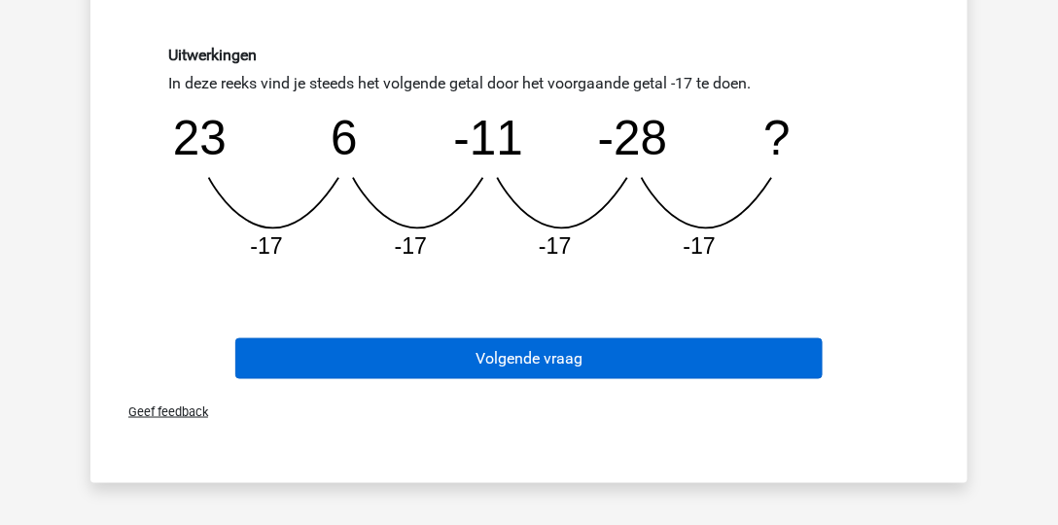
scroll to position [496, 0]
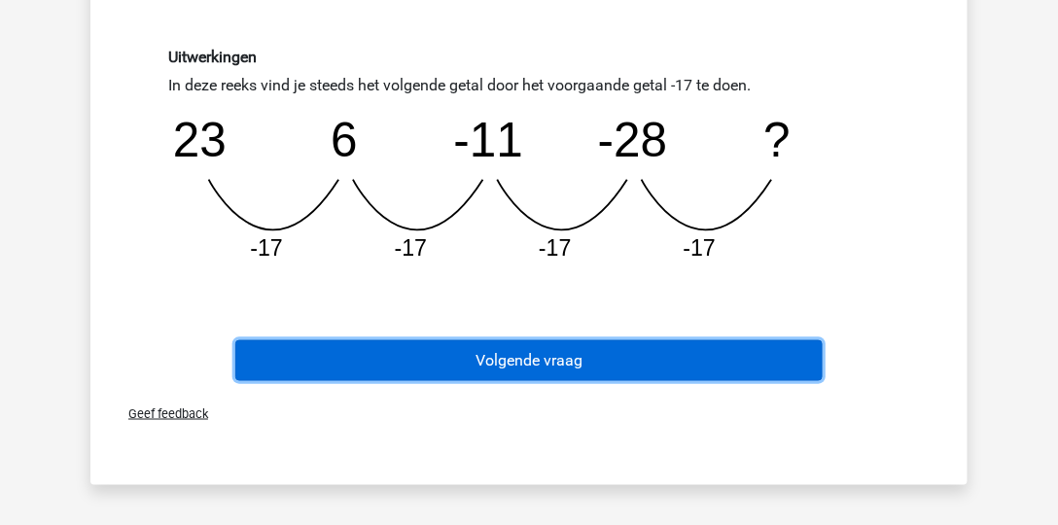
click at [666, 366] on button "Volgende vraag" at bounding box center [529, 360] width 589 height 41
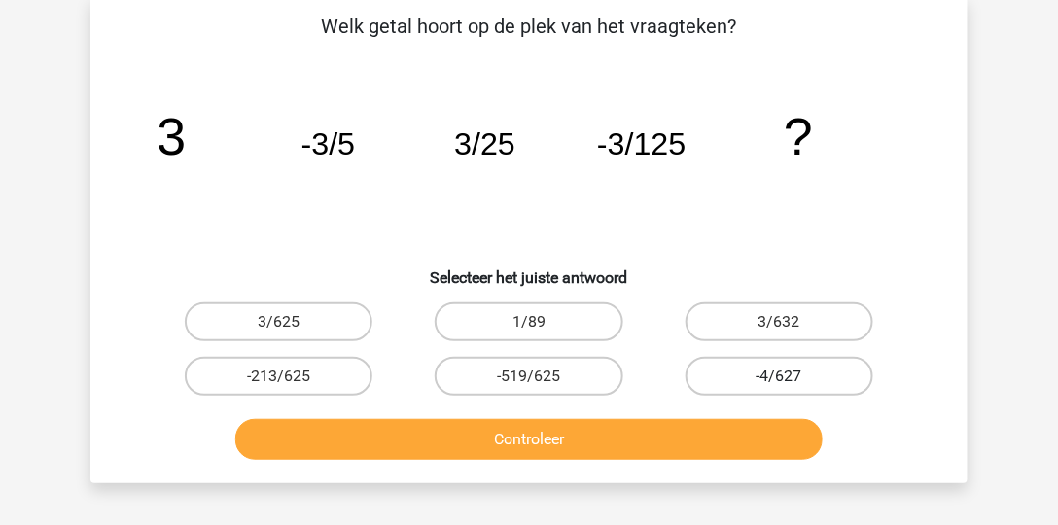
scroll to position [89, 0]
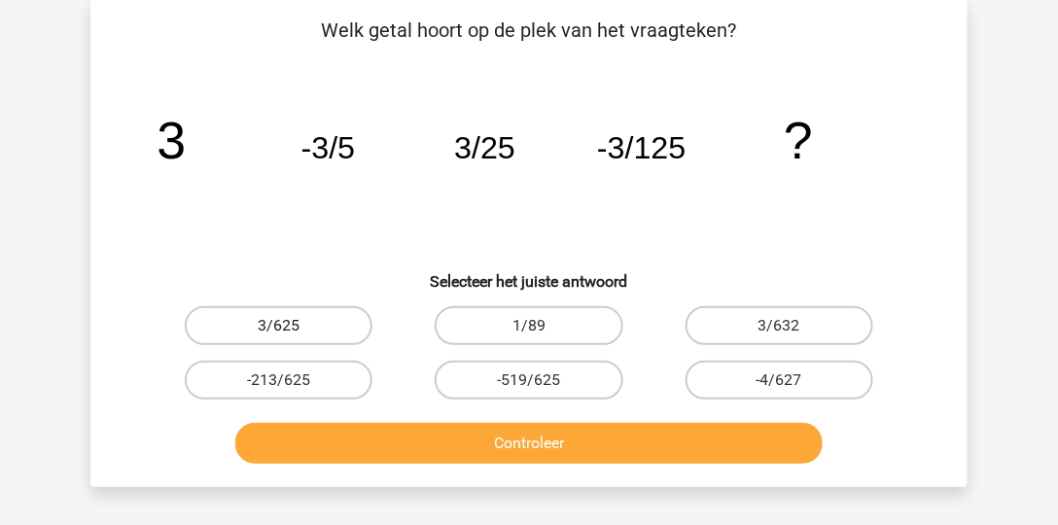
click at [351, 332] on label "3/625" at bounding box center [279, 325] width 188 height 39
click at [292, 332] on input "3/625" at bounding box center [285, 332] width 13 height 13
radio input "true"
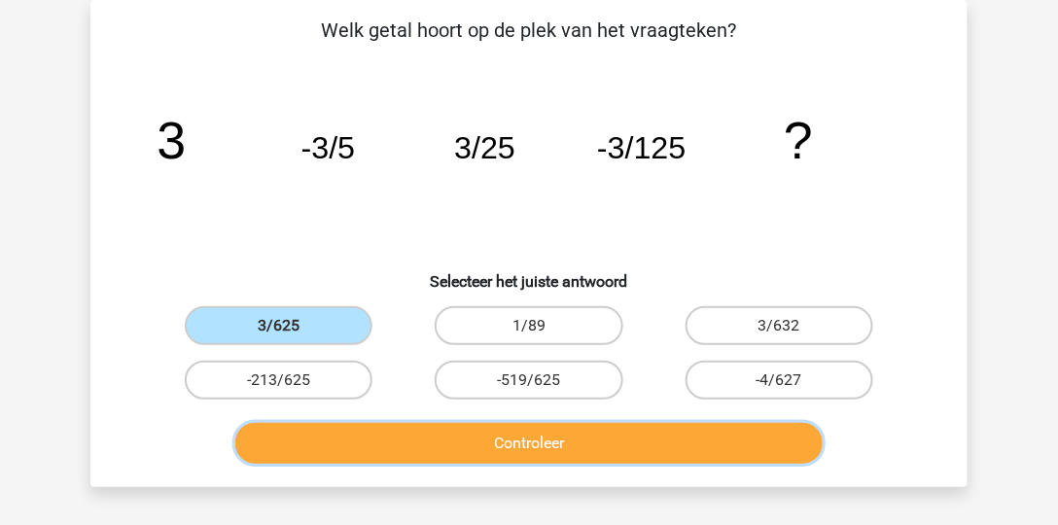
click at [434, 438] on button "Controleer" at bounding box center [529, 443] width 589 height 41
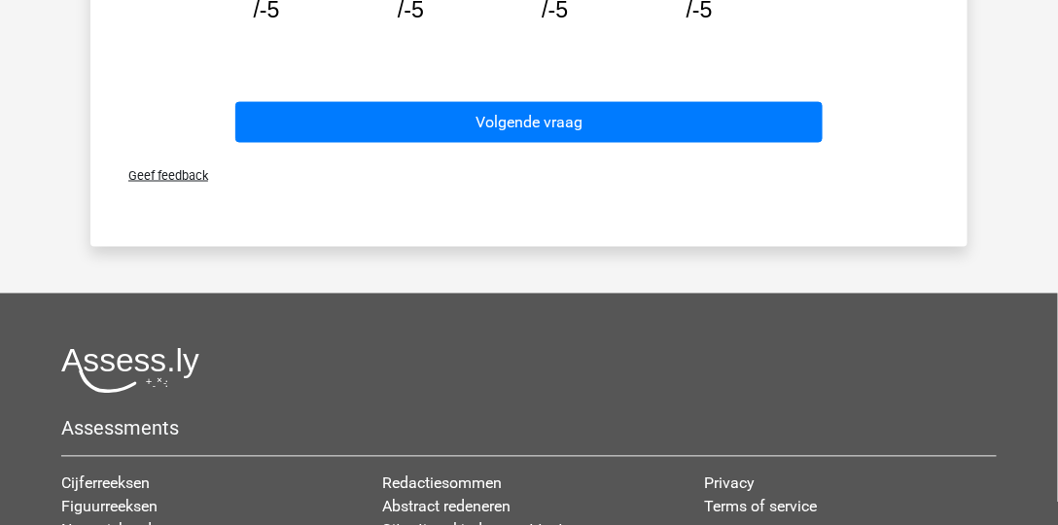
scroll to position [732, 0]
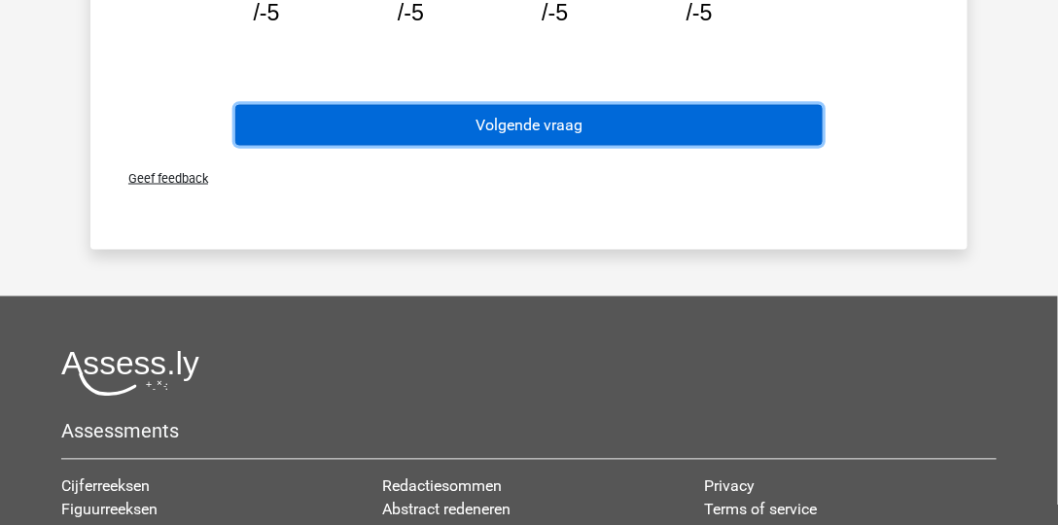
click at [554, 136] on button "Volgende vraag" at bounding box center [529, 125] width 589 height 41
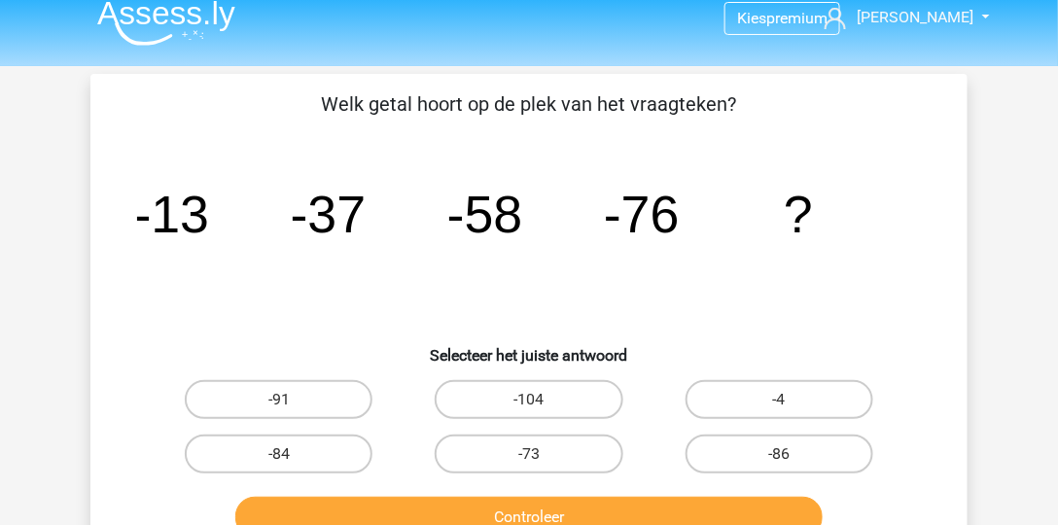
scroll to position [0, 0]
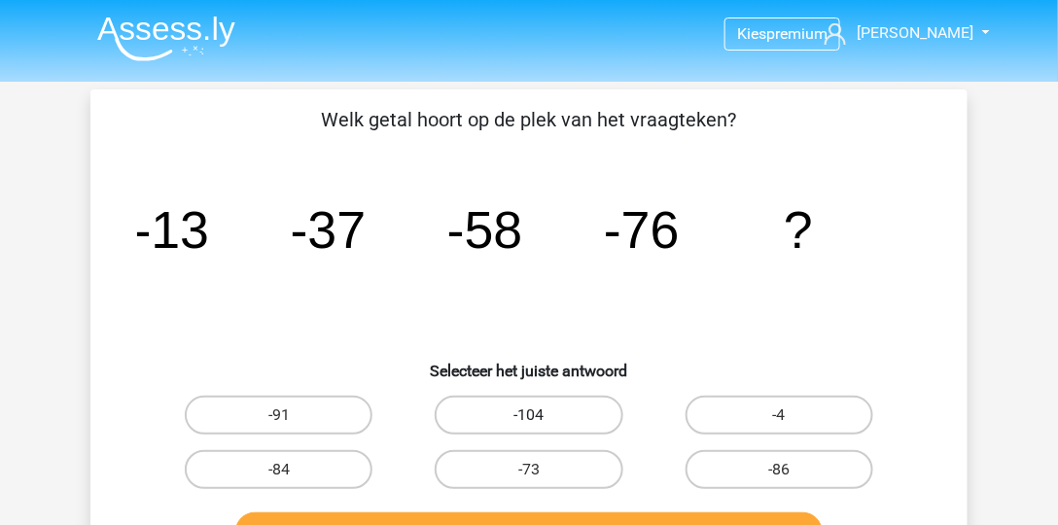
click at [550, 422] on label "-104" at bounding box center [529, 415] width 188 height 39
click at [542, 422] on input "-104" at bounding box center [535, 421] width 13 height 13
radio input "true"
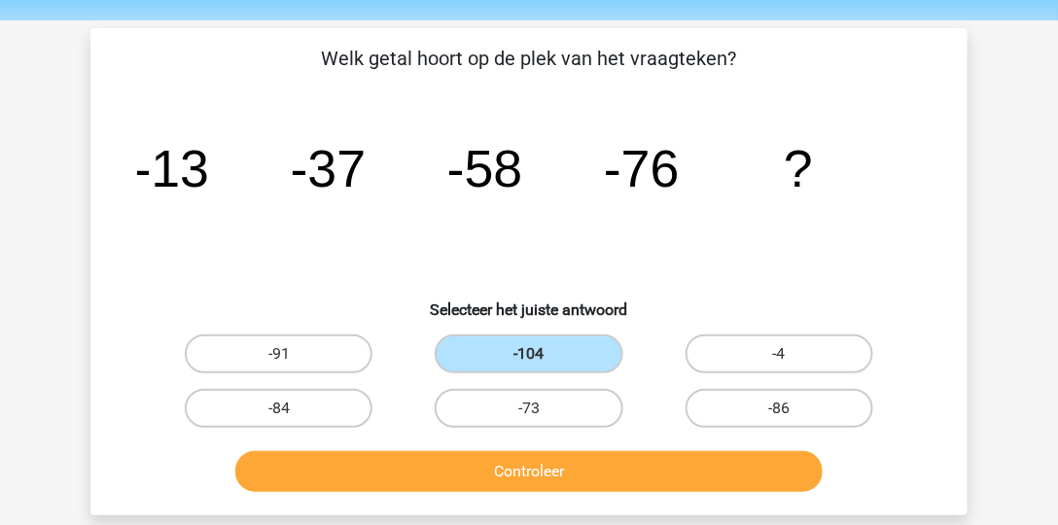
scroll to position [62, 0]
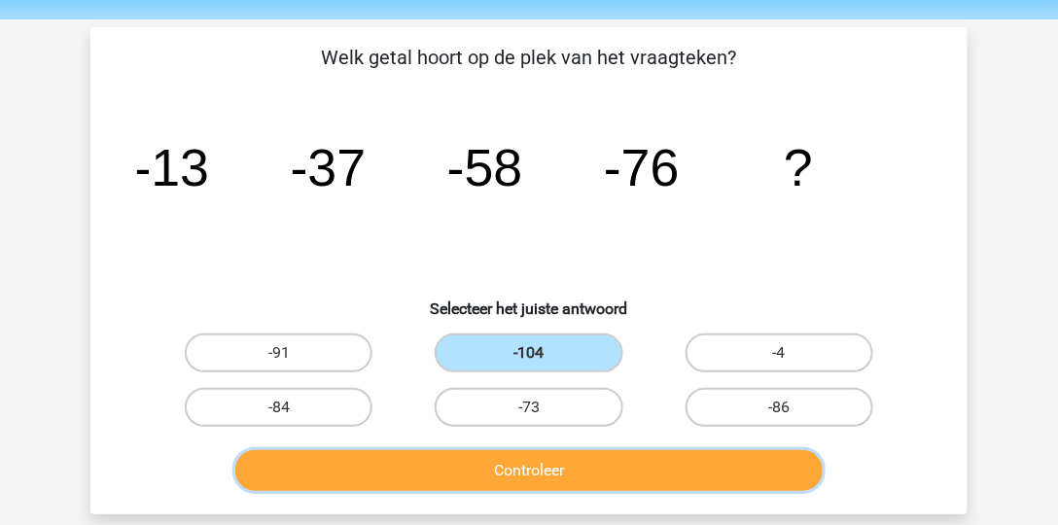
click at [558, 463] on button "Controleer" at bounding box center [529, 470] width 589 height 41
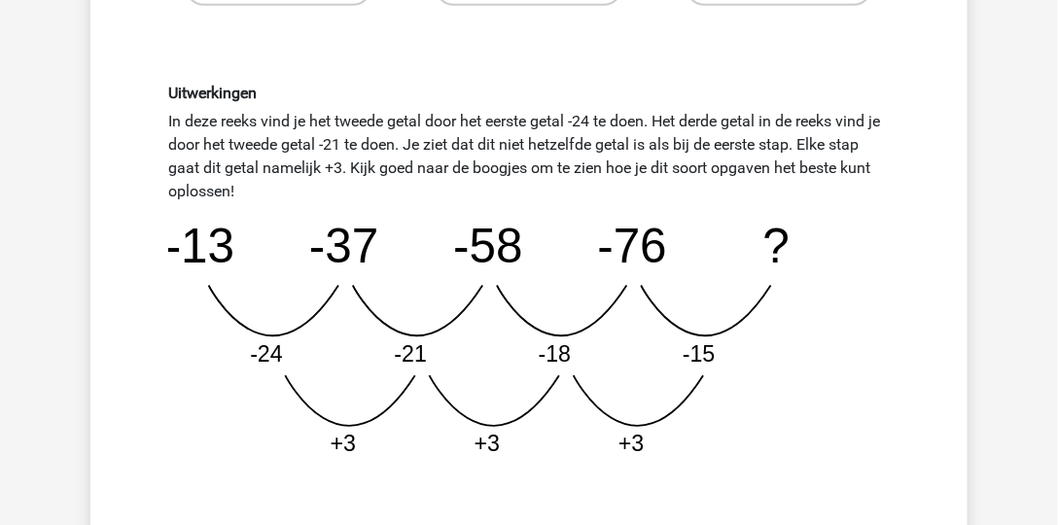
scroll to position [701, 0]
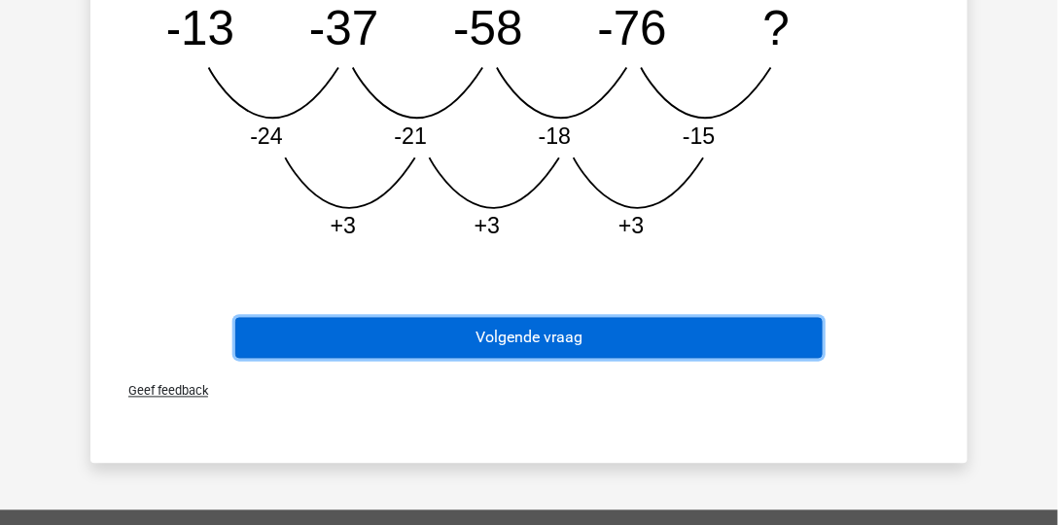
click at [480, 331] on button "Volgende vraag" at bounding box center [529, 338] width 589 height 41
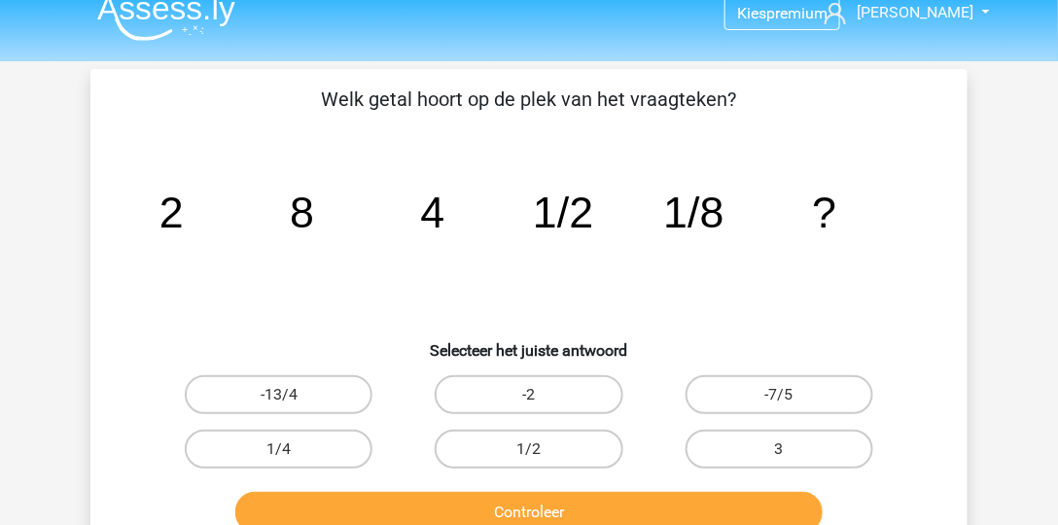
scroll to position [19, 0]
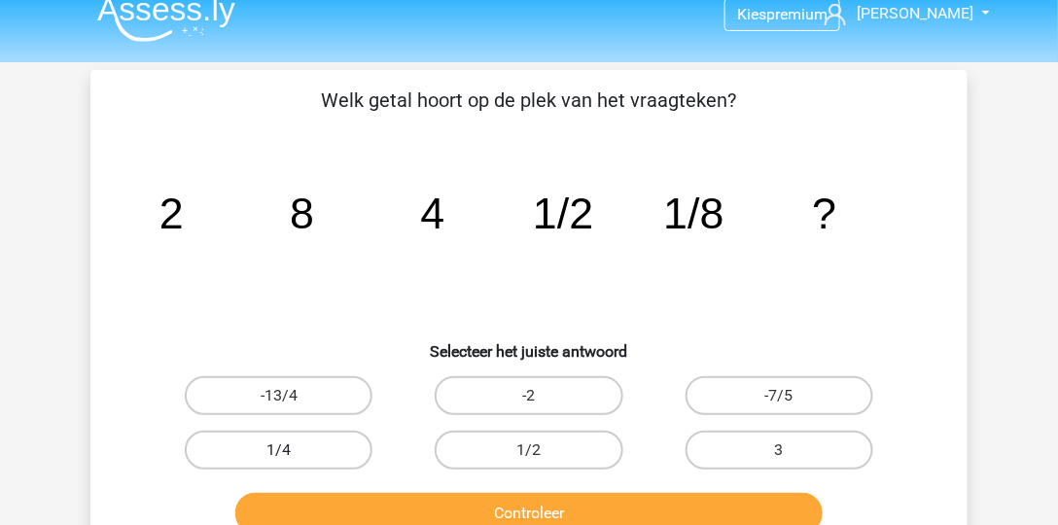
click at [347, 447] on label "1/4" at bounding box center [279, 450] width 188 height 39
click at [292, 450] on input "1/4" at bounding box center [285, 456] width 13 height 13
radio input "true"
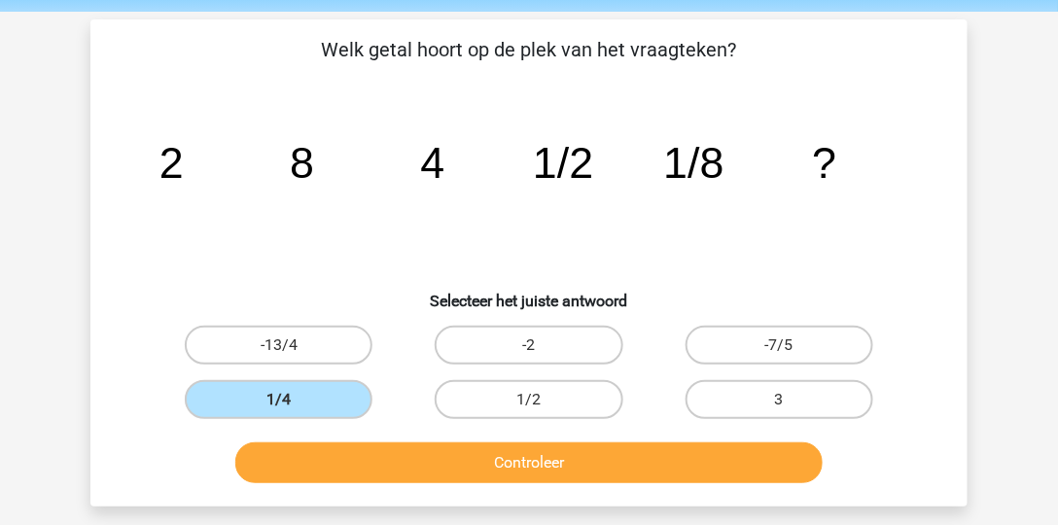
scroll to position [71, 0]
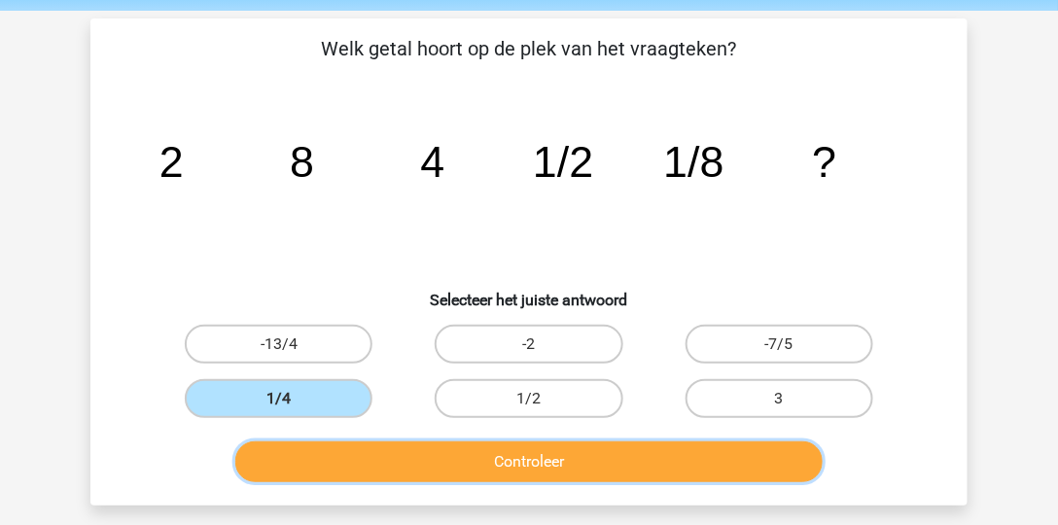
click at [698, 466] on button "Controleer" at bounding box center [529, 462] width 589 height 41
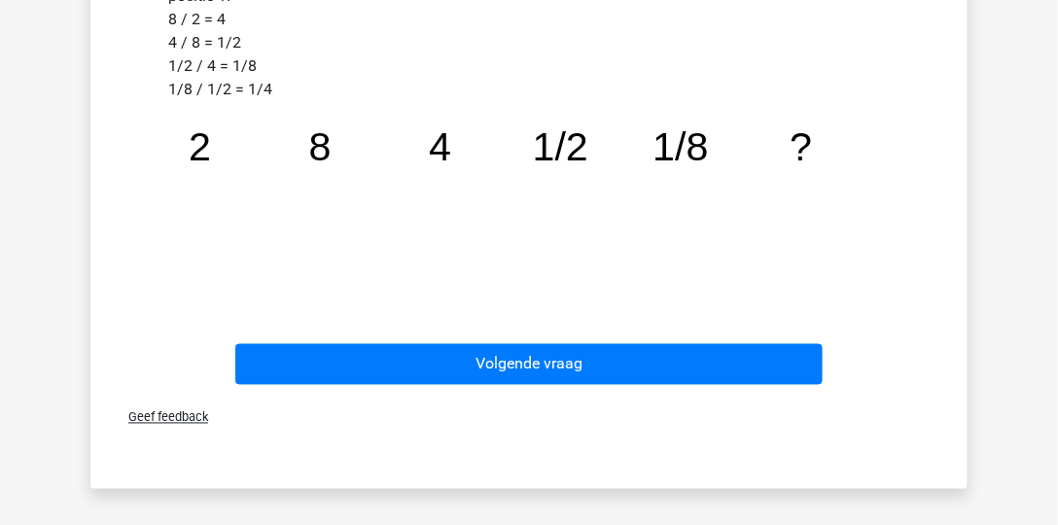
scroll to position [633, 0]
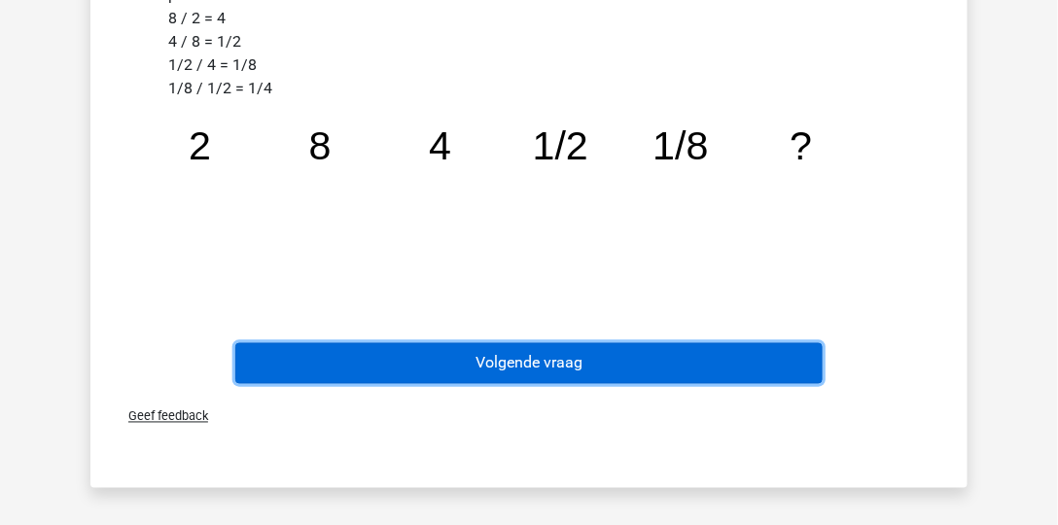
click at [558, 350] on button "Volgende vraag" at bounding box center [529, 363] width 589 height 41
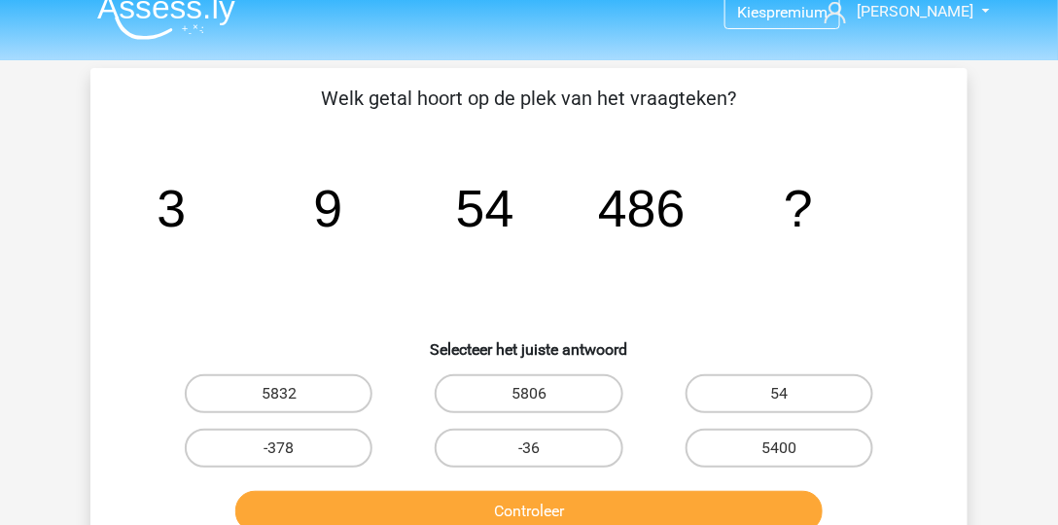
scroll to position [0, 0]
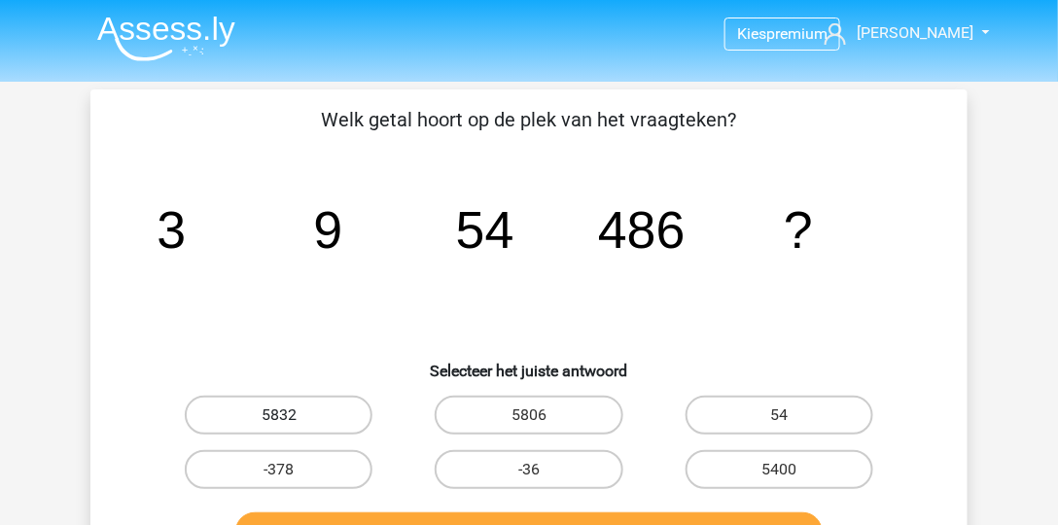
click at [271, 411] on label "5832" at bounding box center [279, 415] width 188 height 39
click at [279, 415] on input "5832" at bounding box center [285, 421] width 13 height 13
radio input "true"
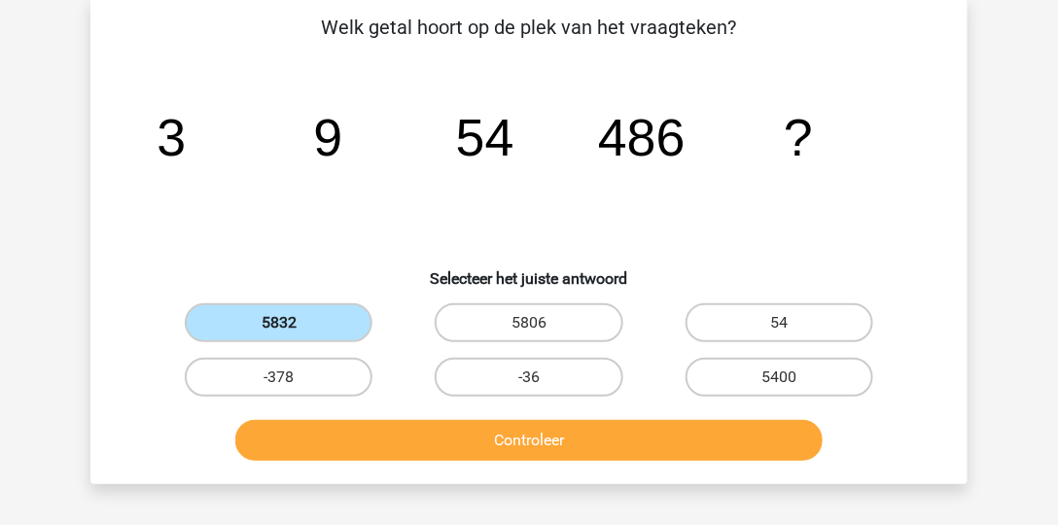
scroll to position [93, 0]
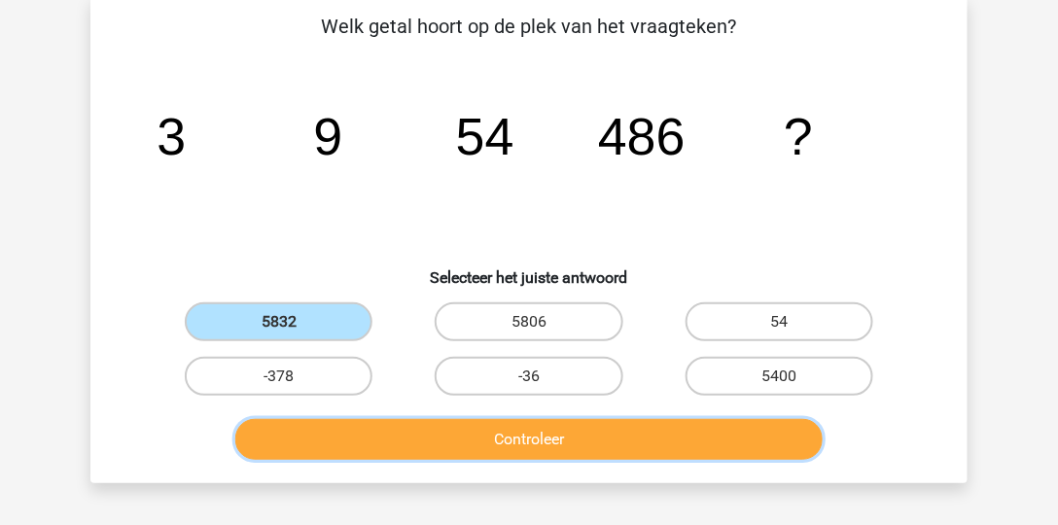
click at [341, 455] on button "Controleer" at bounding box center [529, 439] width 589 height 41
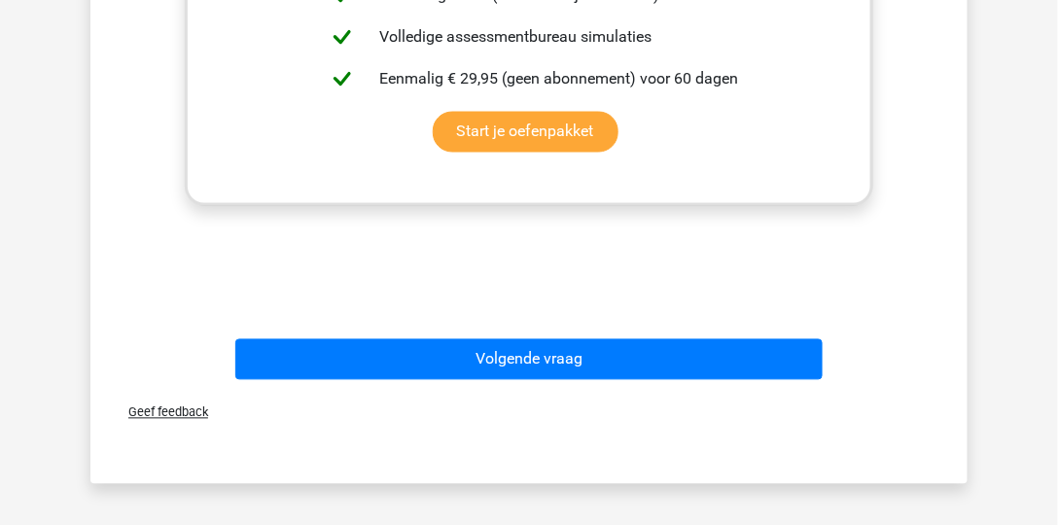
scroll to position [803, 0]
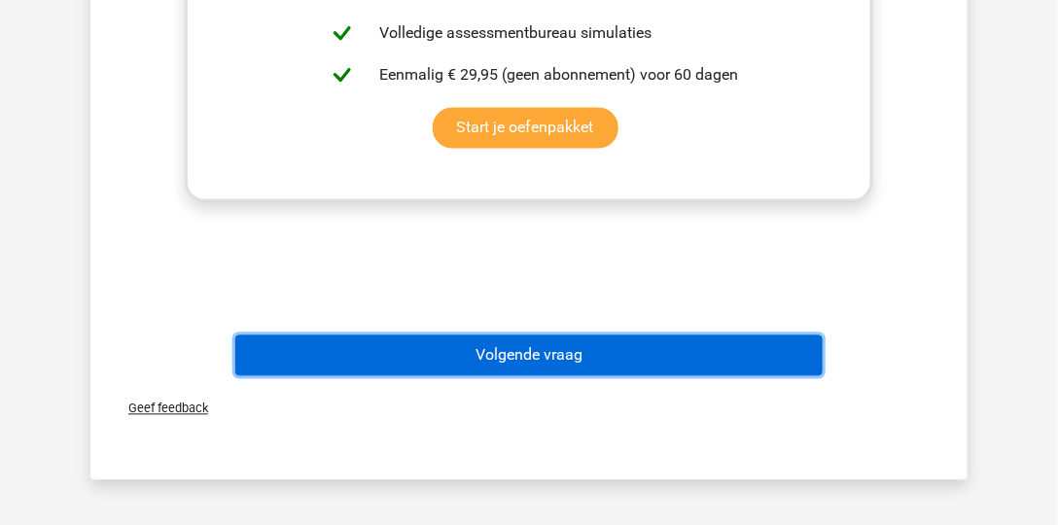
click at [500, 349] on button "Volgende vraag" at bounding box center [529, 356] width 589 height 41
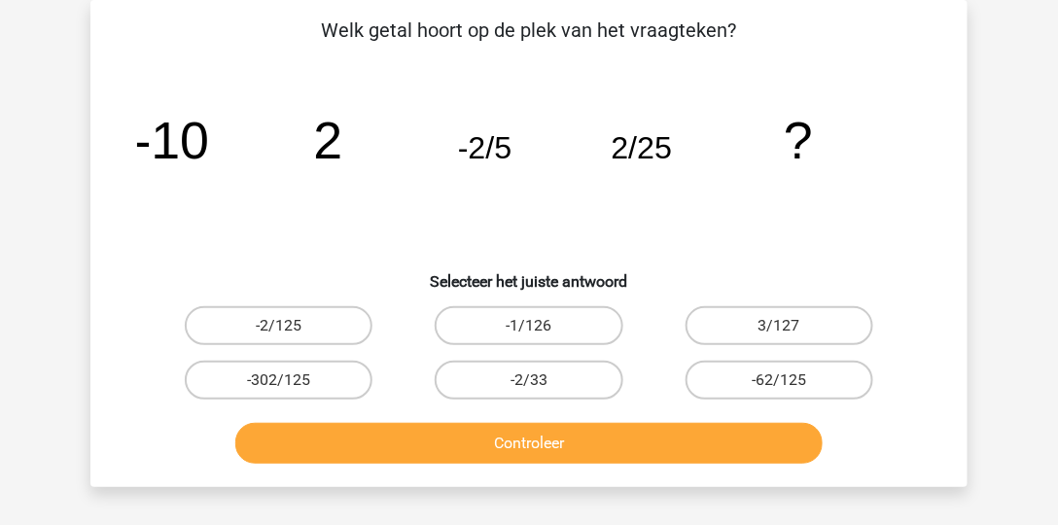
scroll to position [0, 0]
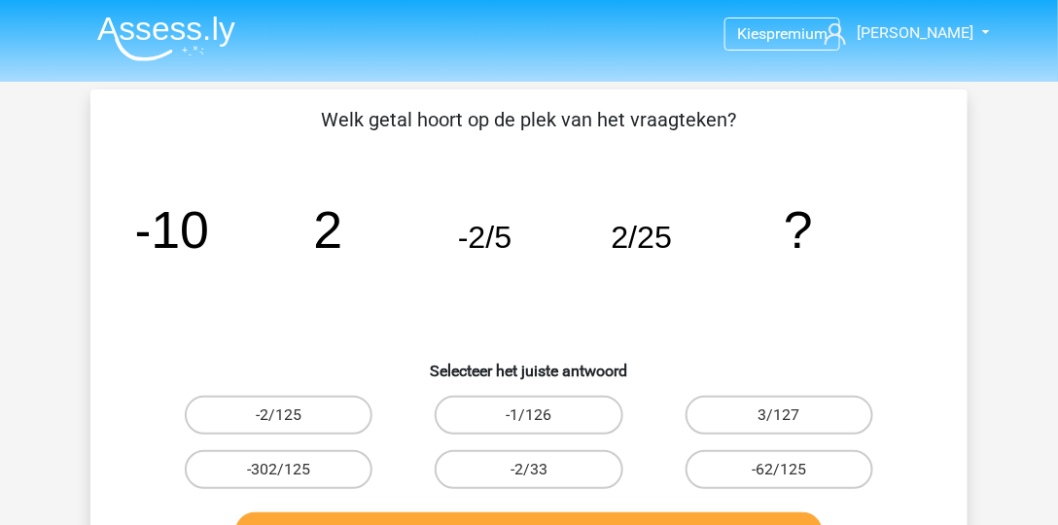
click at [284, 422] on input "-2/125" at bounding box center [285, 421] width 13 height 13
radio input "true"
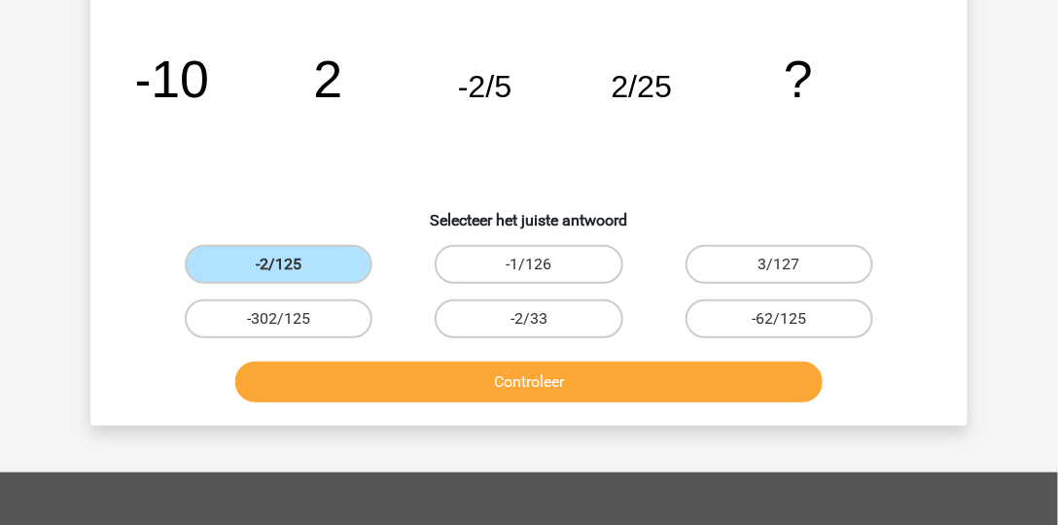
scroll to position [152, 0]
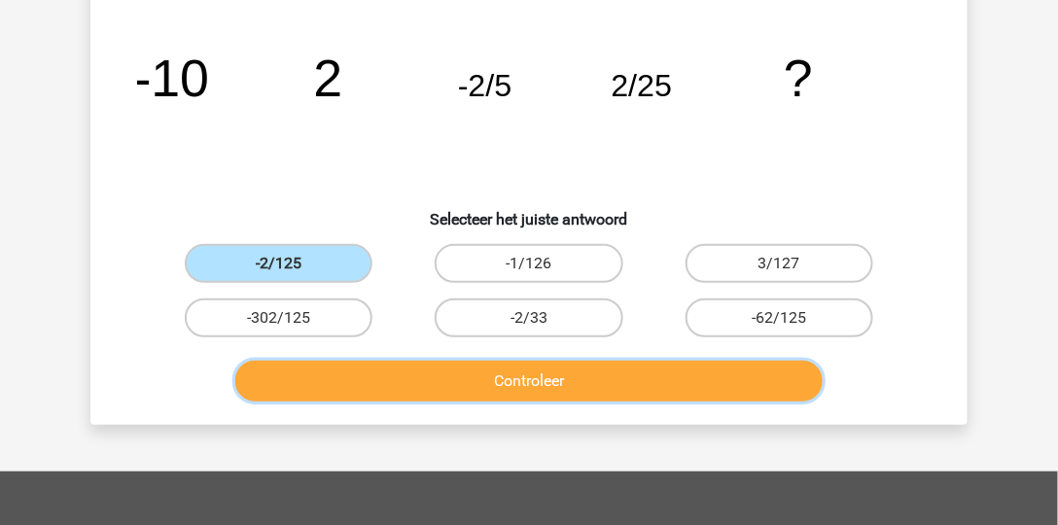
click at [504, 374] on button "Controleer" at bounding box center [529, 381] width 589 height 41
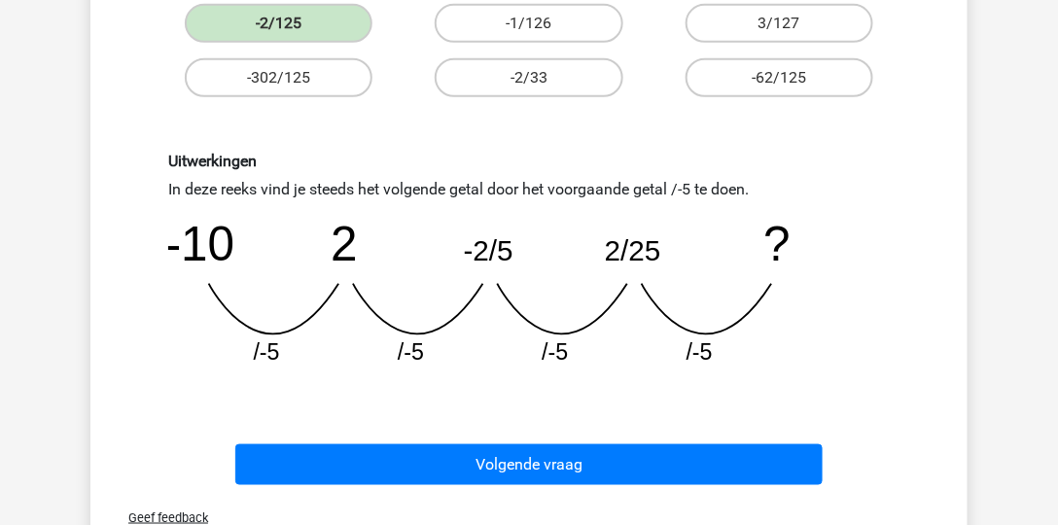
scroll to position [394, 0]
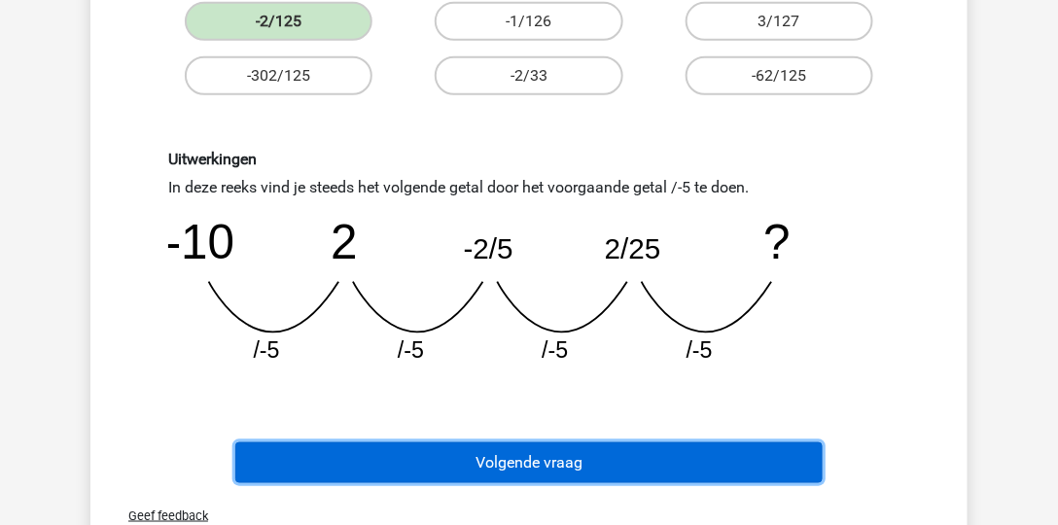
click at [561, 458] on button "Volgende vraag" at bounding box center [529, 463] width 589 height 41
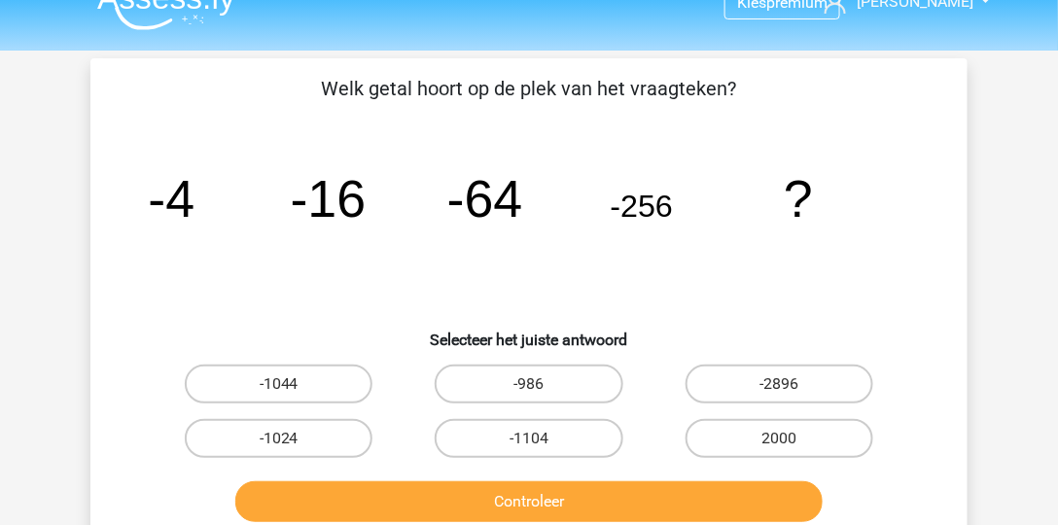
scroll to position [31, 0]
click at [342, 432] on label "-1024" at bounding box center [279, 438] width 188 height 39
click at [292, 439] on input "-1024" at bounding box center [285, 445] width 13 height 13
radio input "true"
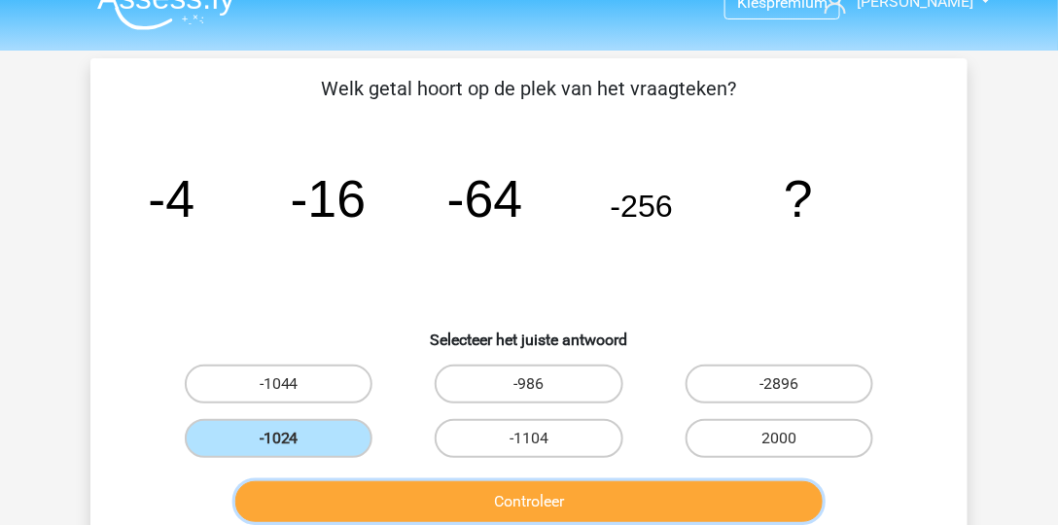
click at [427, 497] on button "Controleer" at bounding box center [529, 502] width 589 height 41
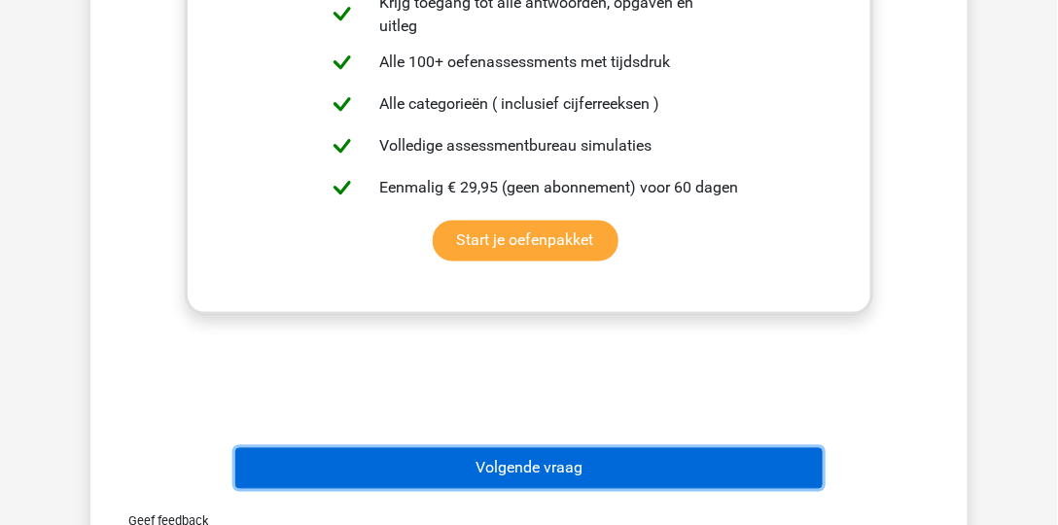
click at [504, 463] on button "Volgende vraag" at bounding box center [529, 468] width 589 height 41
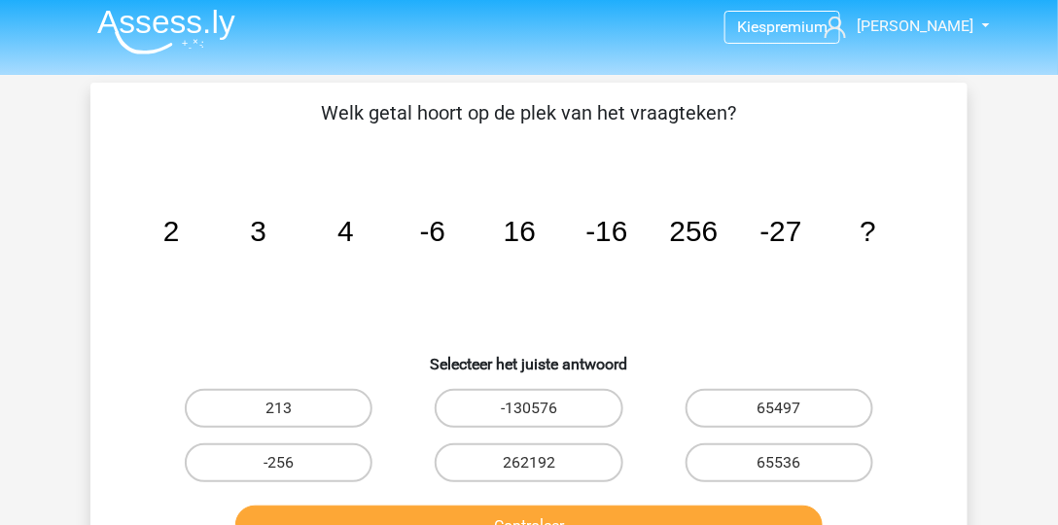
scroll to position [0, 0]
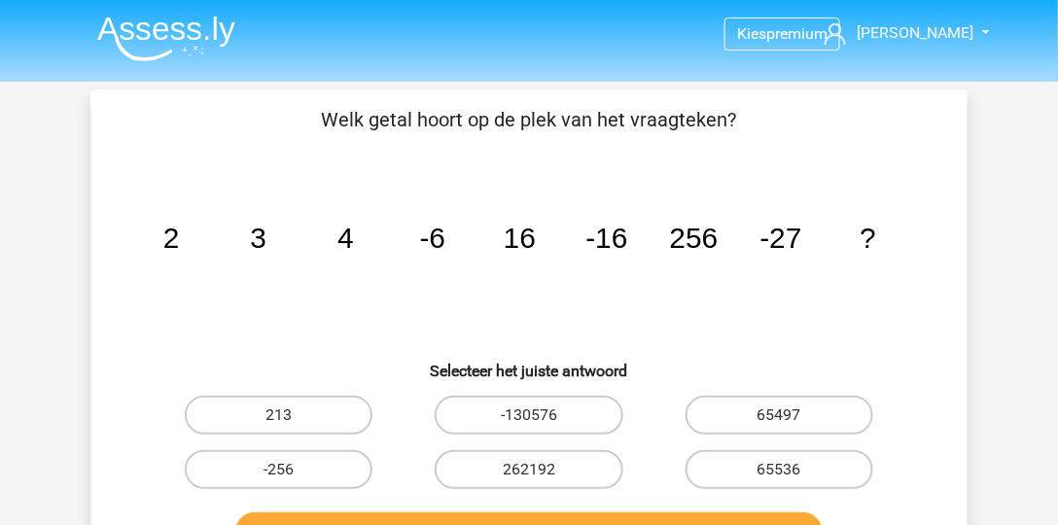
click at [779, 472] on input "65536" at bounding box center [785, 476] width 13 height 13
radio input "true"
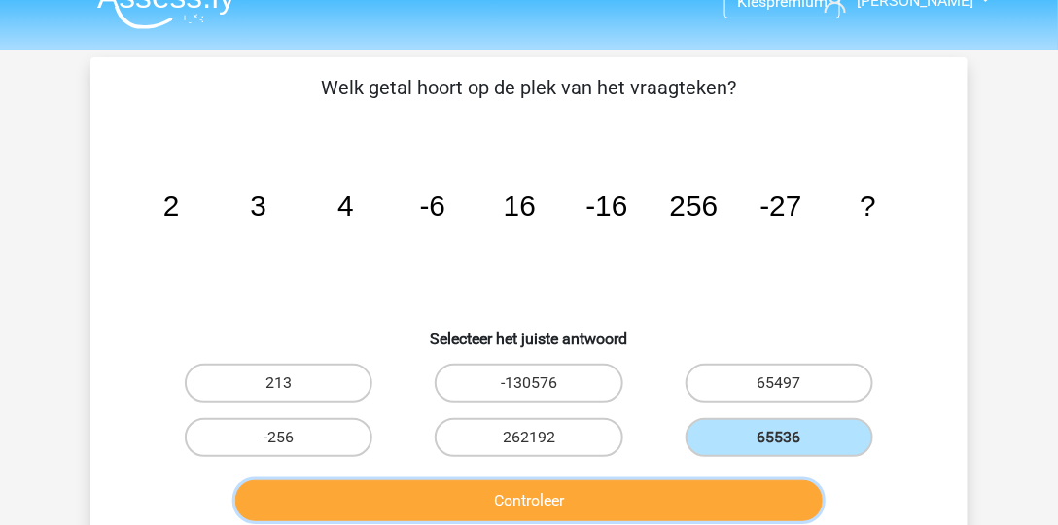
click at [764, 502] on button "Controleer" at bounding box center [529, 501] width 589 height 41
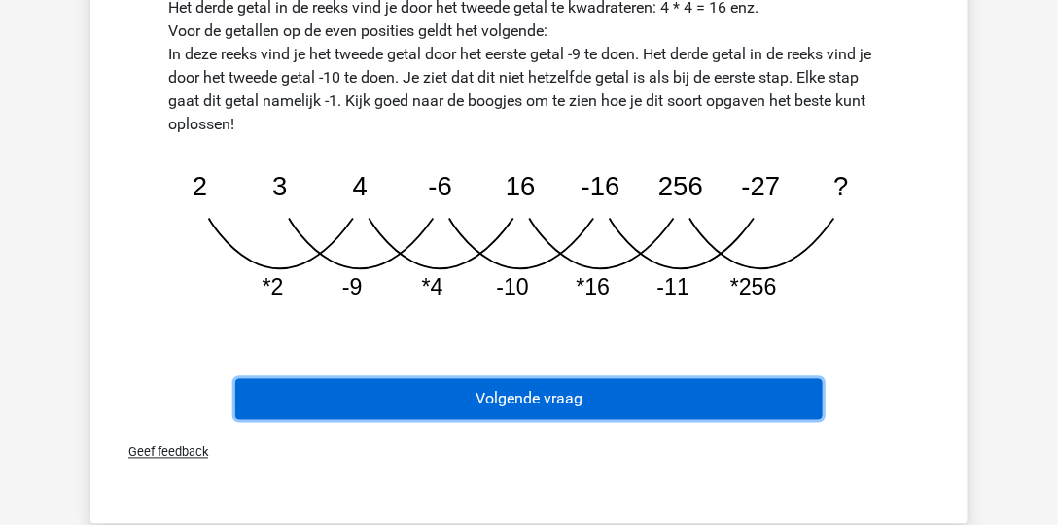
click at [744, 392] on button "Volgende vraag" at bounding box center [529, 399] width 589 height 41
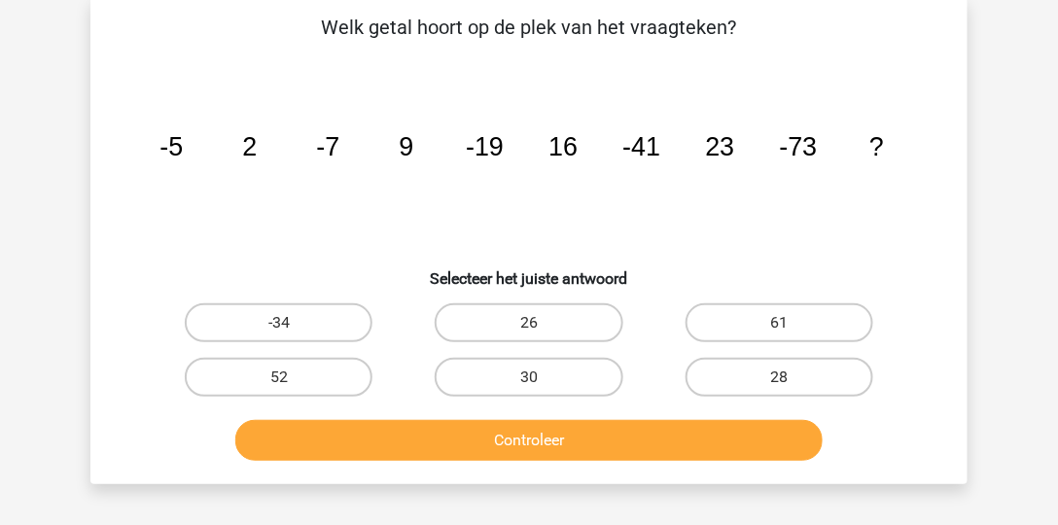
scroll to position [89, 0]
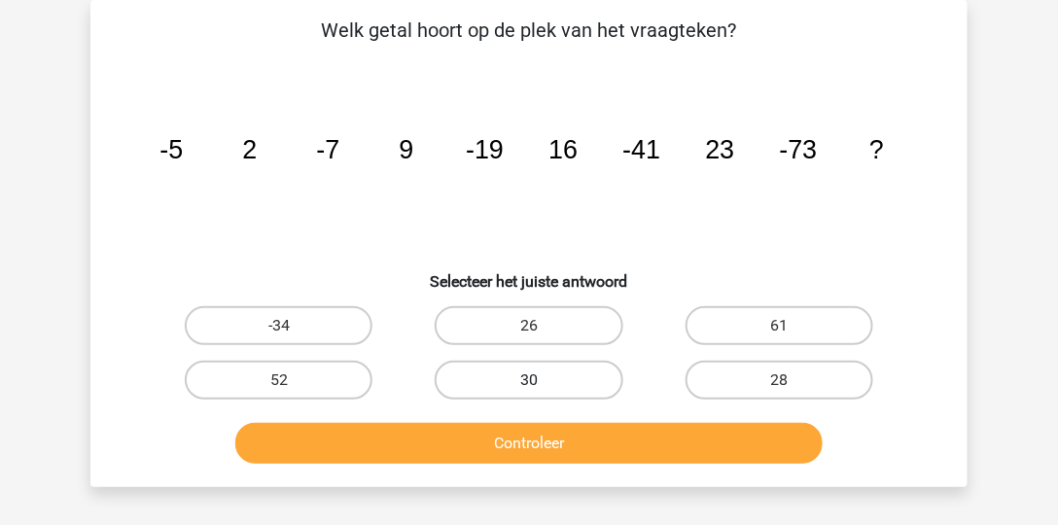
click at [573, 362] on label "30" at bounding box center [529, 380] width 188 height 39
click at [542, 380] on input "30" at bounding box center [535, 386] width 13 height 13
radio input "true"
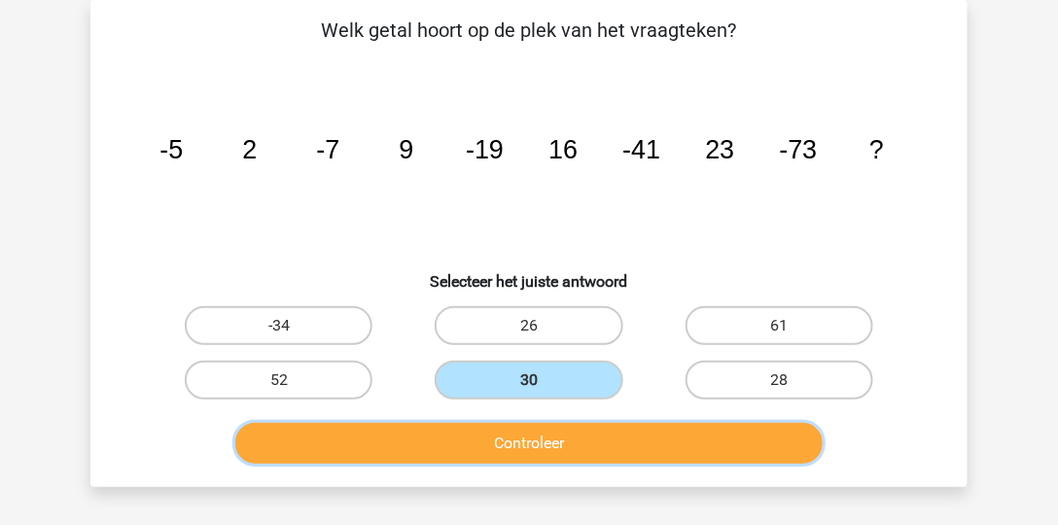
click at [561, 434] on button "Controleer" at bounding box center [529, 443] width 589 height 41
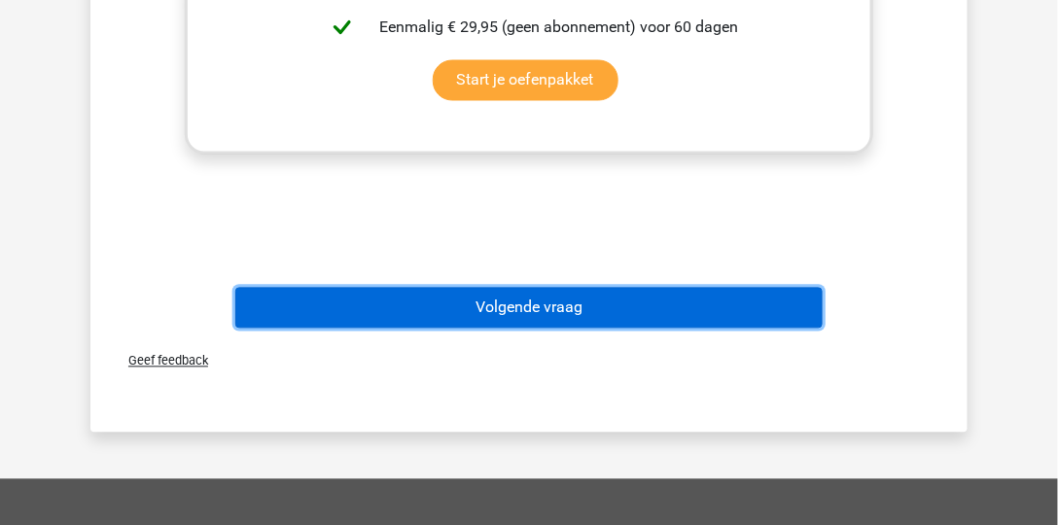
click at [622, 312] on button "Volgende vraag" at bounding box center [529, 308] width 589 height 41
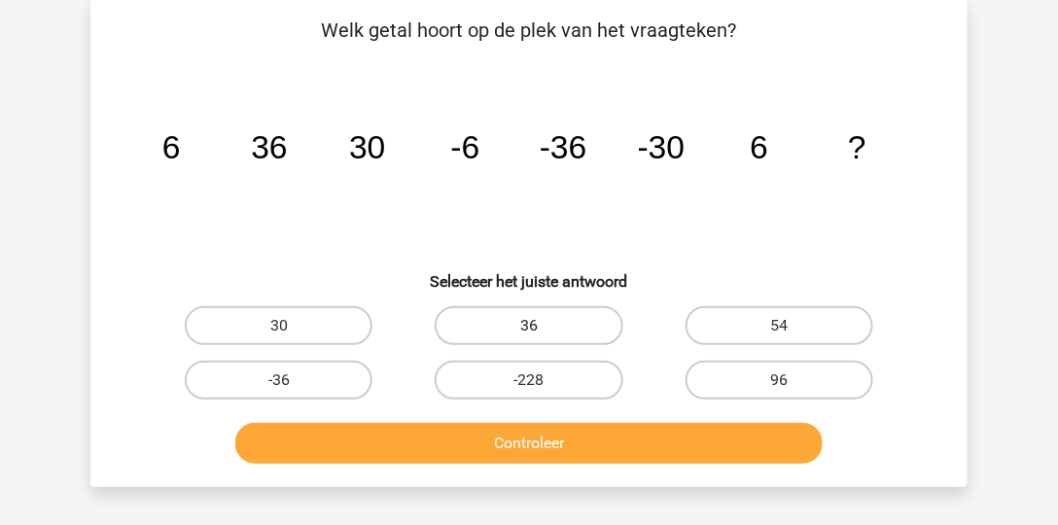
click at [600, 332] on label "36" at bounding box center [529, 325] width 188 height 39
click at [542, 332] on input "36" at bounding box center [535, 332] width 13 height 13
radio input "true"
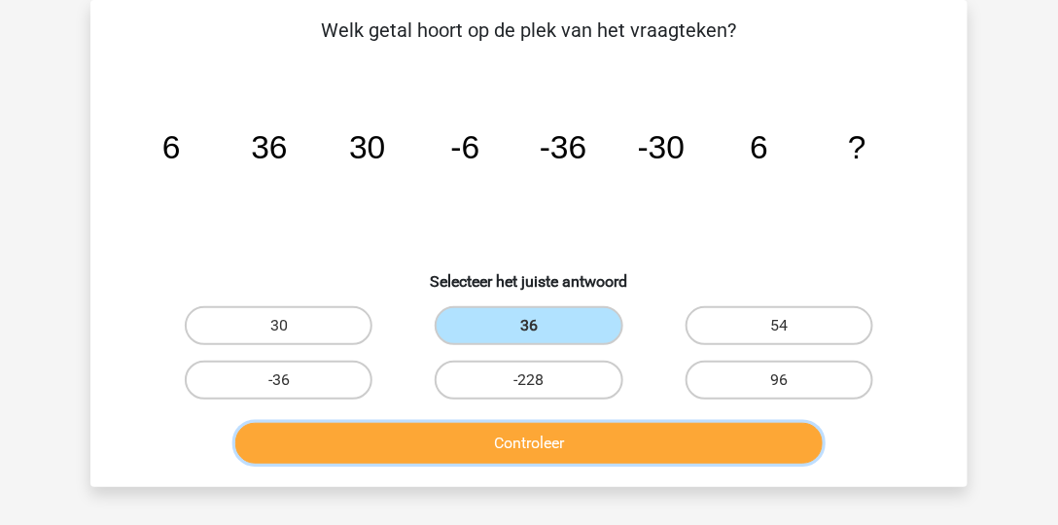
click at [617, 446] on button "Controleer" at bounding box center [529, 443] width 589 height 41
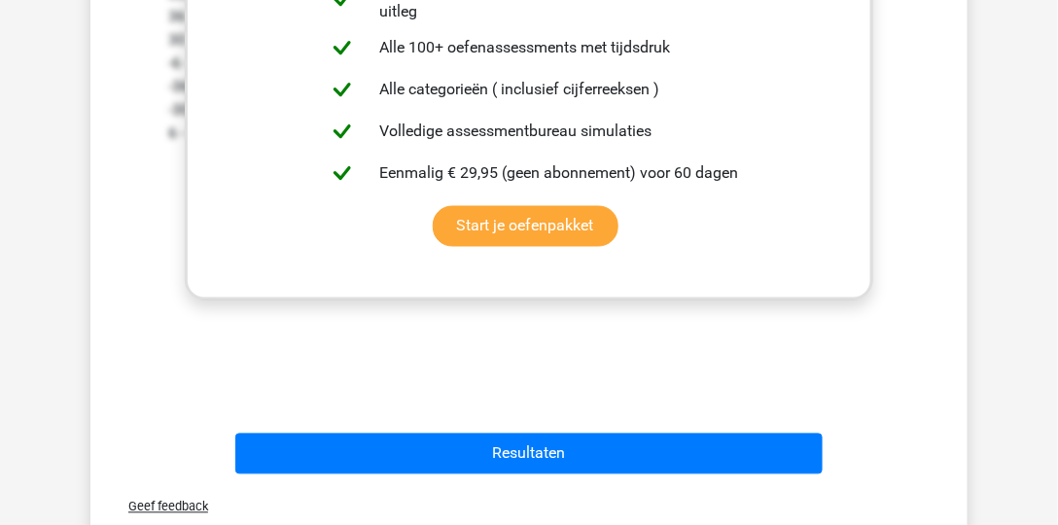
scroll to position [710, 0]
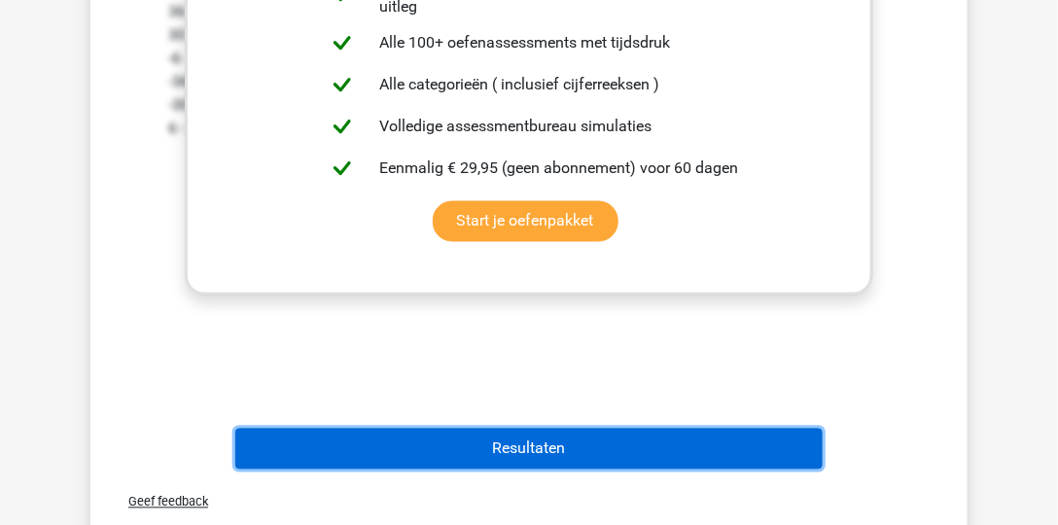
click at [599, 440] on button "Resultaten" at bounding box center [529, 449] width 589 height 41
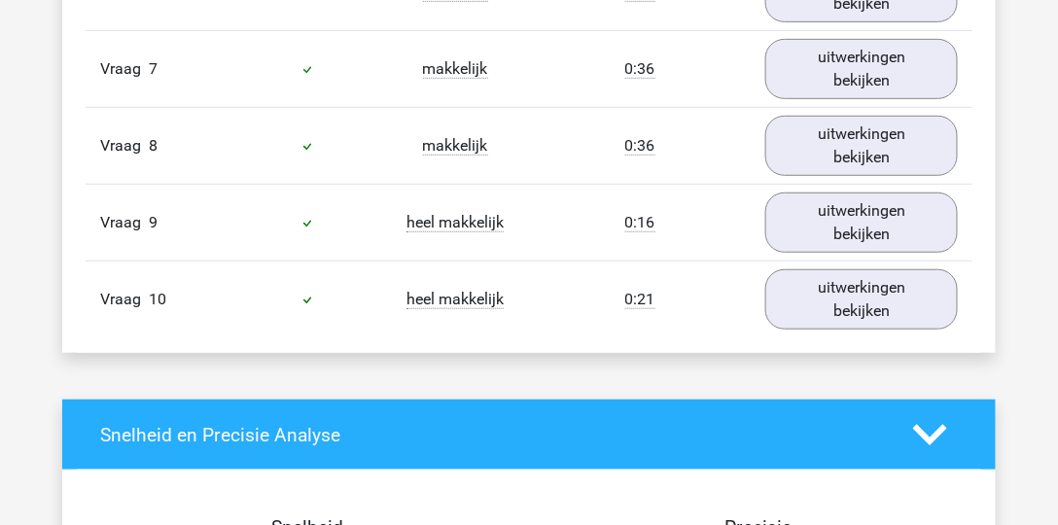
scroll to position [2098, 0]
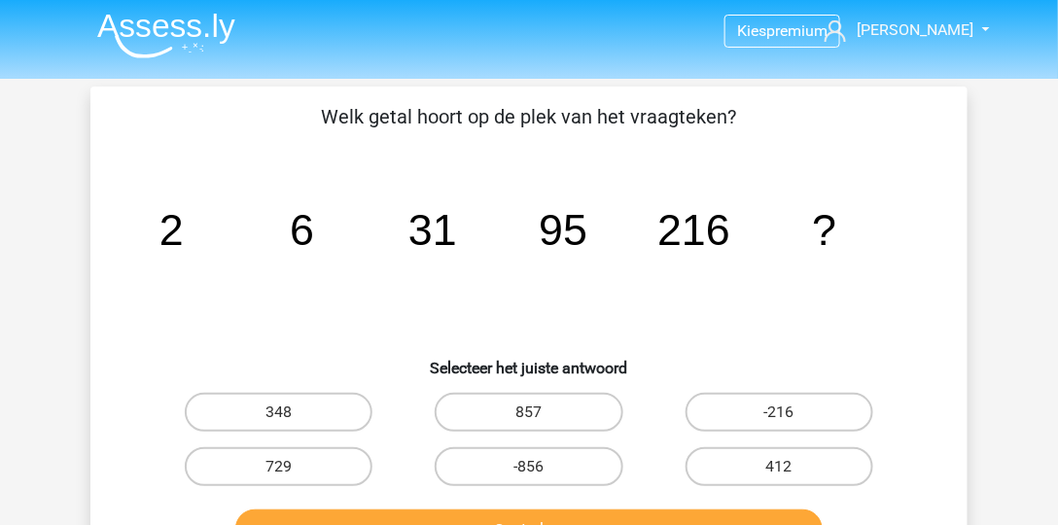
scroll to position [5, 0]
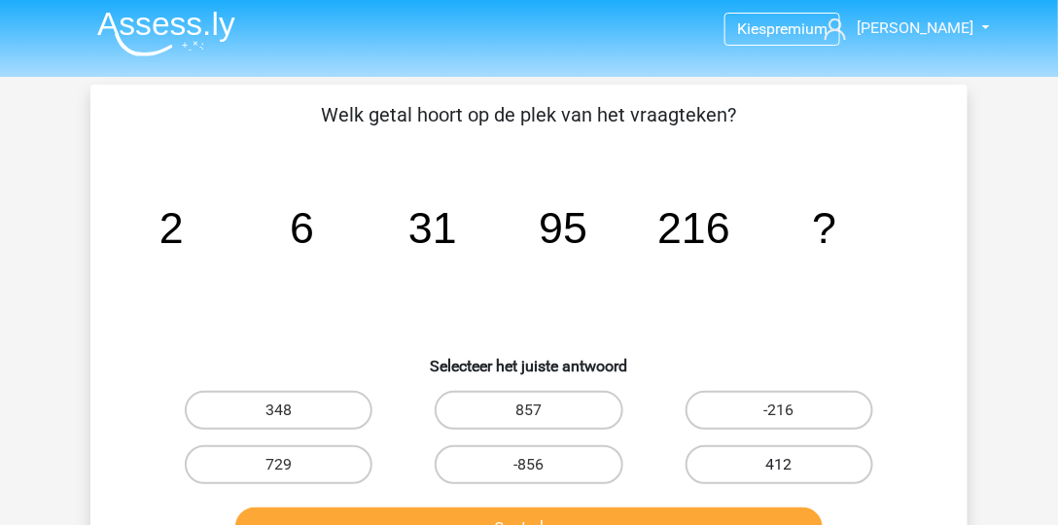
click at [827, 474] on label "412" at bounding box center [780, 465] width 188 height 39
click at [792, 474] on input "412" at bounding box center [785, 471] width 13 height 13
radio input "true"
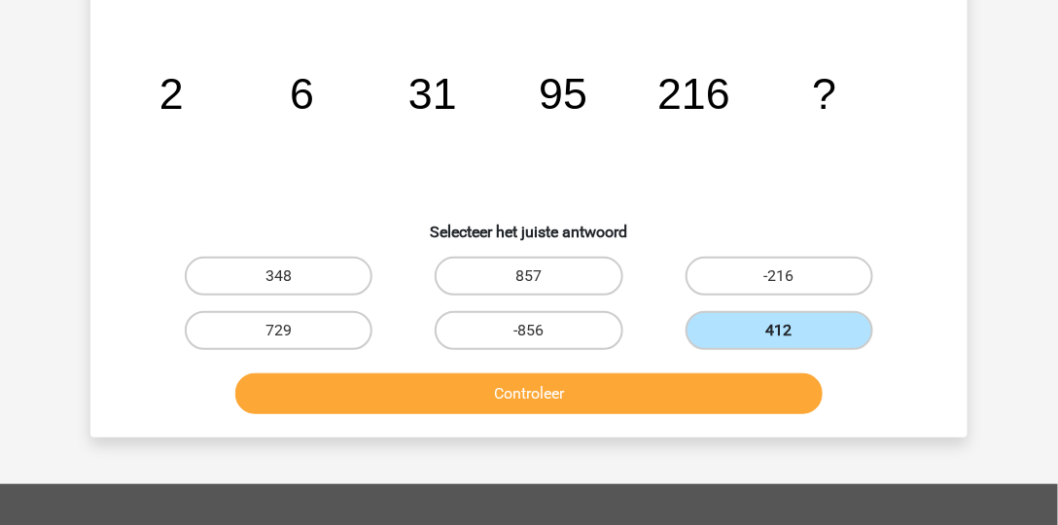
scroll to position [193, 0]
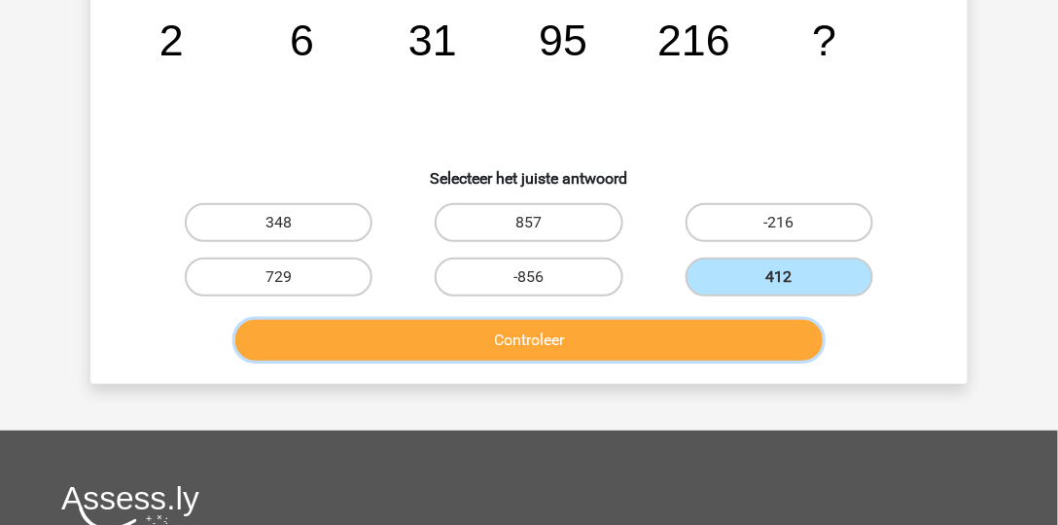
click at [691, 334] on button "Controleer" at bounding box center [529, 340] width 589 height 41
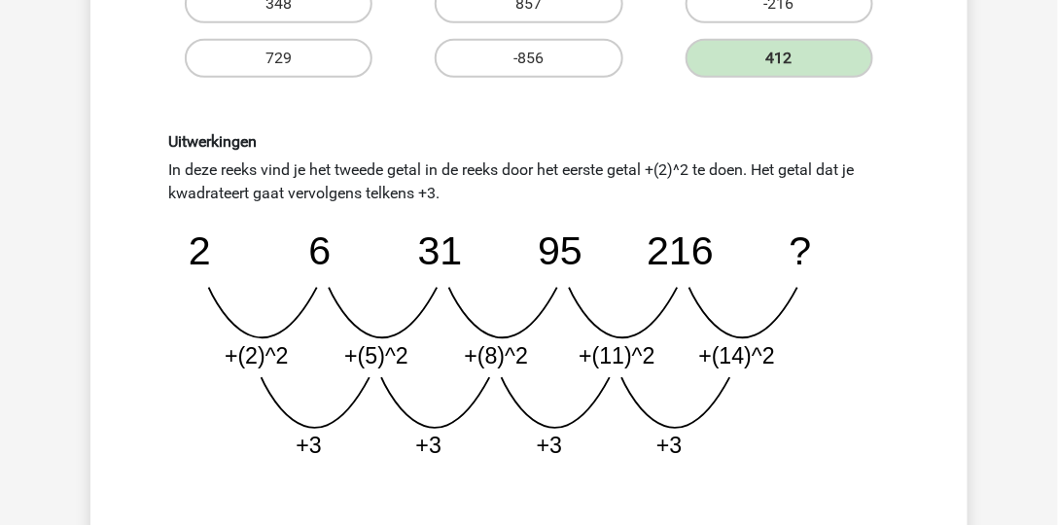
scroll to position [412, 0]
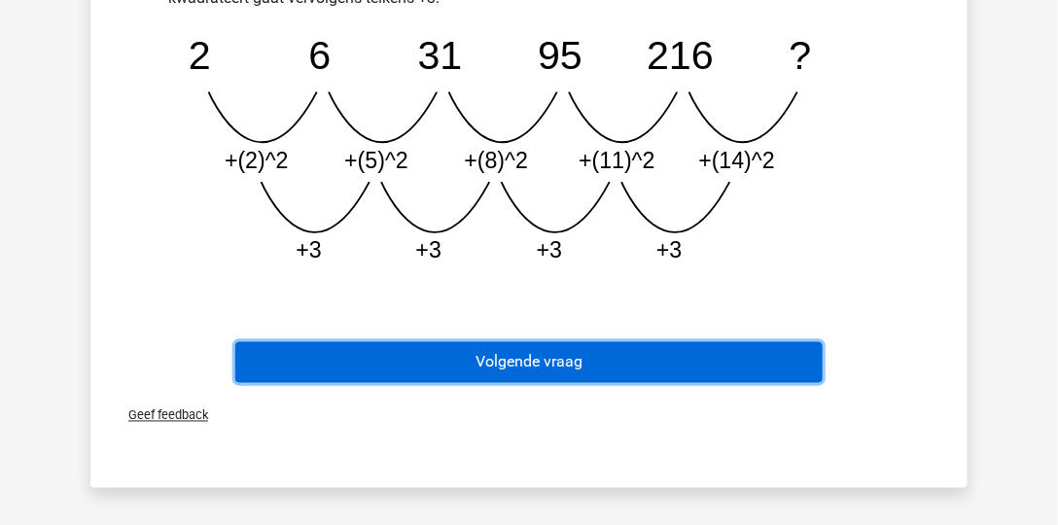
click at [473, 378] on button "Volgende vraag" at bounding box center [529, 362] width 589 height 41
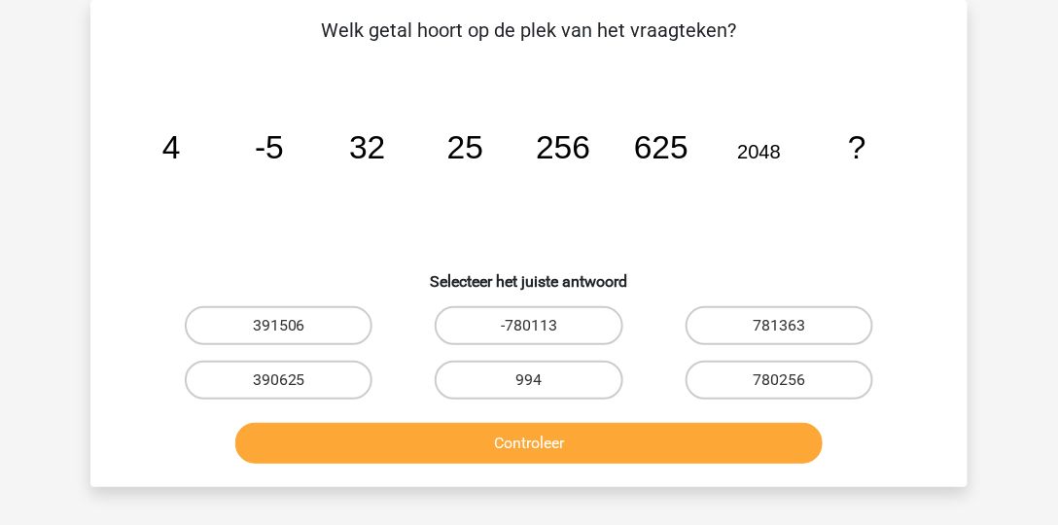
scroll to position [89, 0]
click at [266, 386] on label "390625" at bounding box center [279, 380] width 188 height 39
click at [279, 386] on input "390625" at bounding box center [285, 386] width 13 height 13
radio input "true"
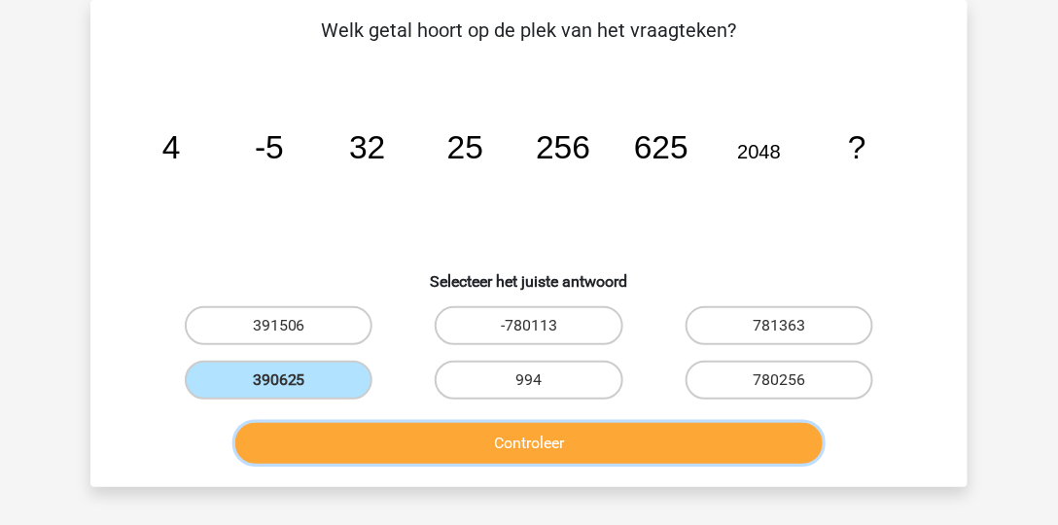
click at [455, 442] on button "Controleer" at bounding box center [529, 443] width 589 height 41
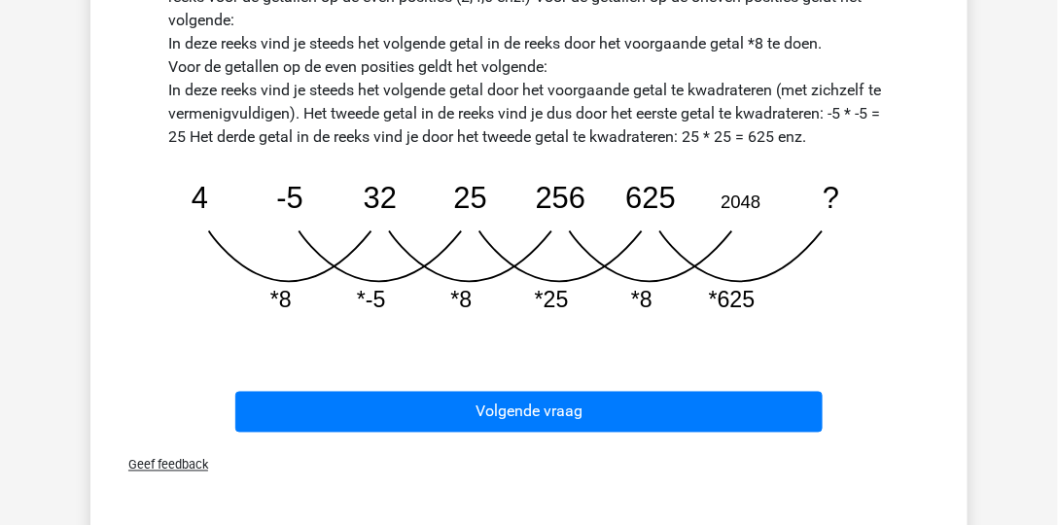
scroll to position [610, 0]
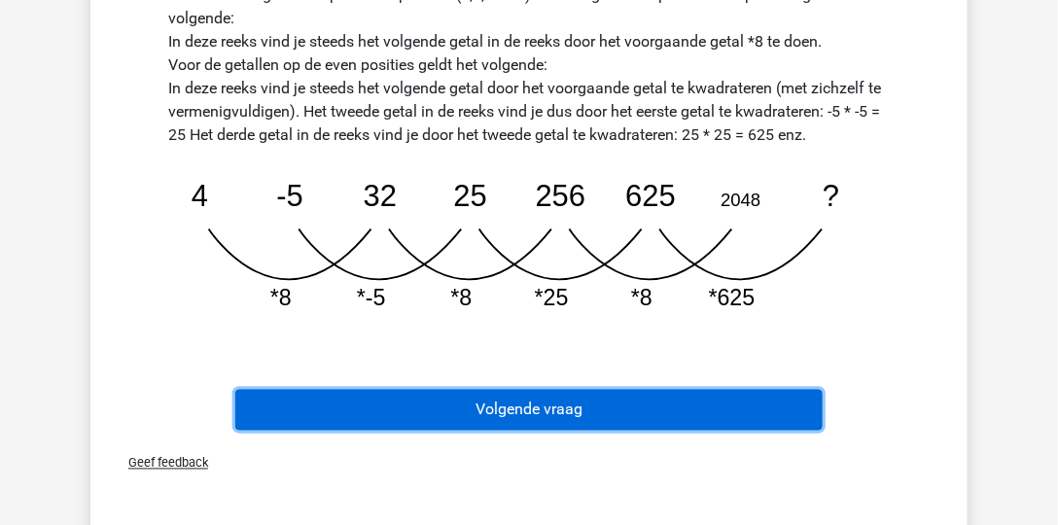
click at [518, 426] on button "Volgende vraag" at bounding box center [529, 410] width 589 height 41
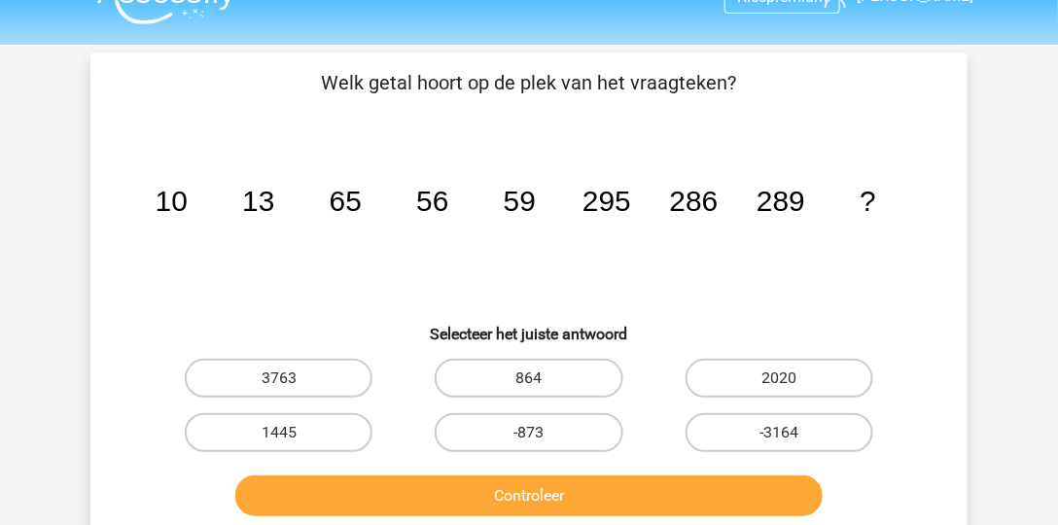
scroll to position [0, 0]
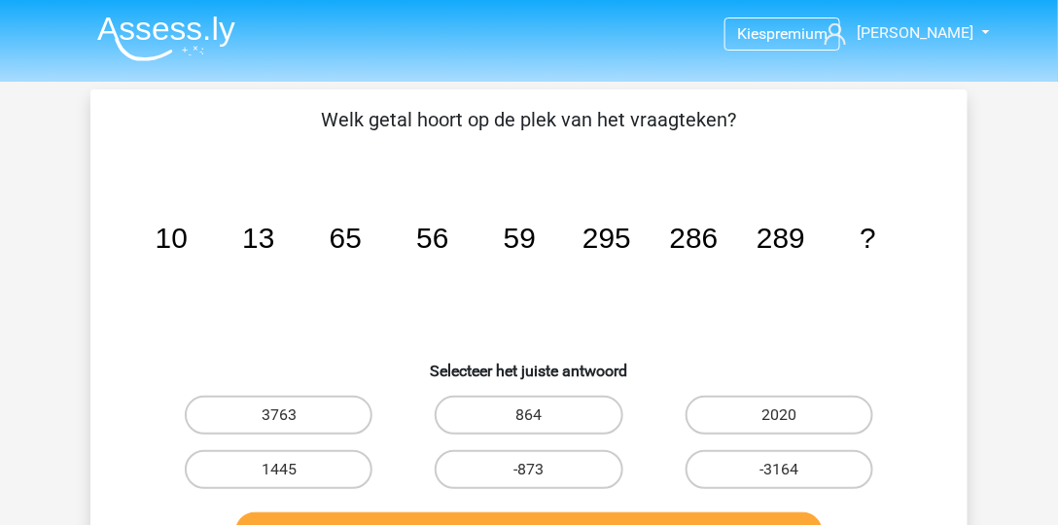
click at [536, 417] on input "864" at bounding box center [535, 421] width 13 height 13
radio input "true"
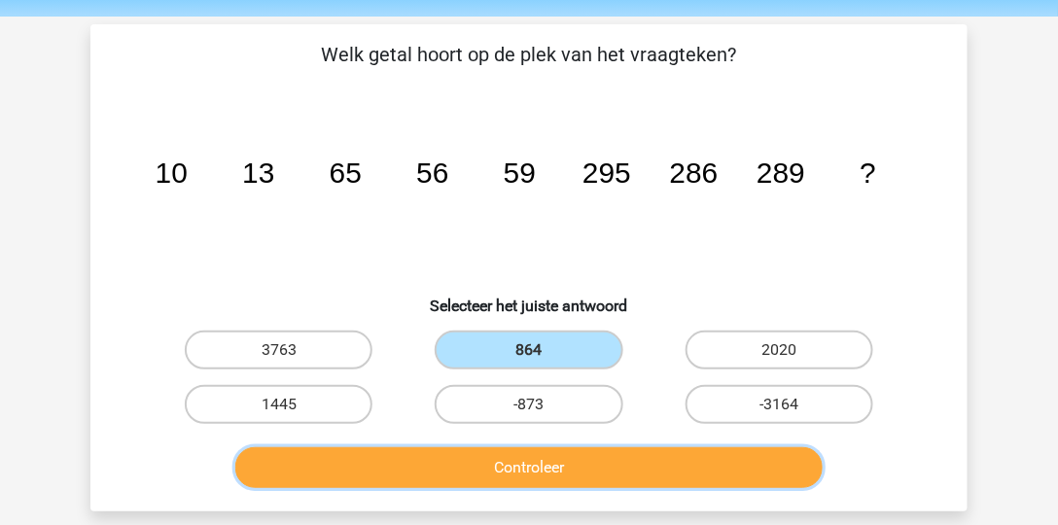
click at [545, 477] on button "Controleer" at bounding box center [529, 467] width 589 height 41
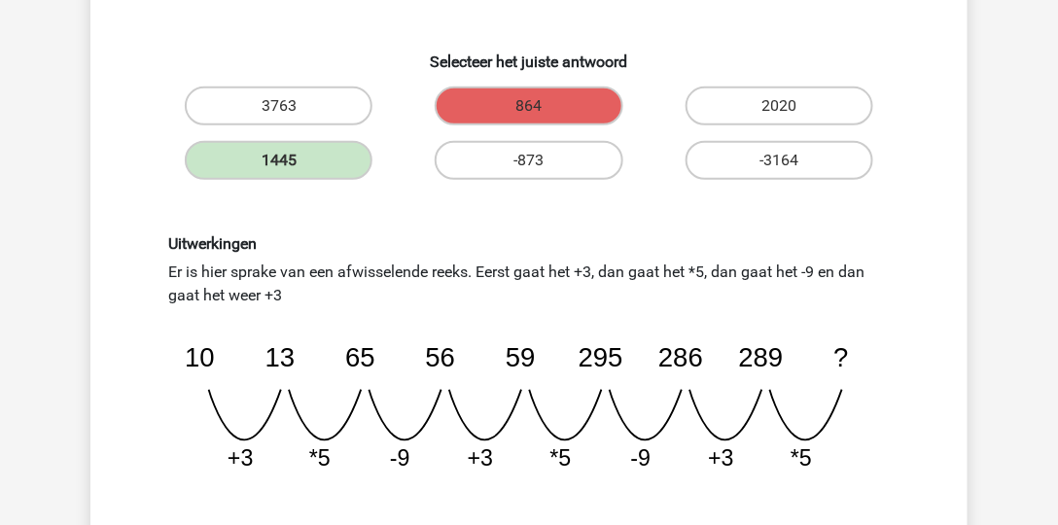
scroll to position [308, 0]
click at [429, 499] on div "Uitwerkingen Er is hier sprake van een afwisselende reeks. Eerst gaat het +3, d…" at bounding box center [529, 362] width 815 height 347
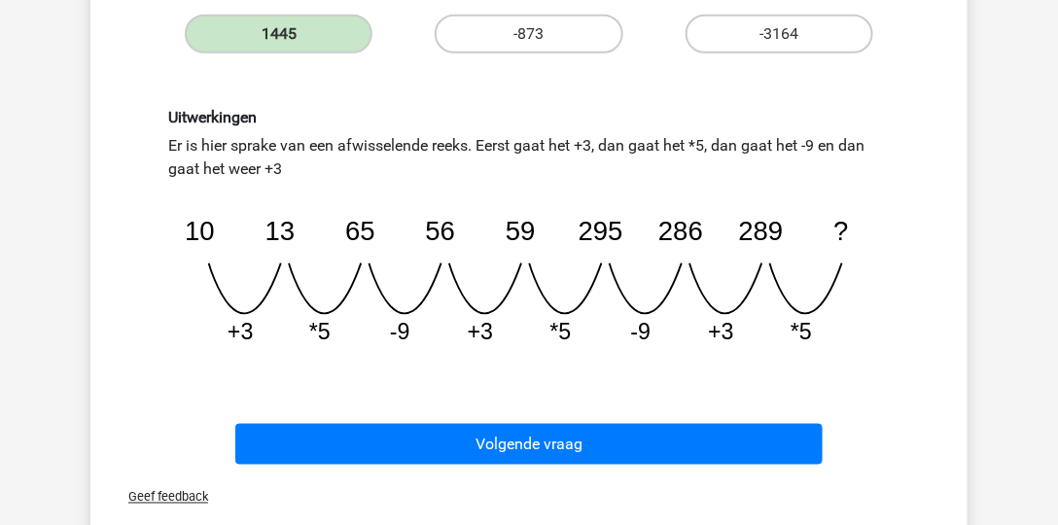
scroll to position [436, 0]
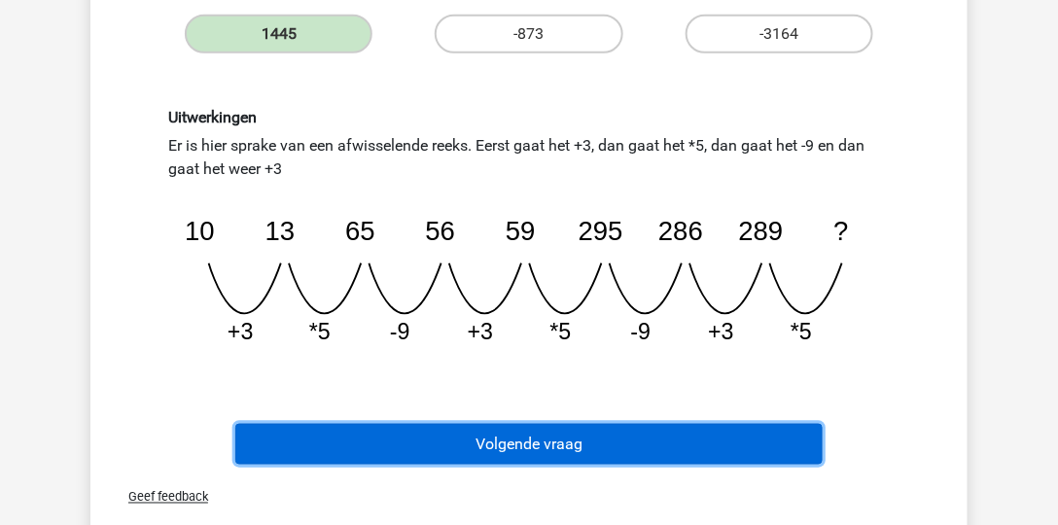
click at [534, 453] on button "Volgende vraag" at bounding box center [529, 444] width 589 height 41
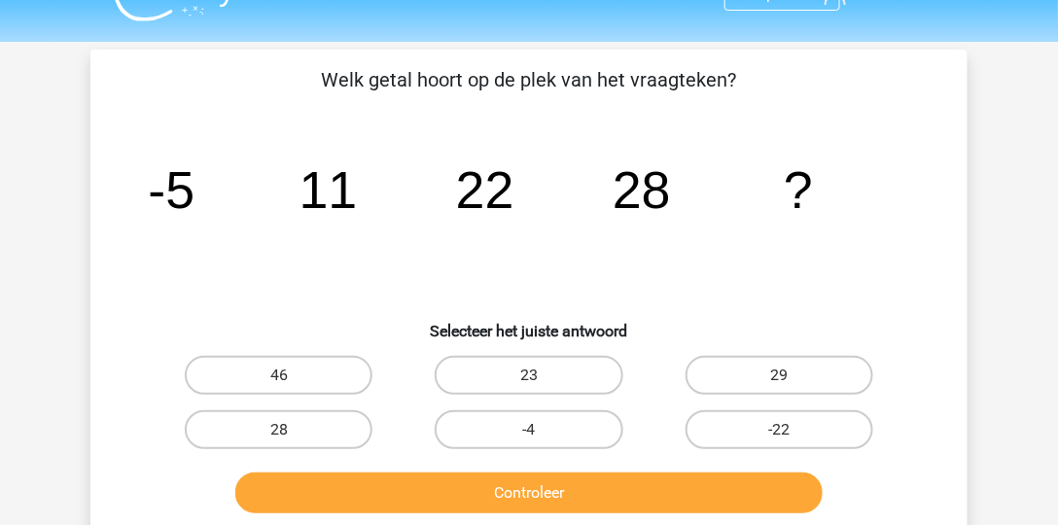
scroll to position [41, 0]
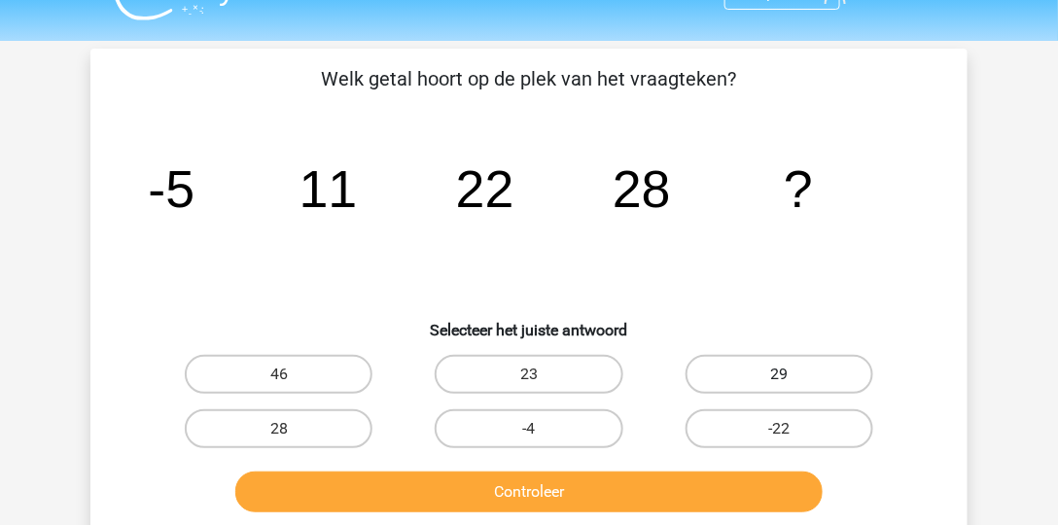
click at [754, 372] on label "29" at bounding box center [780, 374] width 188 height 39
click at [779, 375] on input "29" at bounding box center [785, 381] width 13 height 13
radio input "true"
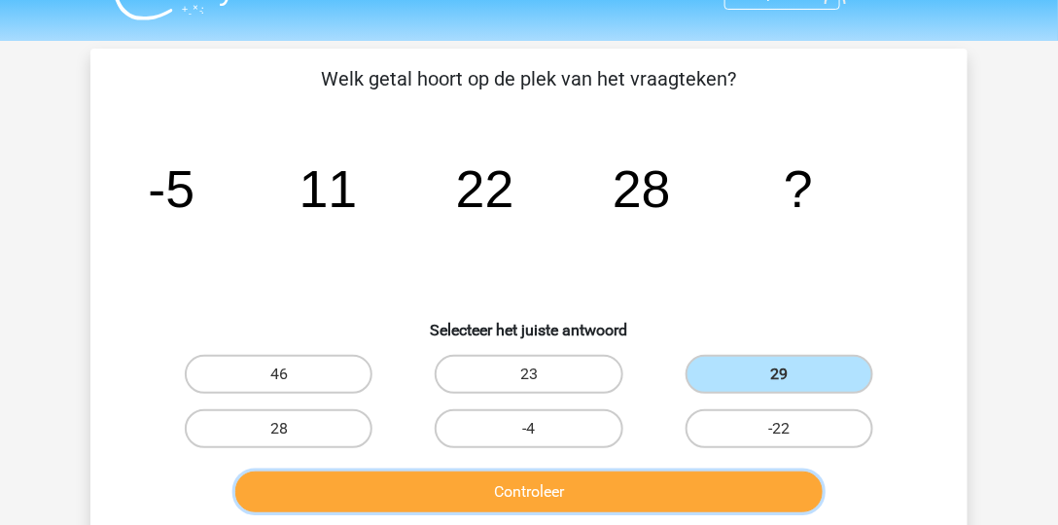
click at [678, 498] on button "Controleer" at bounding box center [529, 492] width 589 height 41
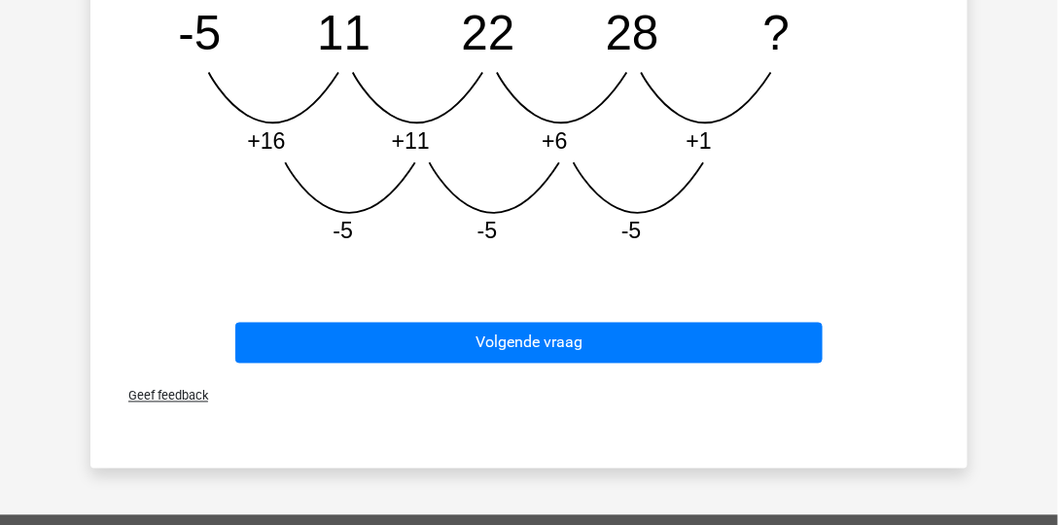
scroll to position [677, 0]
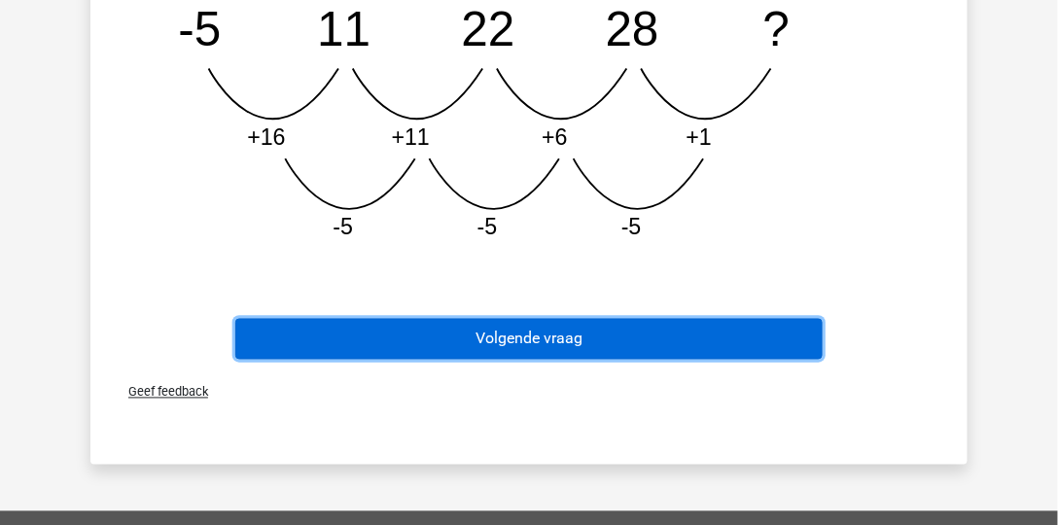
click at [699, 349] on button "Volgende vraag" at bounding box center [529, 339] width 589 height 41
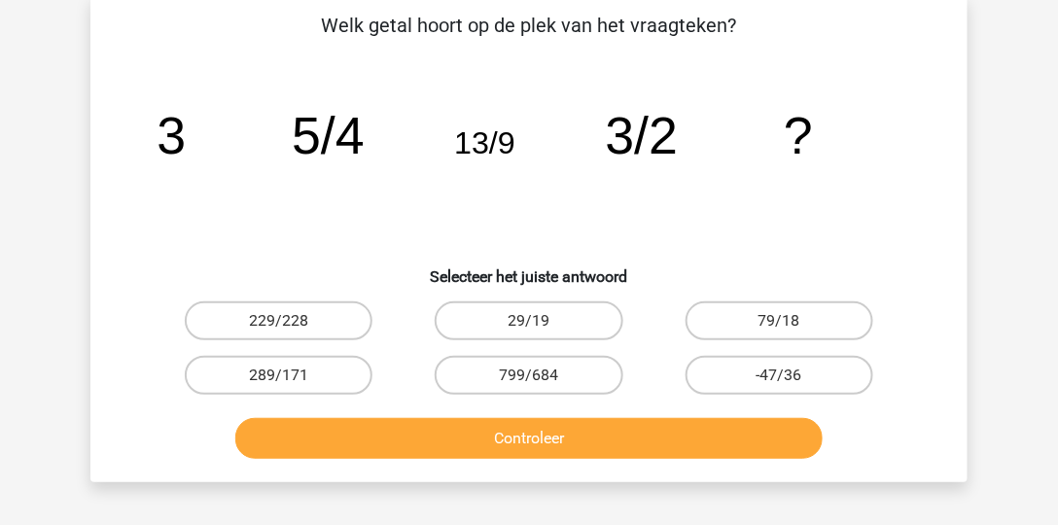
scroll to position [89, 0]
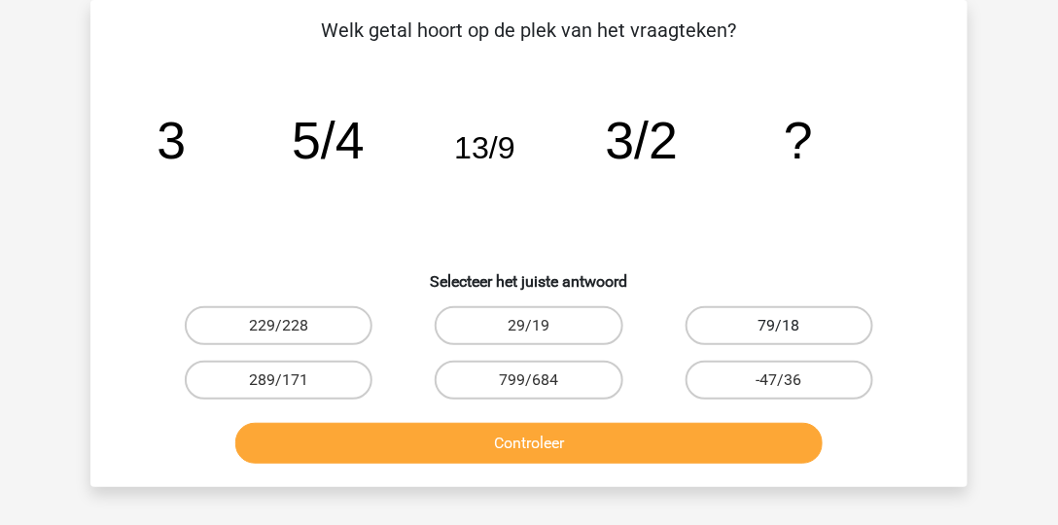
click at [834, 308] on label "79/18" at bounding box center [780, 325] width 188 height 39
click at [792, 326] on input "79/18" at bounding box center [785, 332] width 13 height 13
radio input "true"
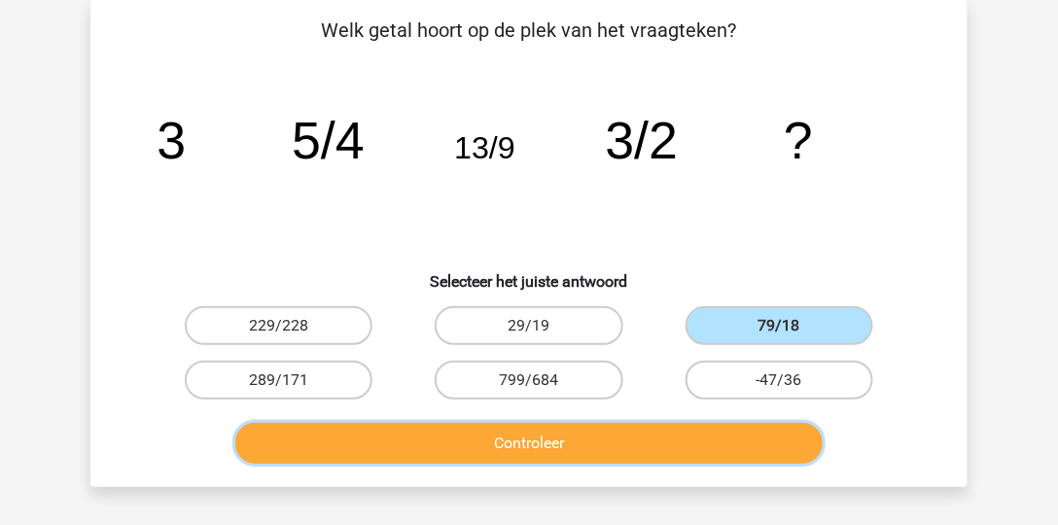
click at [736, 448] on button "Controleer" at bounding box center [529, 443] width 589 height 41
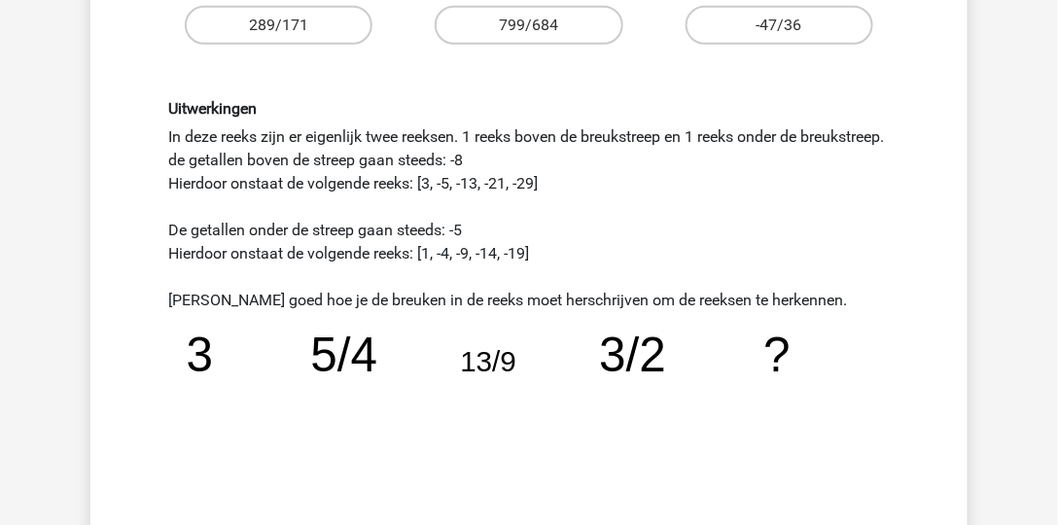
scroll to position [445, 0]
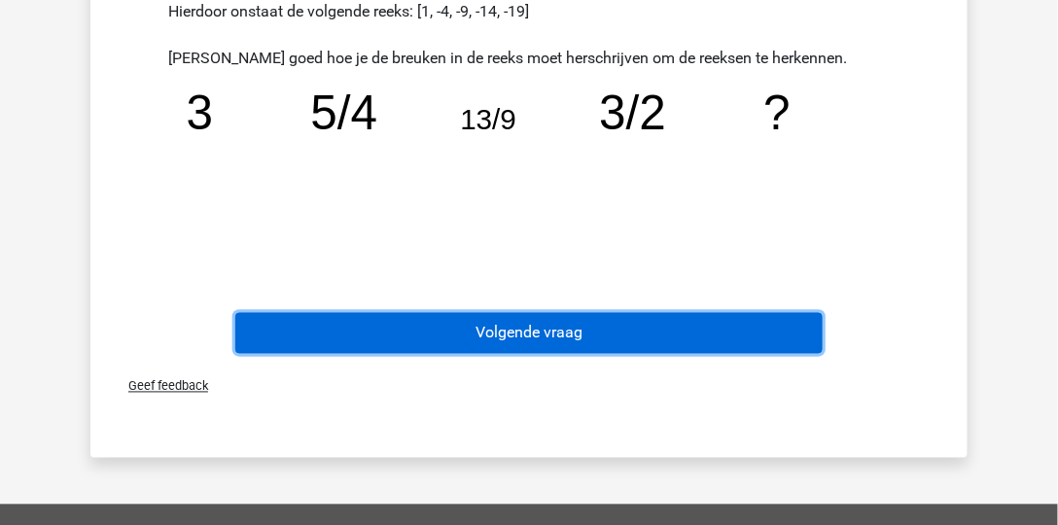
click at [803, 338] on button "Volgende vraag" at bounding box center [529, 333] width 589 height 41
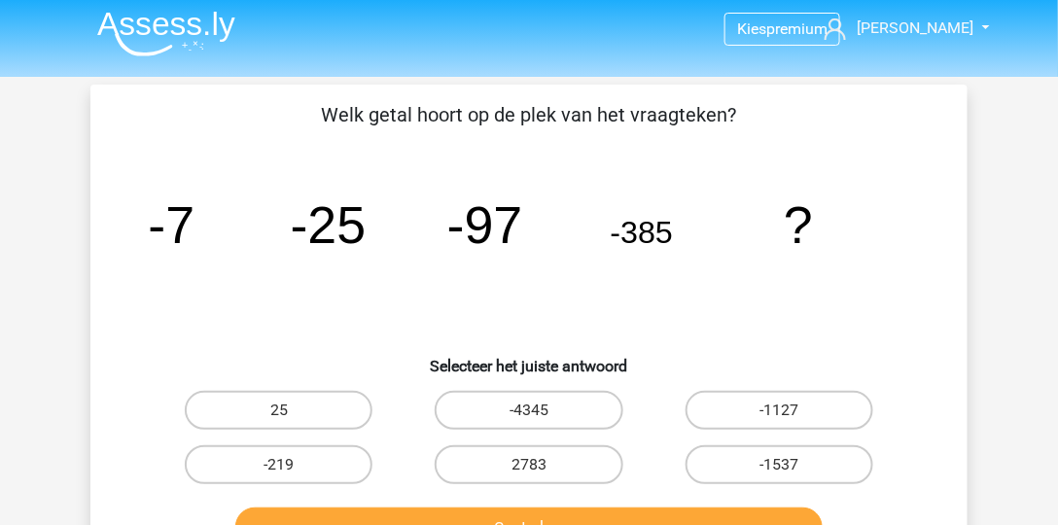
scroll to position [1, 0]
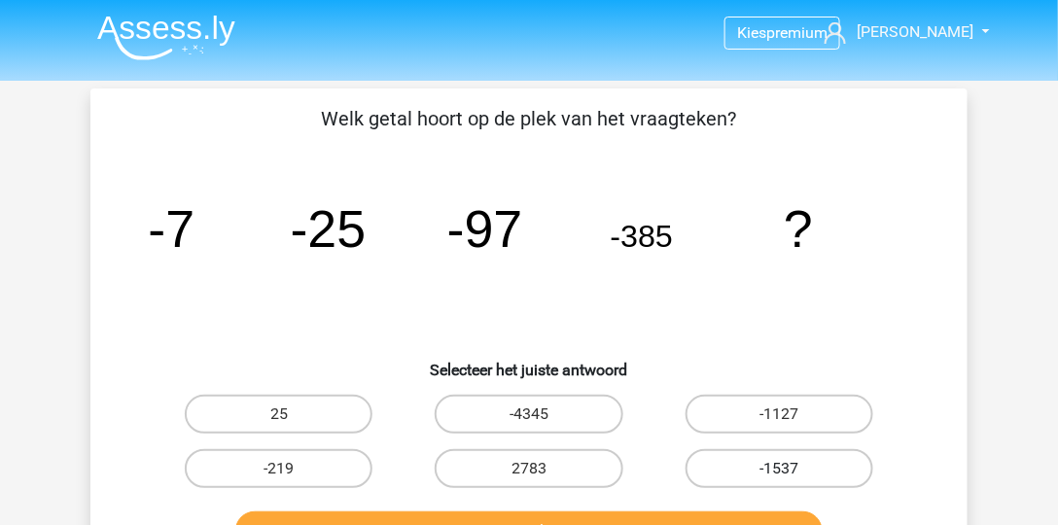
click at [761, 461] on label "-1537" at bounding box center [780, 468] width 188 height 39
click at [779, 469] on input "-1537" at bounding box center [785, 475] width 13 height 13
radio input "true"
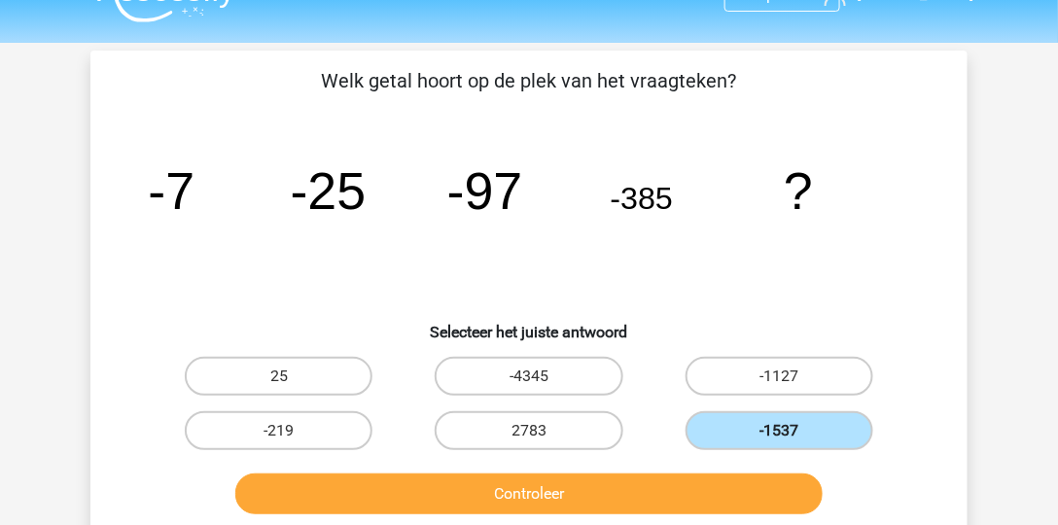
scroll to position [40, 0]
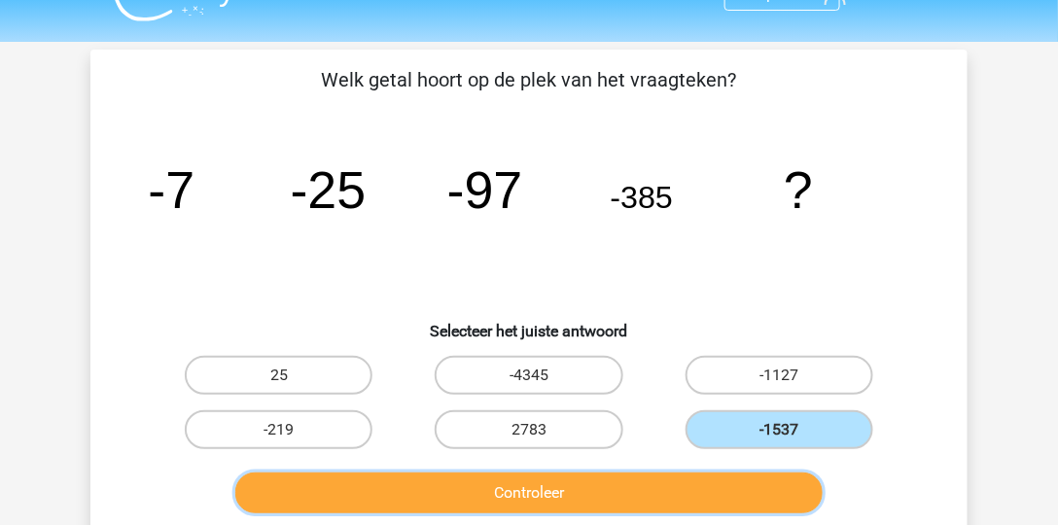
click at [732, 484] on button "Controleer" at bounding box center [529, 493] width 589 height 41
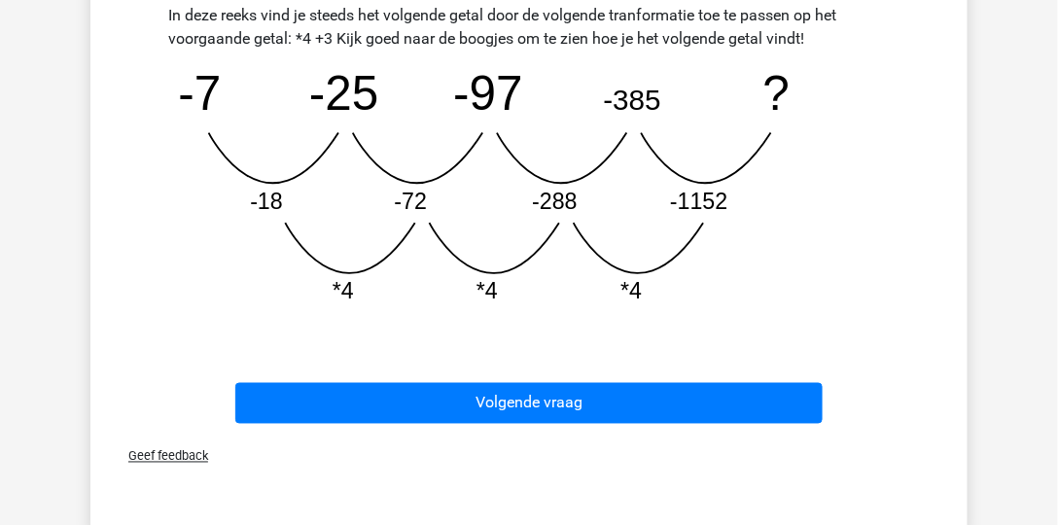
scroll to position [567, 0]
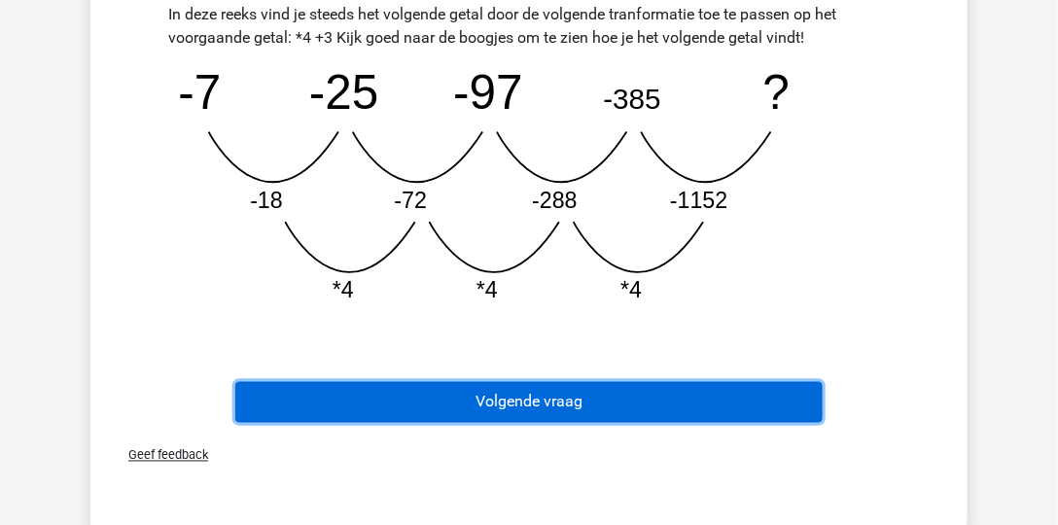
click at [671, 402] on button "Volgende vraag" at bounding box center [529, 402] width 589 height 41
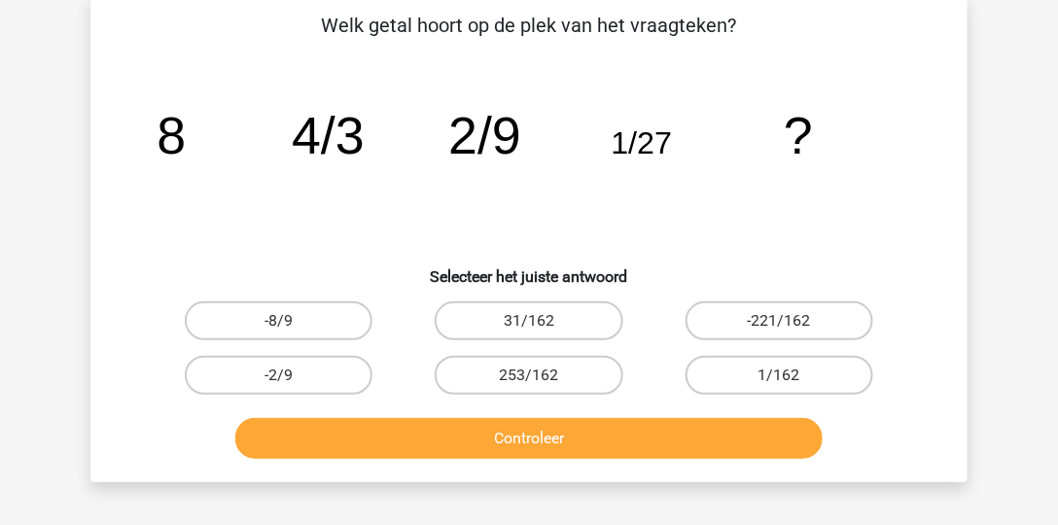
scroll to position [89, 0]
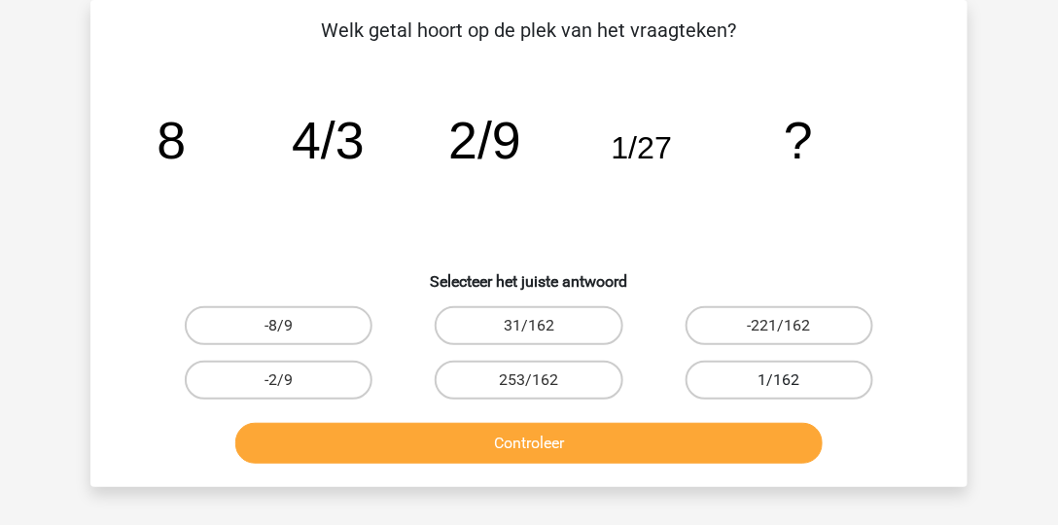
click at [740, 363] on label "1/162" at bounding box center [780, 380] width 188 height 39
click at [779, 380] on input "1/162" at bounding box center [785, 386] width 13 height 13
radio input "true"
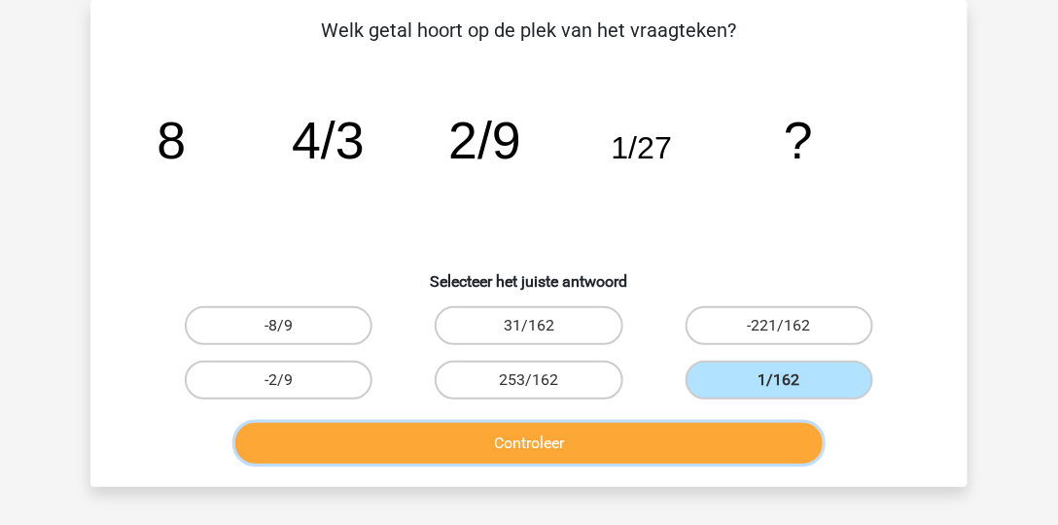
click at [723, 446] on button "Controleer" at bounding box center [529, 443] width 589 height 41
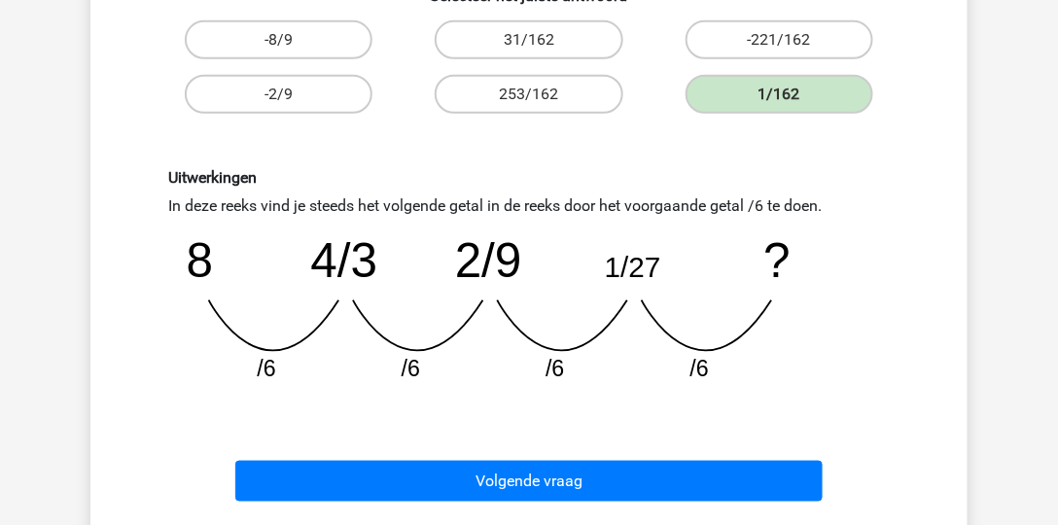
scroll to position [376, 0]
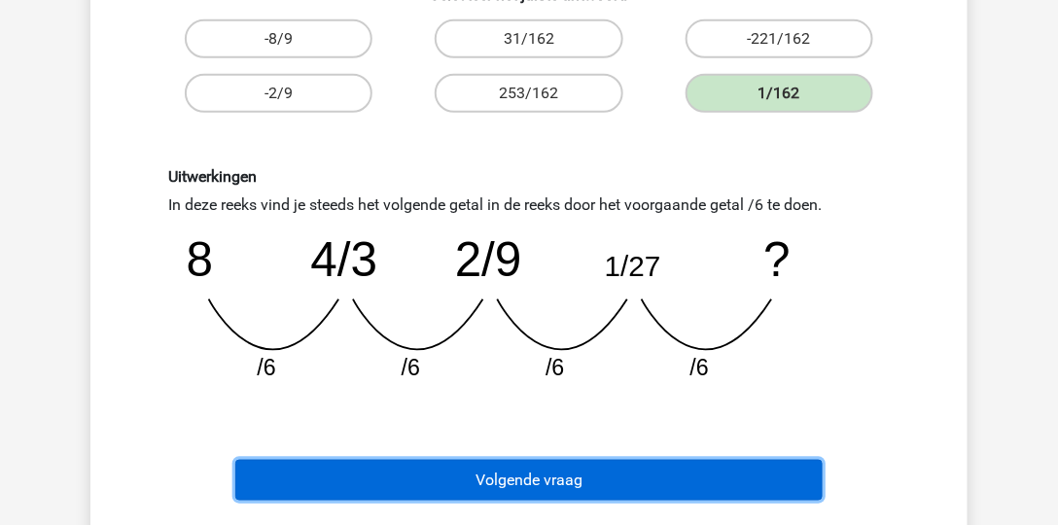
click at [759, 477] on button "Volgende vraag" at bounding box center [529, 480] width 589 height 41
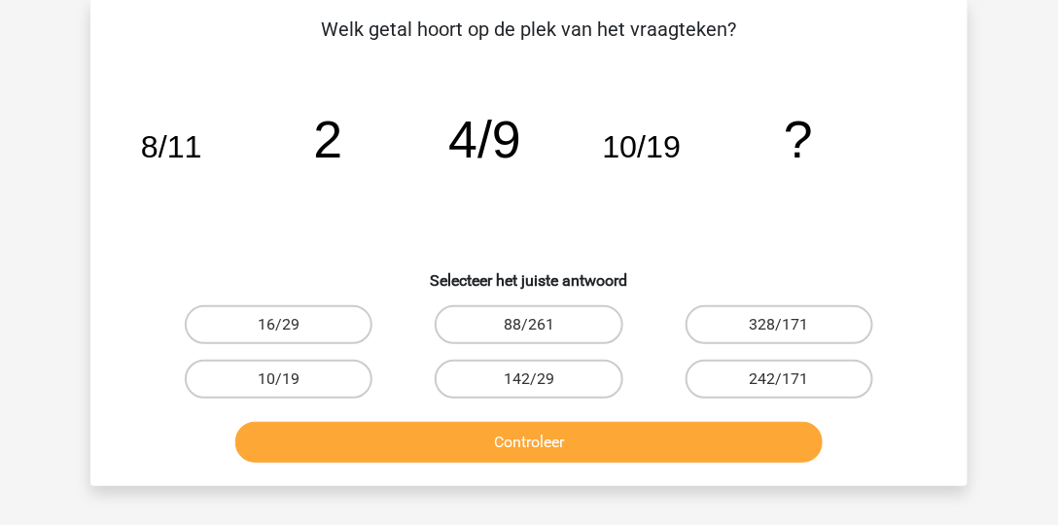
scroll to position [89, 0]
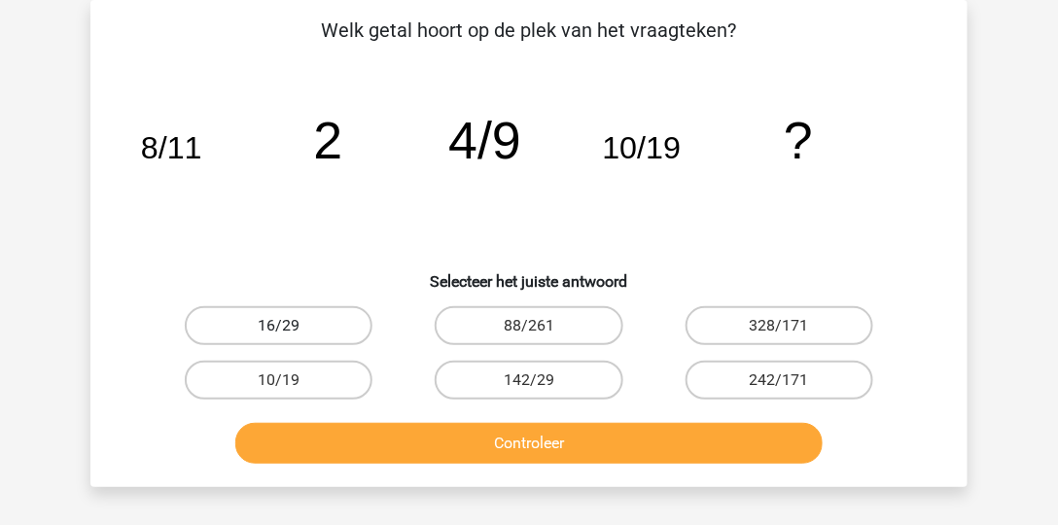
click at [237, 324] on label "16/29" at bounding box center [279, 325] width 188 height 39
click at [279, 326] on input "16/29" at bounding box center [285, 332] width 13 height 13
radio input "true"
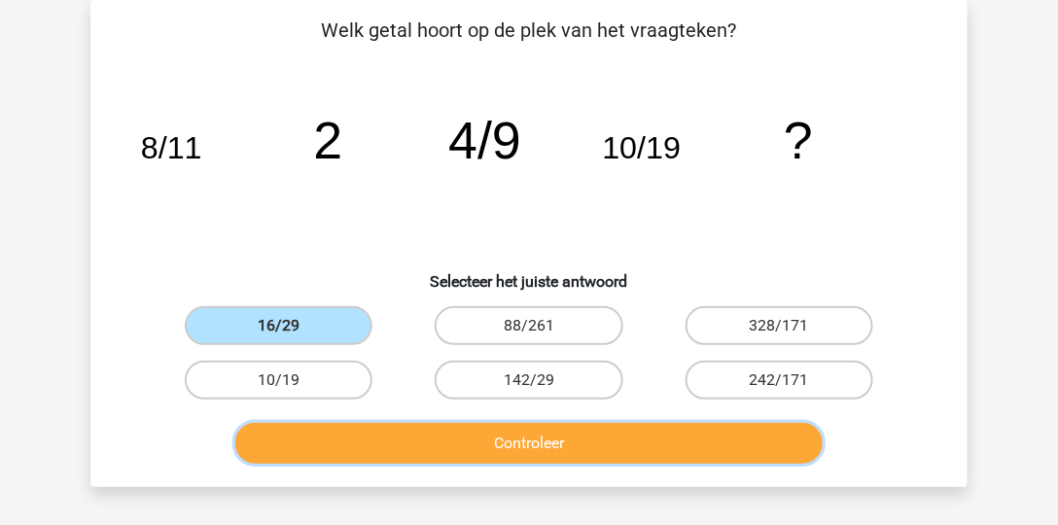
click at [342, 452] on button "Controleer" at bounding box center [529, 443] width 589 height 41
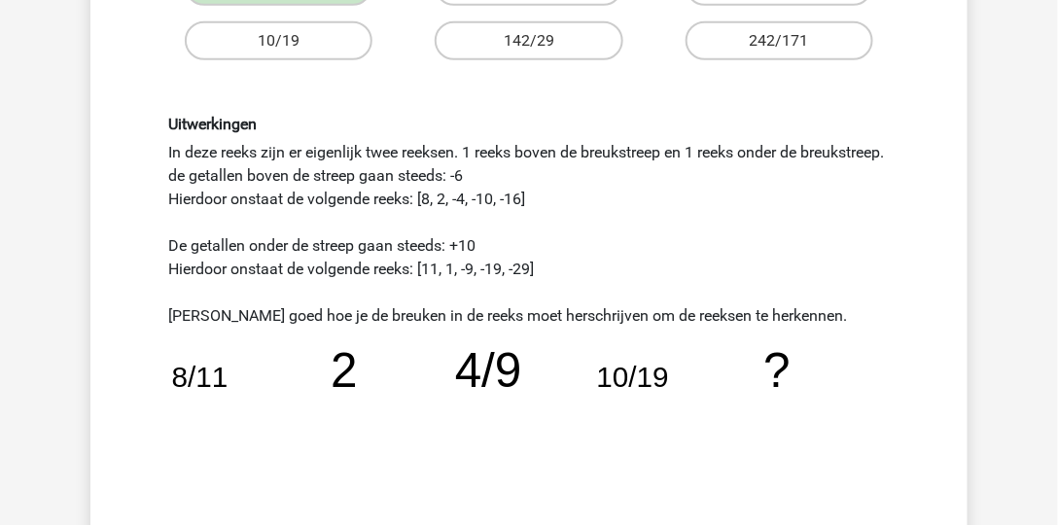
scroll to position [428, 0]
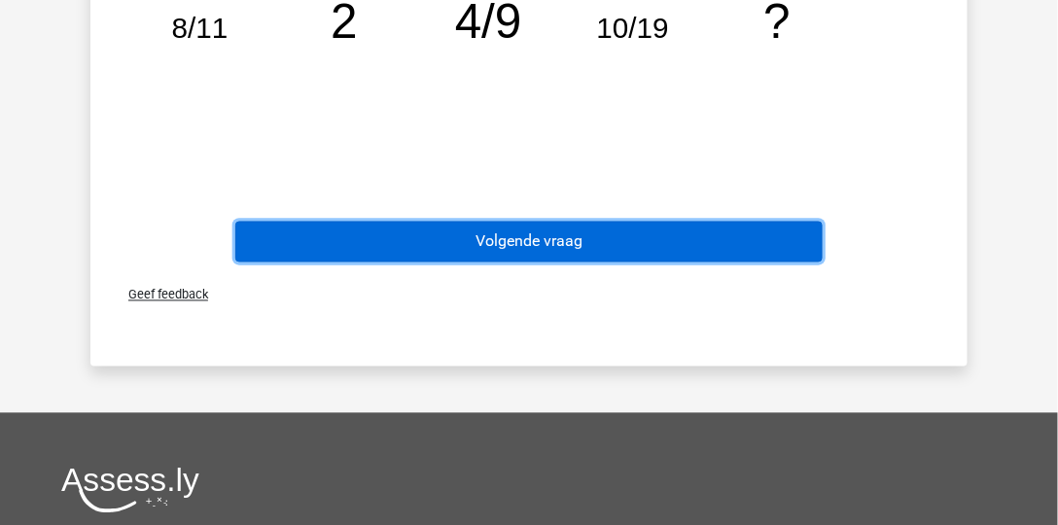
click at [549, 226] on button "Volgende vraag" at bounding box center [529, 242] width 589 height 41
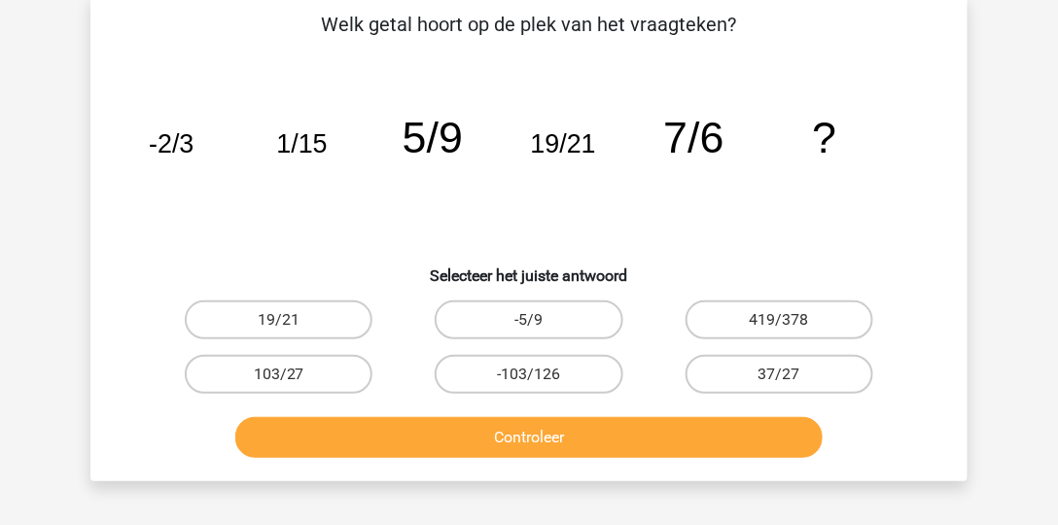
scroll to position [89, 0]
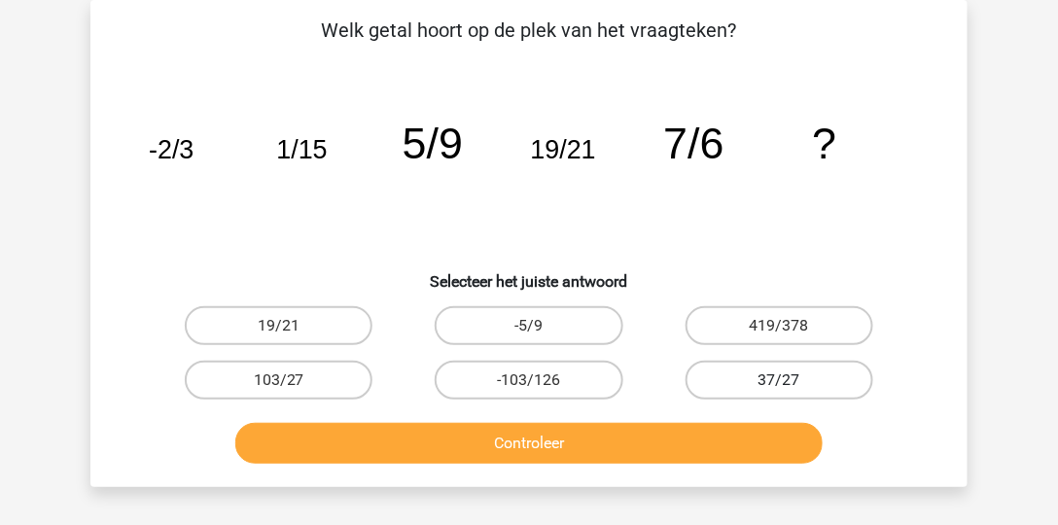
click at [795, 377] on label "37/27" at bounding box center [780, 380] width 188 height 39
click at [792, 380] on input "37/27" at bounding box center [785, 386] width 13 height 13
radio input "true"
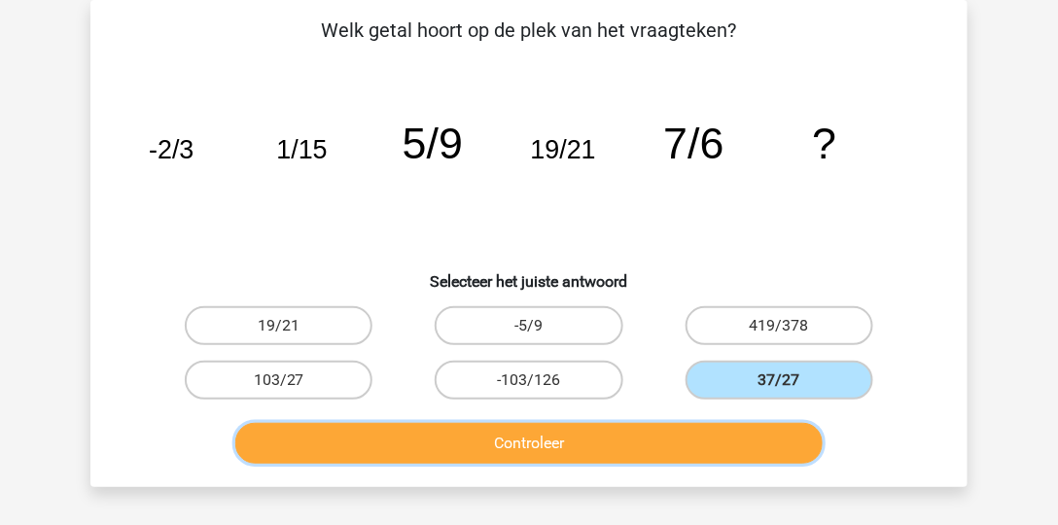
click at [788, 427] on button "Controleer" at bounding box center [529, 443] width 589 height 41
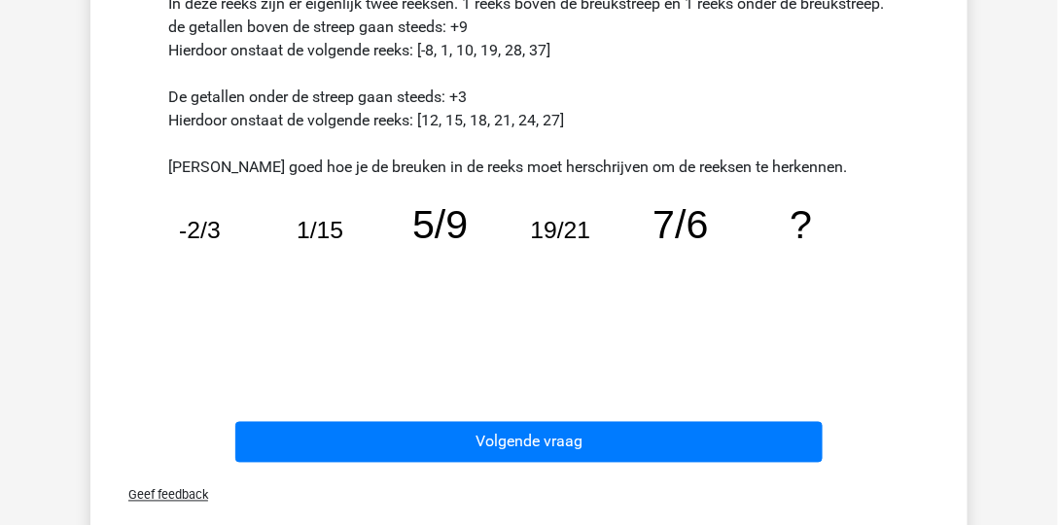
scroll to position [595, 0]
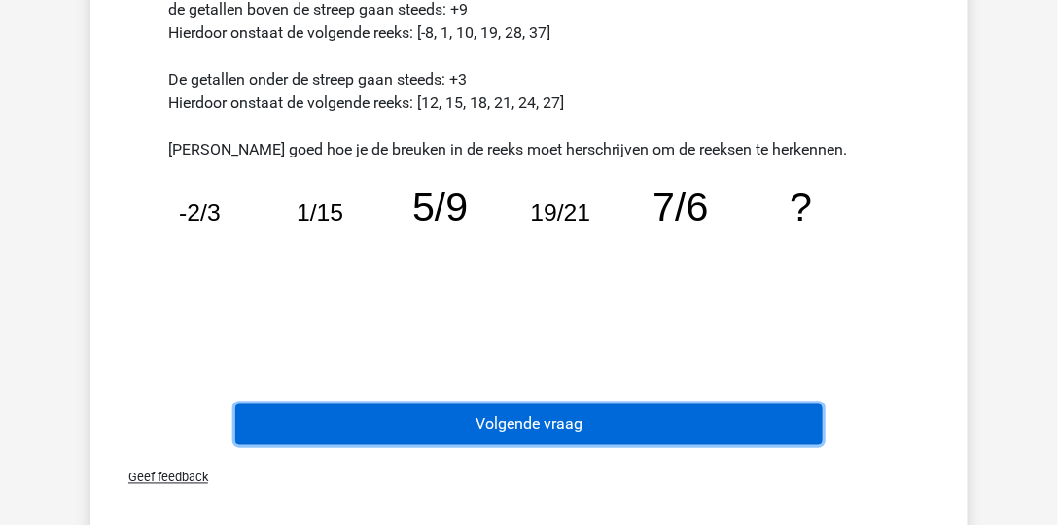
click at [776, 429] on button "Volgende vraag" at bounding box center [529, 425] width 589 height 41
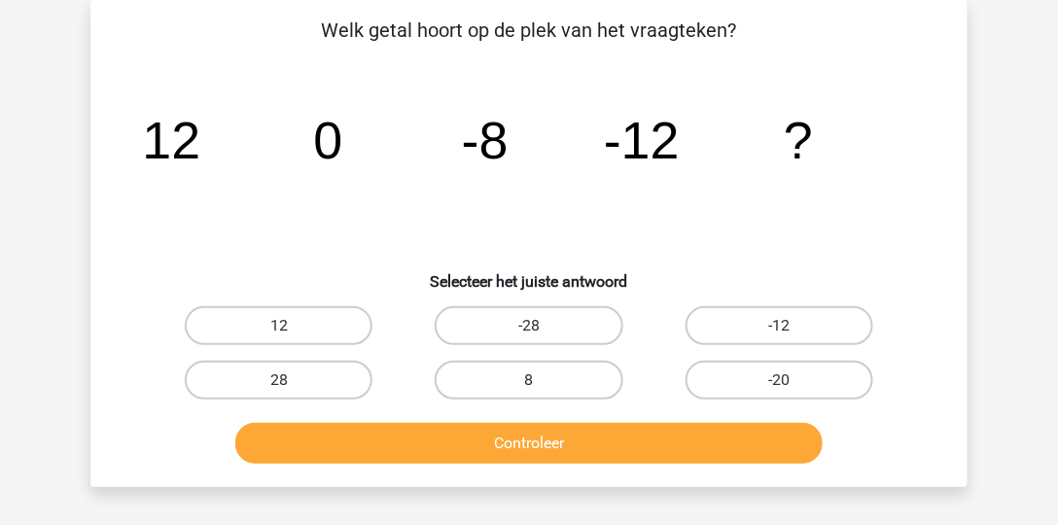
scroll to position [89, 0]
click at [783, 339] on label "-12" at bounding box center [780, 325] width 188 height 39
click at [783, 339] on input "-12" at bounding box center [785, 332] width 13 height 13
radio input "true"
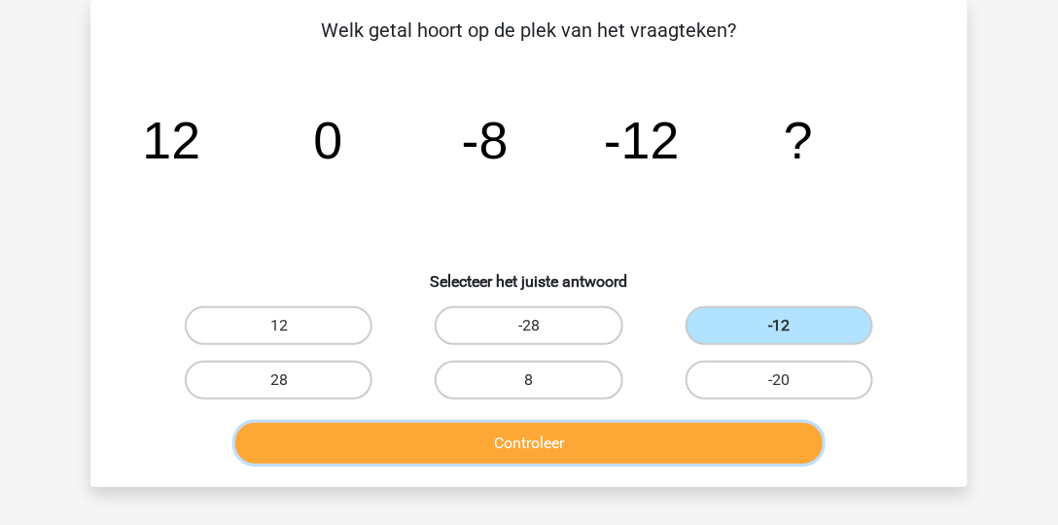
click at [685, 434] on button "Controleer" at bounding box center [529, 443] width 589 height 41
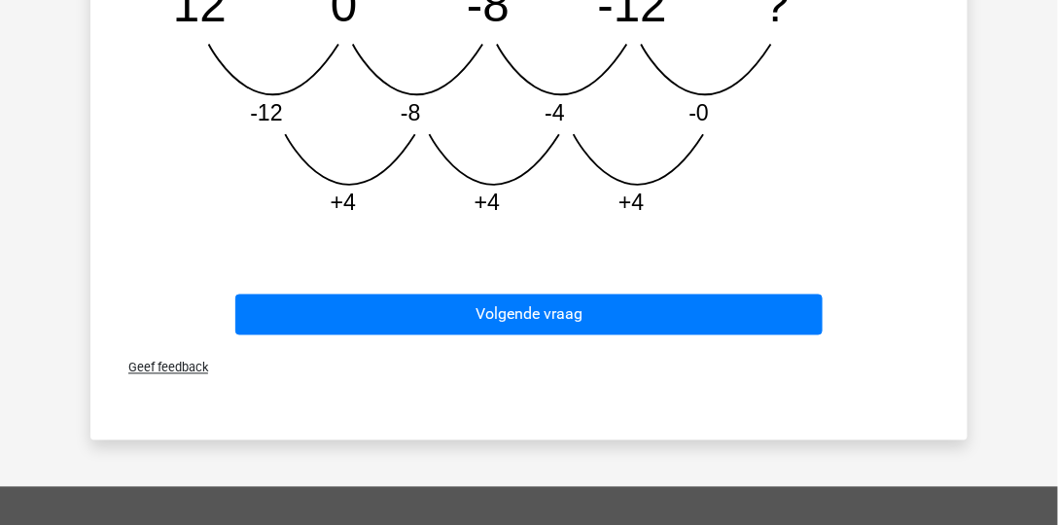
scroll to position [729, 0]
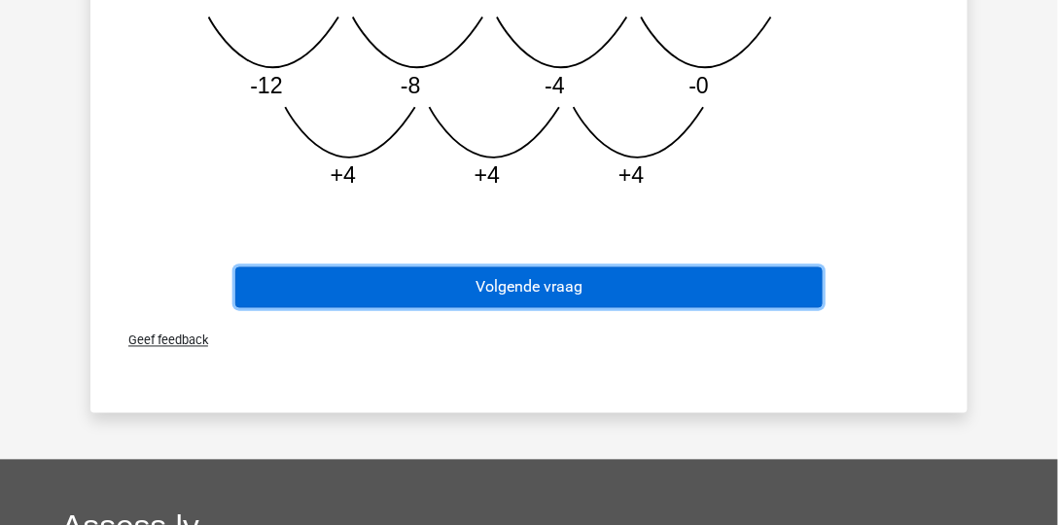
click at [638, 294] on button "Volgende vraag" at bounding box center [529, 288] width 589 height 41
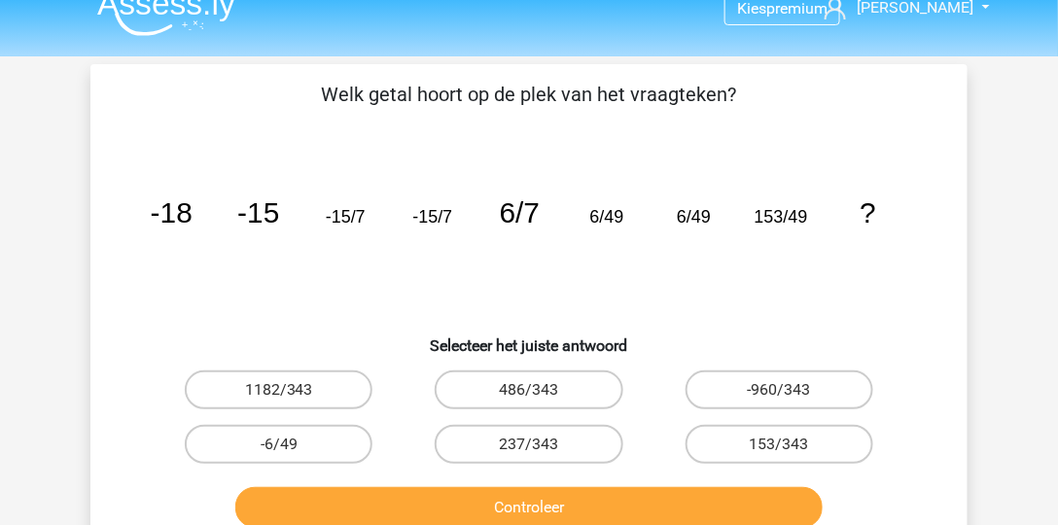
scroll to position [21, 0]
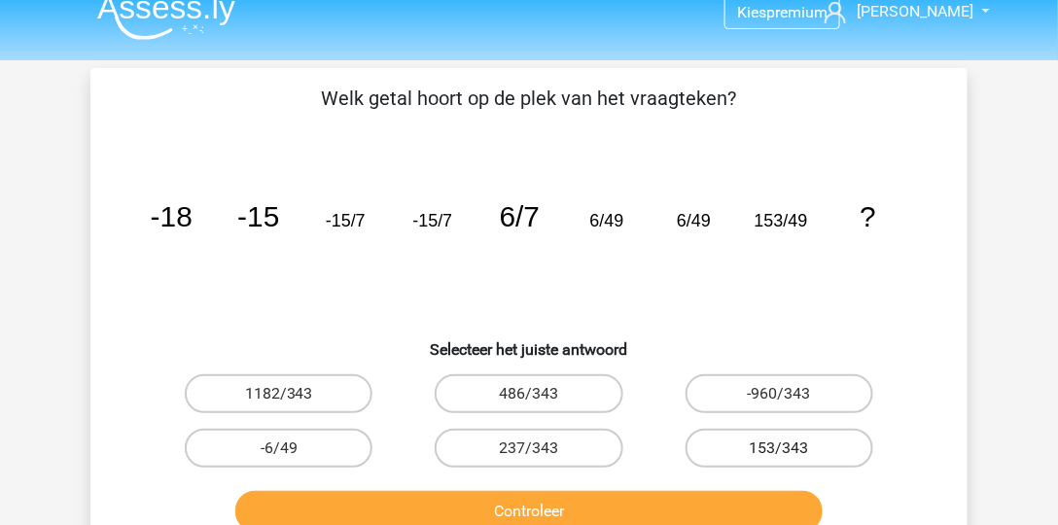
click at [828, 436] on label "153/343" at bounding box center [780, 448] width 188 height 39
click at [792, 448] on input "153/343" at bounding box center [785, 454] width 13 height 13
radio input "true"
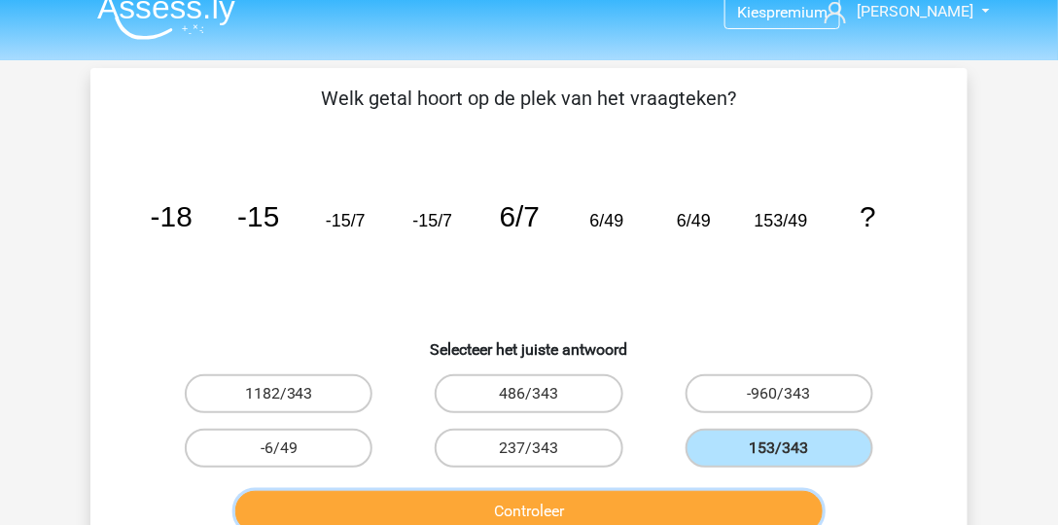
click at [788, 498] on button "Controleer" at bounding box center [529, 511] width 589 height 41
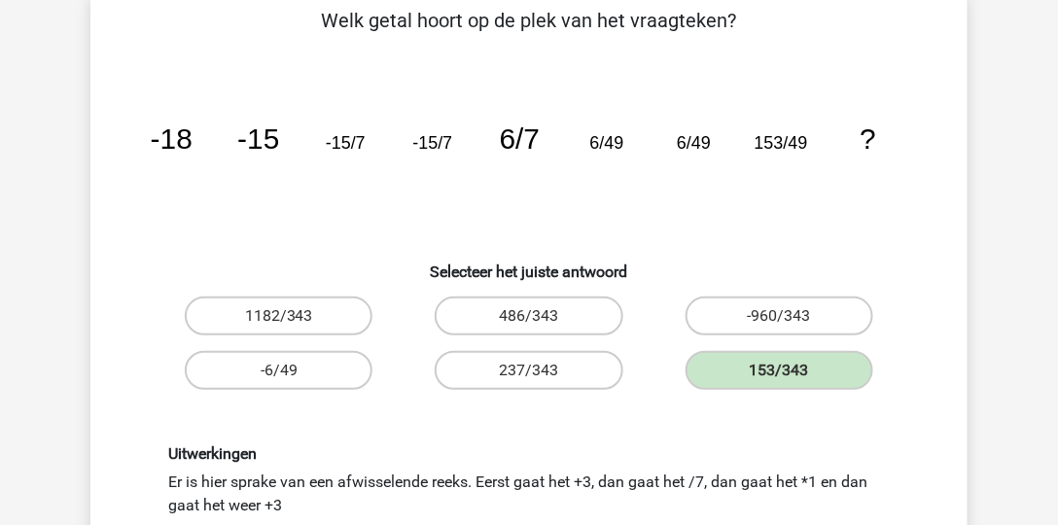
scroll to position [99, 0]
click at [450, 205] on icon "image/svg+xml -18 -15 -15/7 -15/7 6/7 6/49 6/49 153/49 ?" at bounding box center [529, 149] width 784 height 196
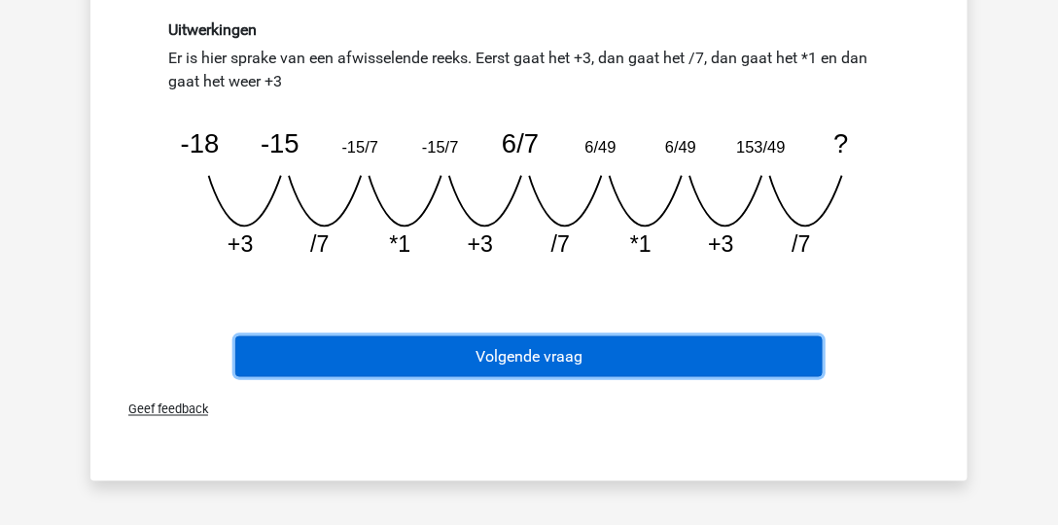
click at [630, 355] on button "Volgende vraag" at bounding box center [529, 357] width 589 height 41
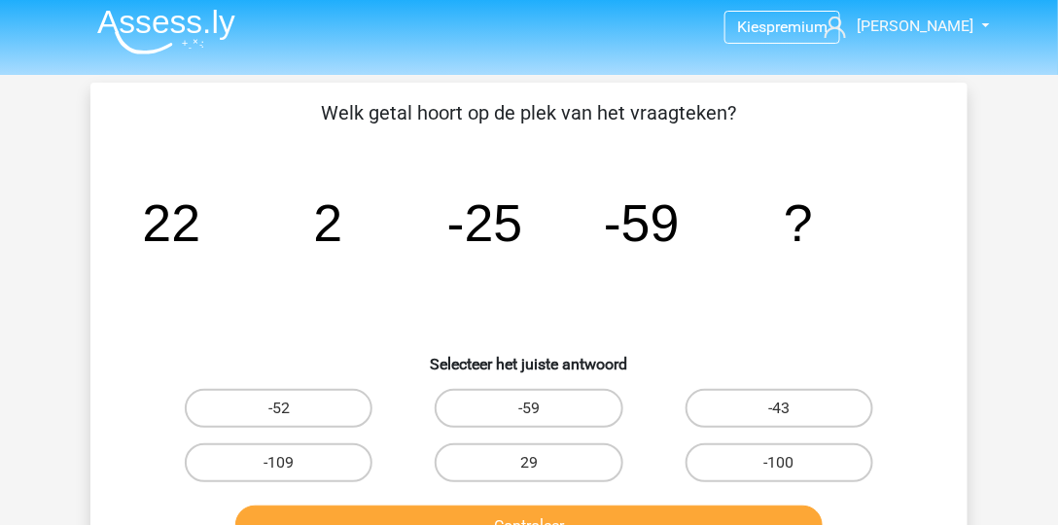
scroll to position [0, 0]
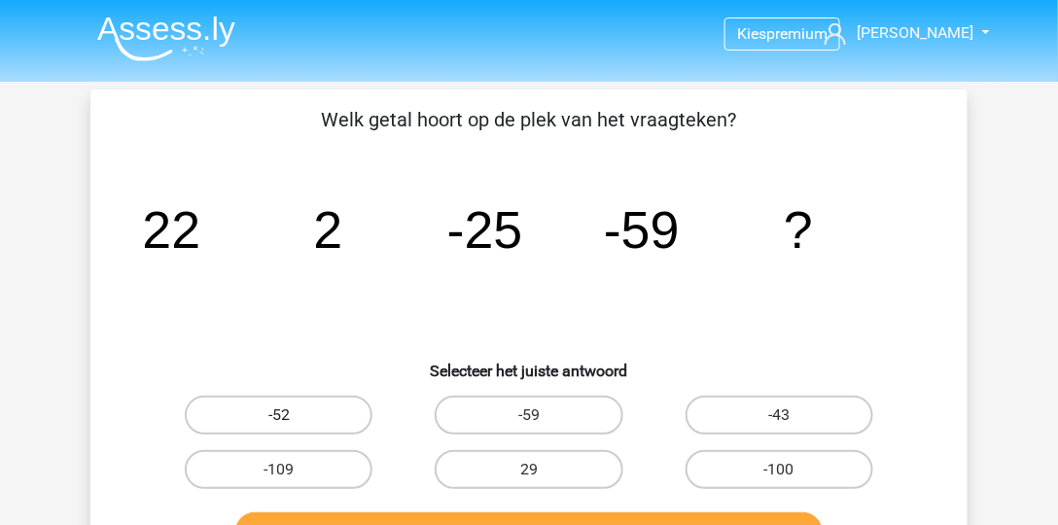
click at [308, 422] on label "-52" at bounding box center [279, 415] width 188 height 39
click at [292, 422] on input "-52" at bounding box center [285, 421] width 13 height 13
radio input "true"
click at [749, 454] on label "-100" at bounding box center [780, 469] width 188 height 39
click at [779, 470] on input "-100" at bounding box center [785, 476] width 13 height 13
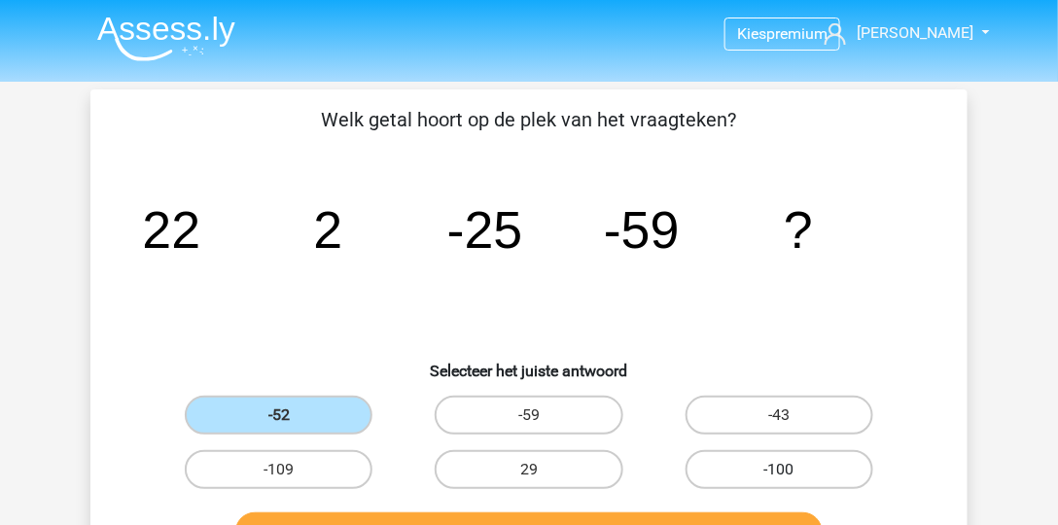
radio input "true"
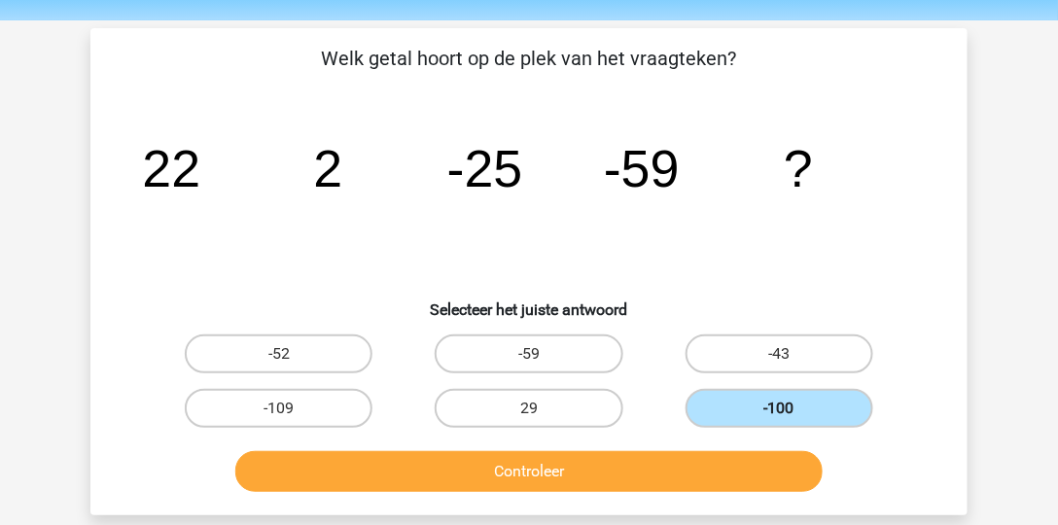
scroll to position [62, 0]
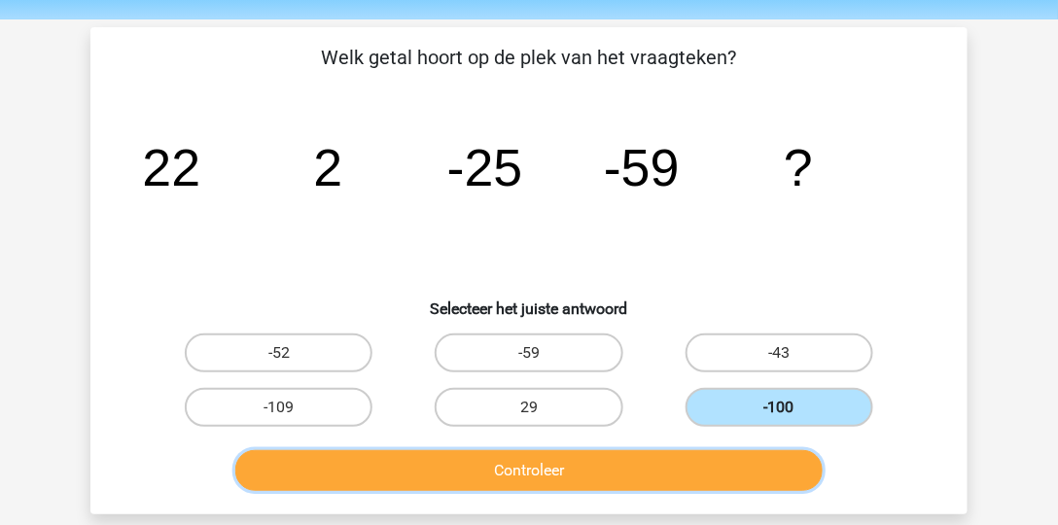
click at [749, 454] on button "Controleer" at bounding box center [529, 470] width 589 height 41
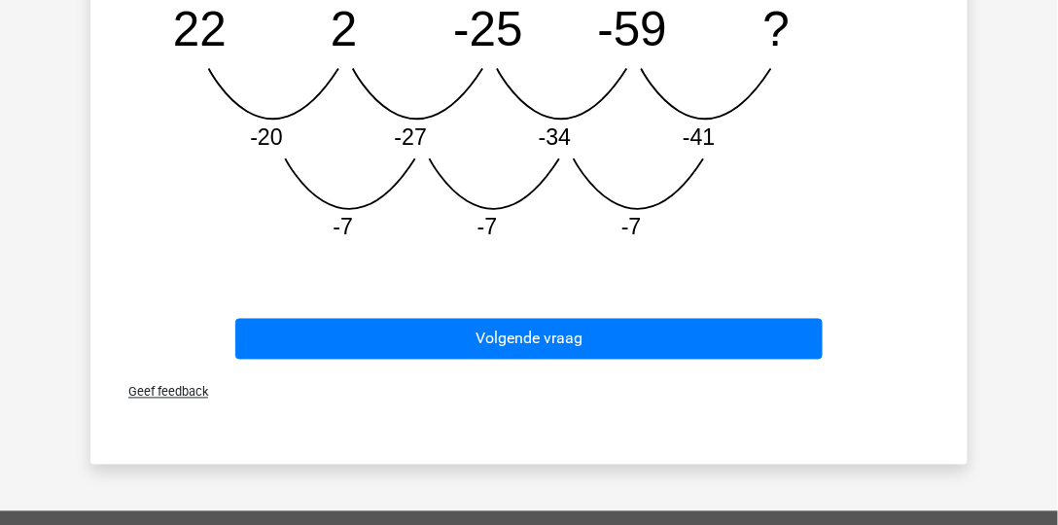
scroll to position [689, 0]
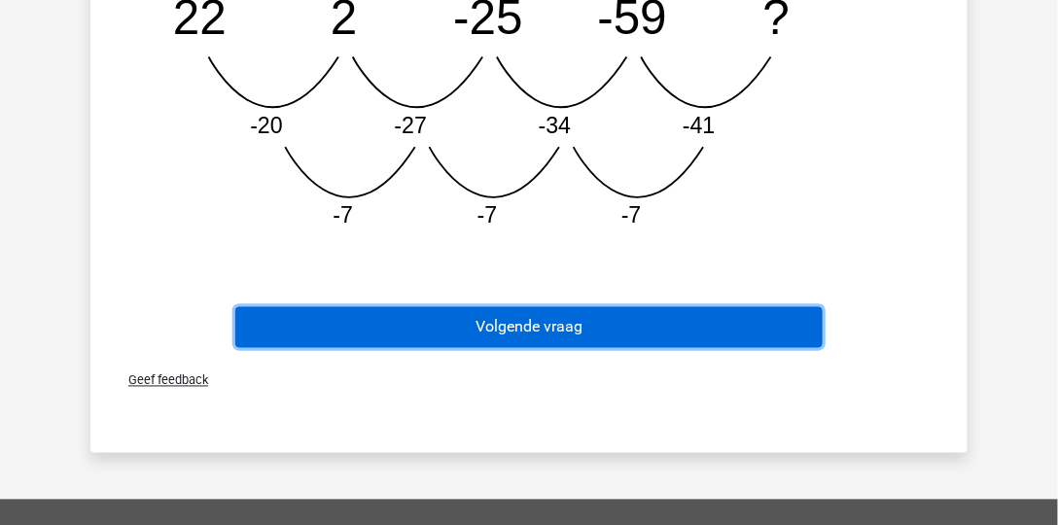
click at [696, 323] on button "Volgende vraag" at bounding box center [529, 327] width 589 height 41
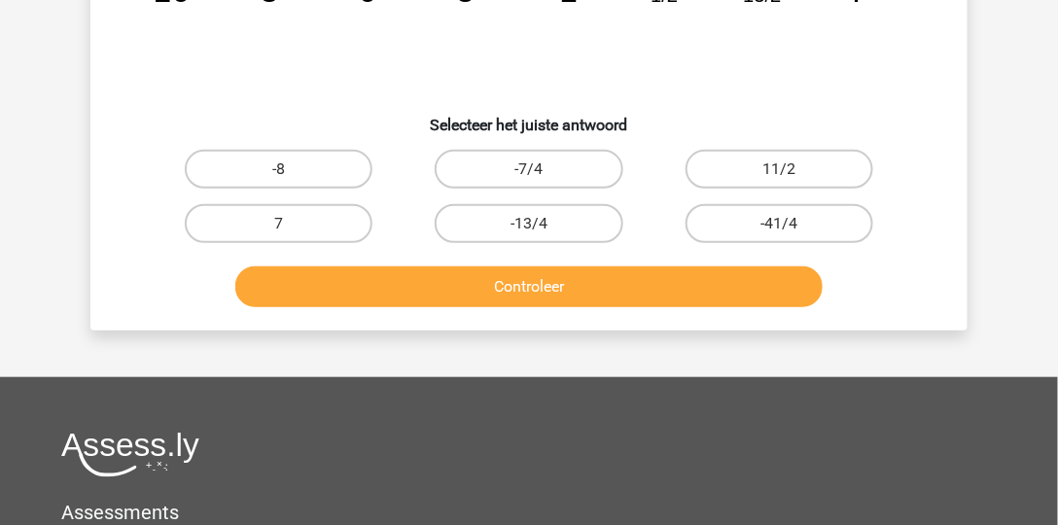
scroll to position [245, 0]
